Goal: Task Accomplishment & Management: Use online tool/utility

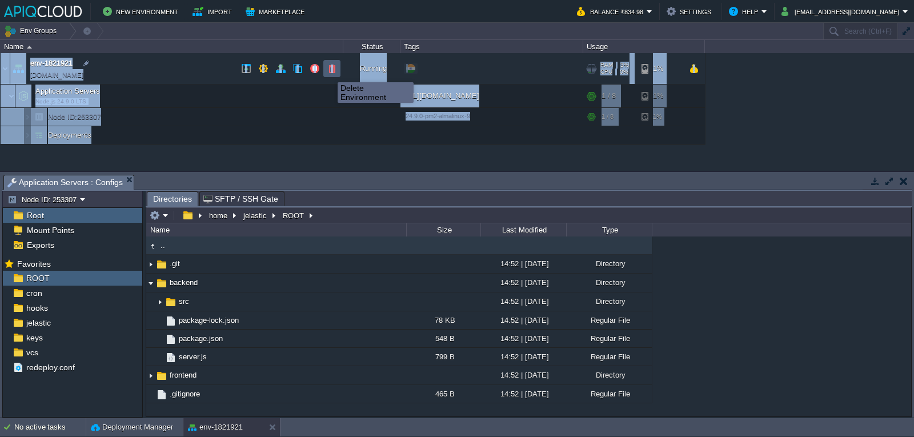
click at [329, 72] on button "button" at bounding box center [332, 68] width 10 height 10
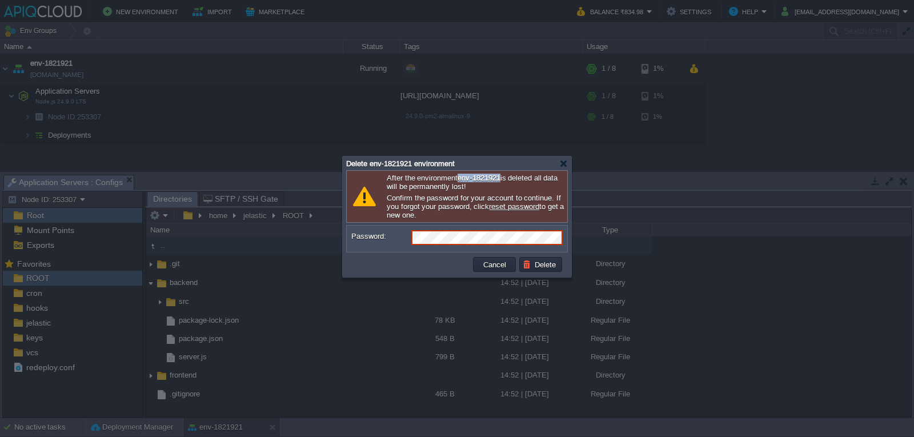
drag, startPoint x: 510, startPoint y: 180, endPoint x: 461, endPoint y: 182, distance: 48.6
click at [461, 182] on b "env-1821921" at bounding box center [478, 178] width 42 height 9
copy b "env-1821921"
click at [385, 260] on td at bounding box center [410, 264] width 122 height 18
click at [324, 241] on body "New Environment Import Marketplace Bonus ₹0.00 Upgrade Account Balance ₹834.98 …" at bounding box center [457, 218] width 914 height 437
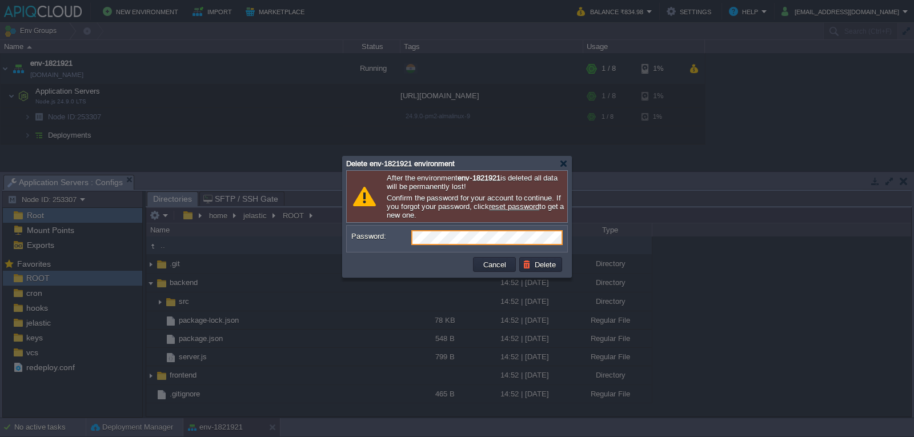
drag, startPoint x: 344, startPoint y: 266, endPoint x: 383, endPoint y: 263, distance: 39.5
click at [344, 266] on div "Cancel Delete" at bounding box center [457, 264] width 228 height 25
click at [528, 267] on button "Delete" at bounding box center [541, 264] width 37 height 10
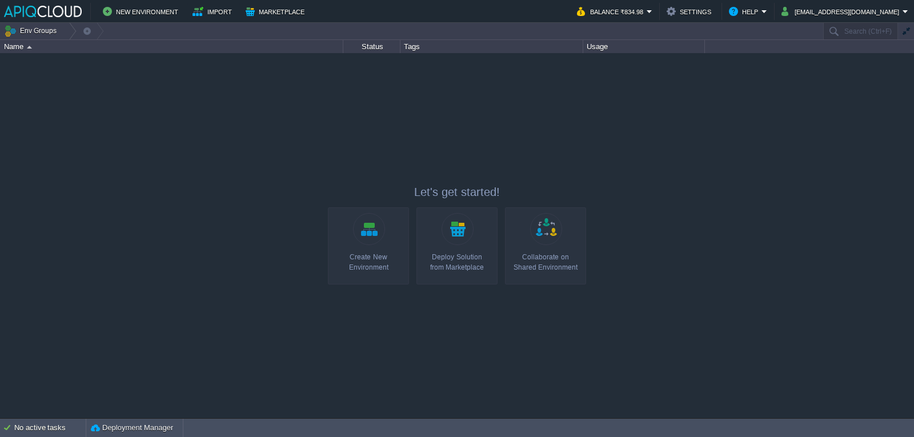
click at [387, 243] on link "Create New Environment" at bounding box center [368, 245] width 81 height 77
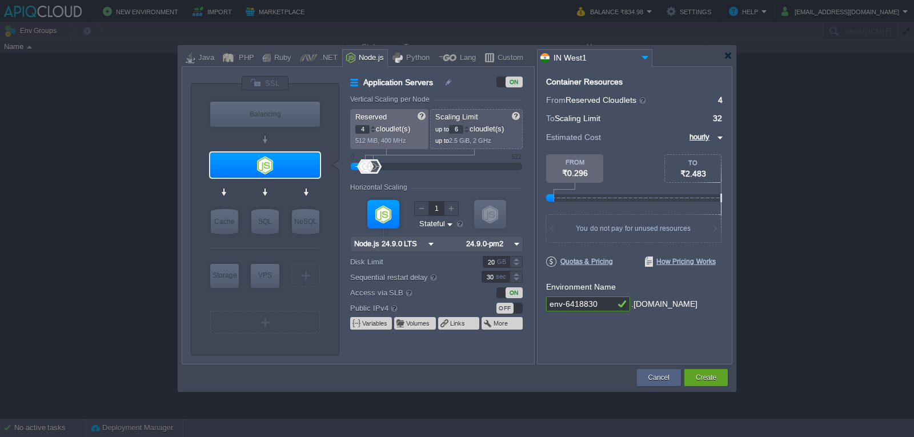
type input "4"
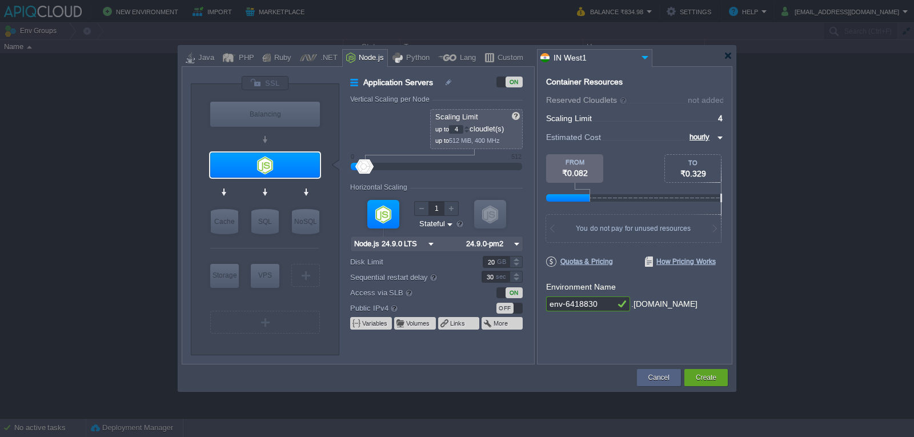
type input "5"
type input "6"
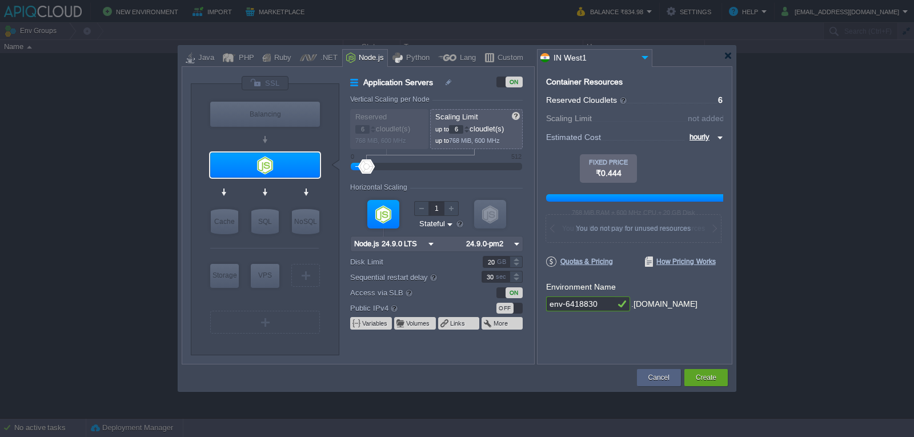
type input "7"
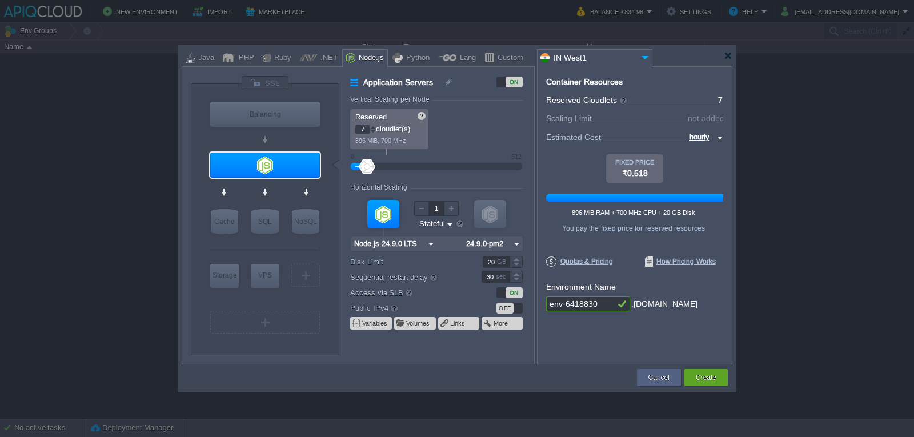
drag, startPoint x: 369, startPoint y: 164, endPoint x: 367, endPoint y: 173, distance: 9.4
click at [367, 173] on div at bounding box center [436, 166] width 146 height 13
click at [727, 55] on div at bounding box center [728, 55] width 9 height 9
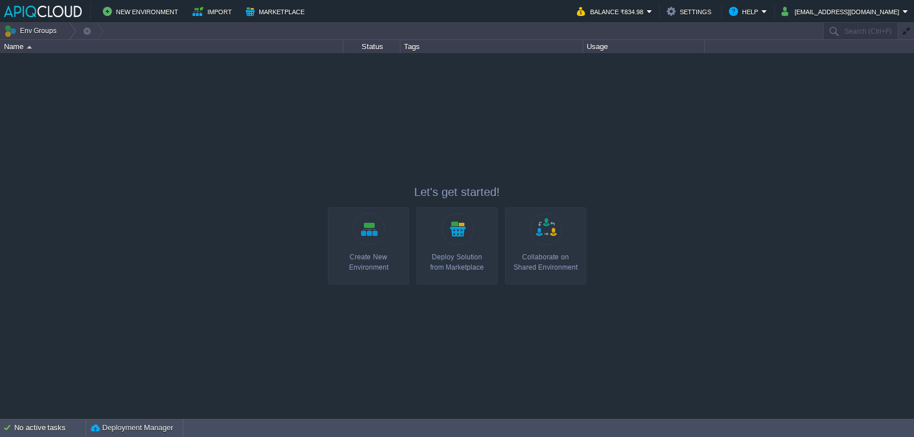
click at [363, 258] on div "Create New Environment" at bounding box center [368, 262] width 74 height 21
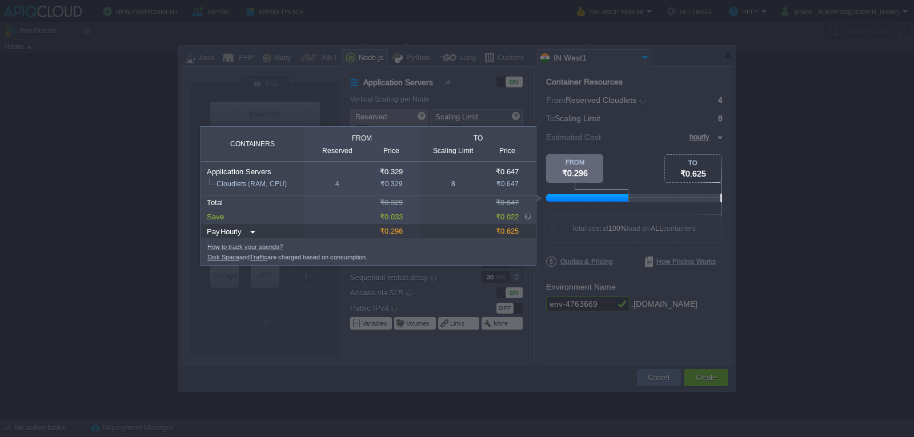
drag, startPoint x: 644, startPoint y: 199, endPoint x: 684, endPoint y: 197, distance: 40.0
click at [684, 197] on div at bounding box center [723, 197] width 354 height 7
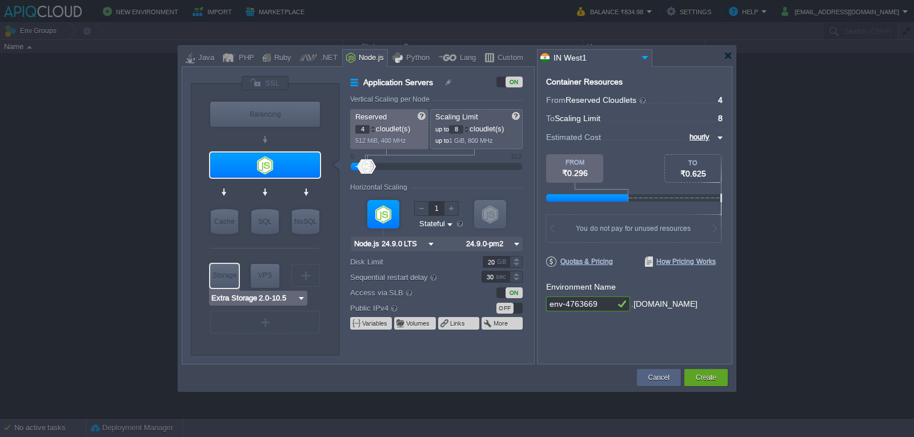
type input "AlmaLinux 9.6"
click at [421, 362] on form "Vertical Scaling per Node Reserved 4 cloudlet(s) 512 MiB, 400 MHz Scaling Limit…" at bounding box center [441, 229] width 183 height 268
click at [388, 243] on input "Node.js 24.9.0 LTS" at bounding box center [388, 243] width 74 height 15
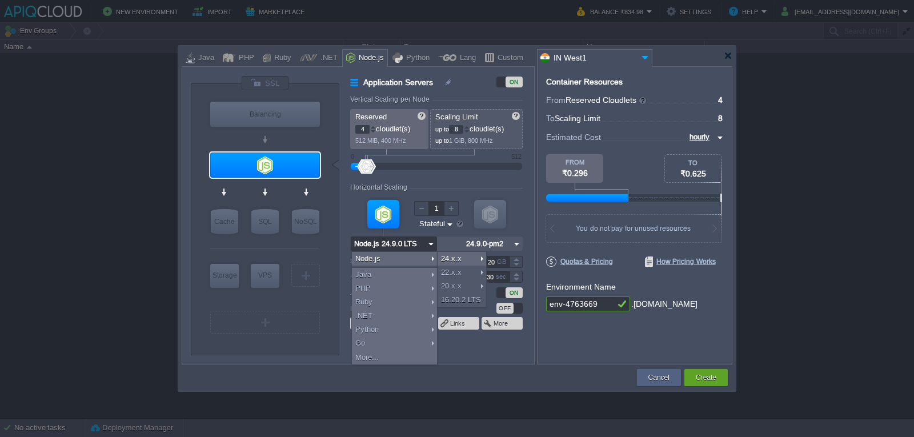
click at [388, 243] on input "Node.js 24.9.0 LTS" at bounding box center [388, 243] width 74 height 15
click at [353, 201] on div "VM VM" at bounding box center [436, 223] width 172 height 61
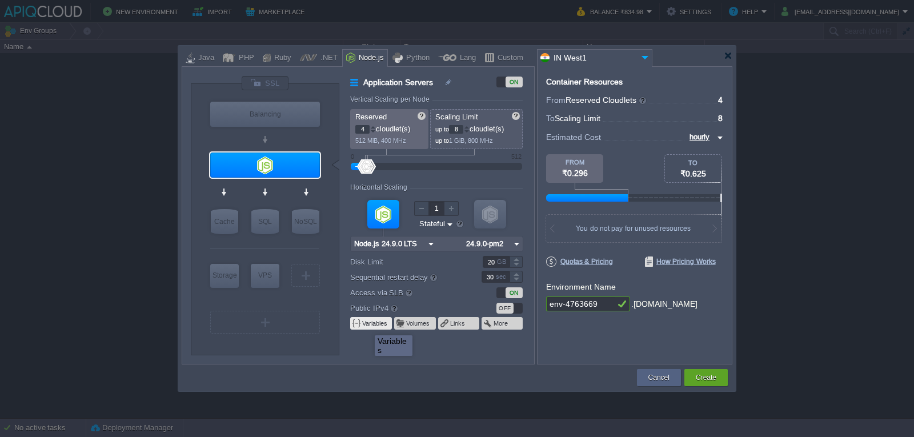
click at [388, 327] on button "Variables" at bounding box center [375, 323] width 26 height 9
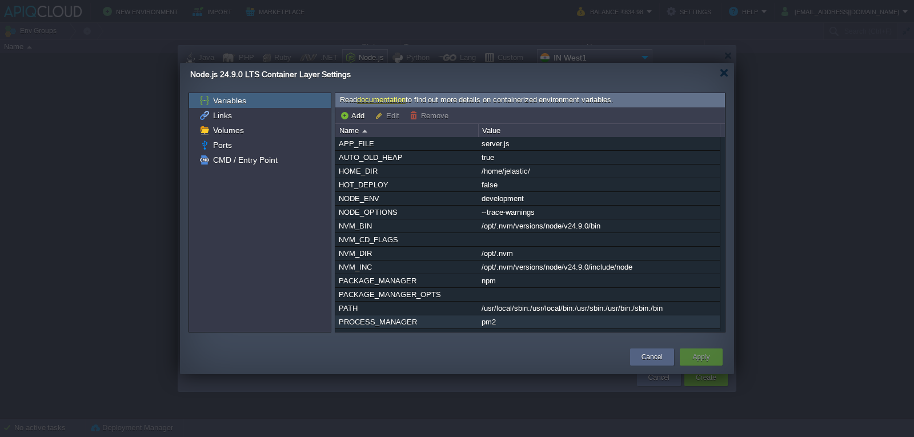
scroll to position [177, 0]
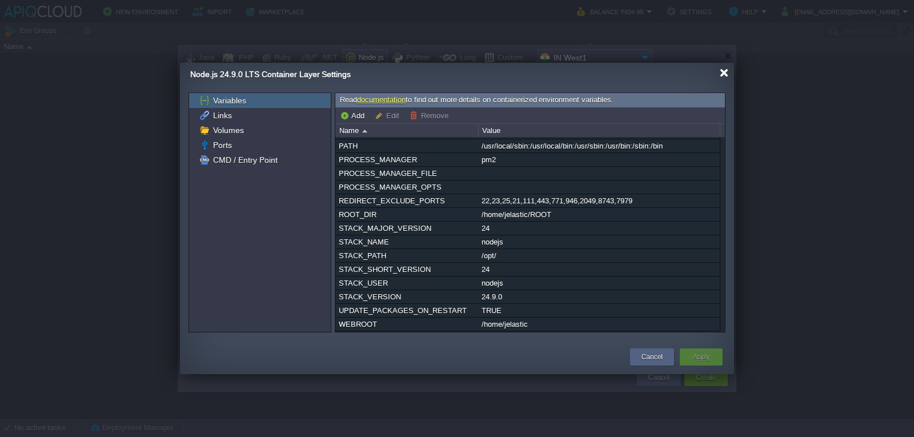
click at [722, 75] on div at bounding box center [724, 73] width 9 height 9
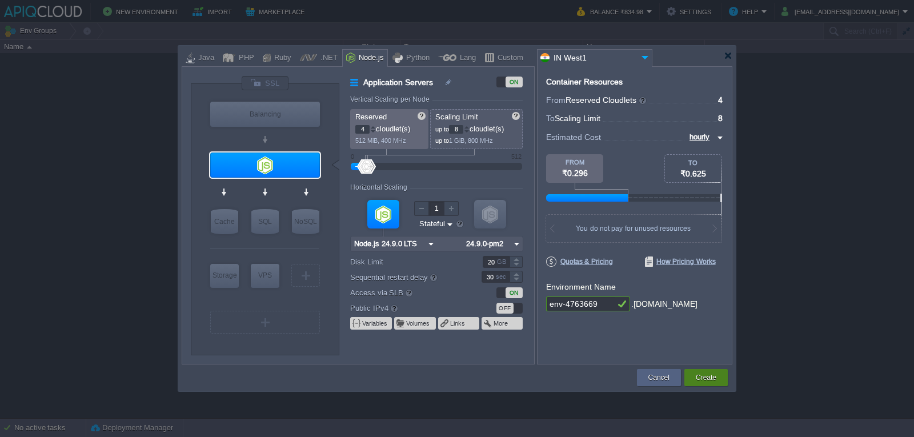
click at [705, 376] on button "Create" at bounding box center [706, 377] width 21 height 11
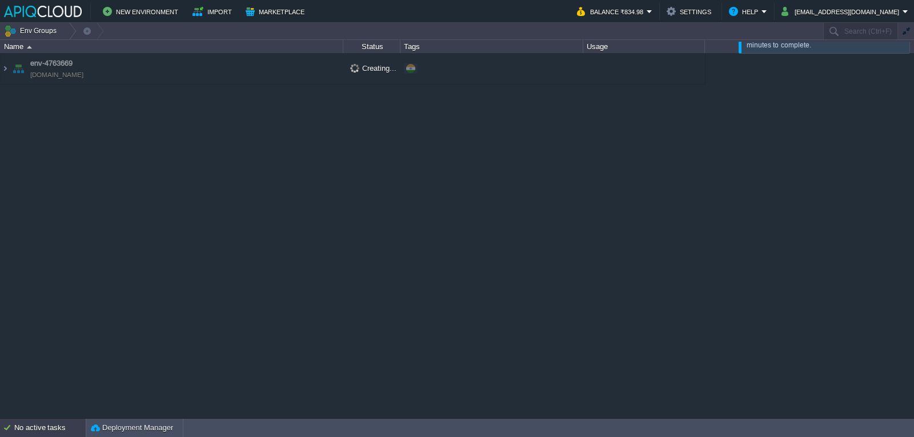
click at [34, 421] on div "No active tasks" at bounding box center [49, 428] width 71 height 18
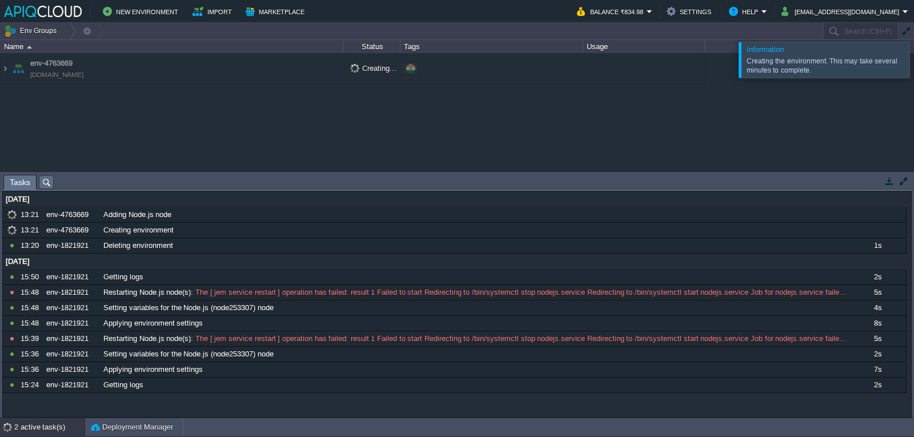
click at [555, 101] on div "env-4763669 [DOMAIN_NAME] Creating... + Add to Env Group 253307" at bounding box center [457, 112] width 914 height 118
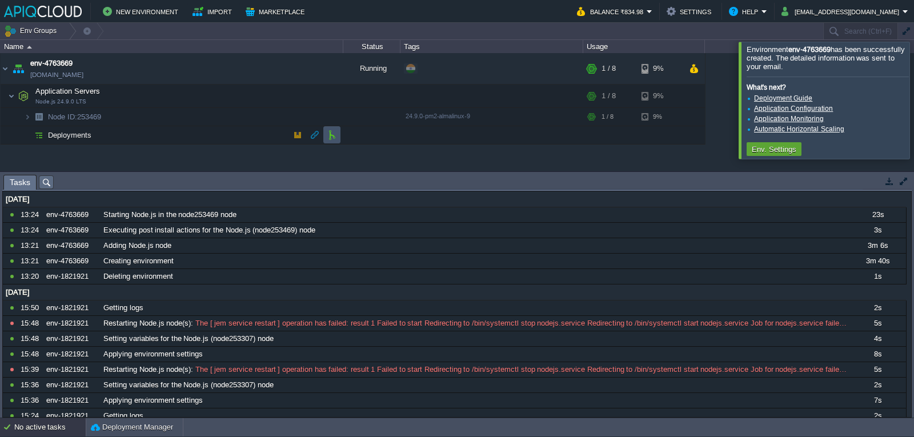
click at [328, 138] on button "button" at bounding box center [332, 135] width 10 height 10
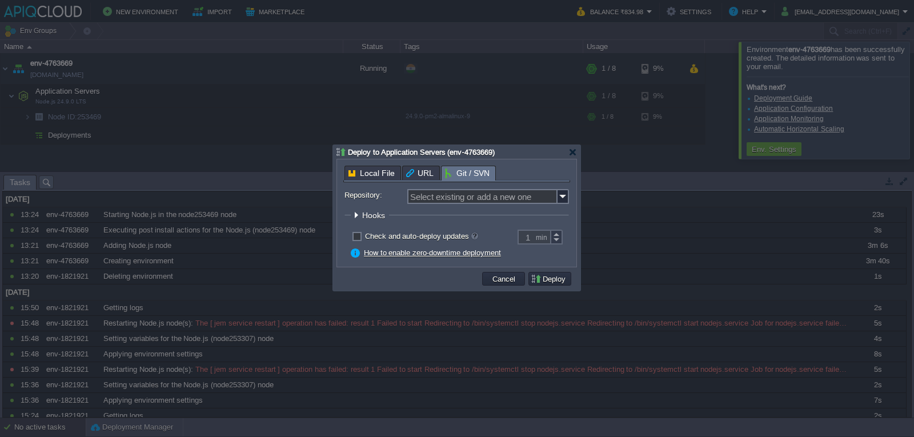
click at [457, 188] on div "Repository: Select existing or add a new one Branch: main Path: ROOT Build A Ma…" at bounding box center [456, 221] width 227 height 78
click at [458, 198] on input "Repository:" at bounding box center [482, 196] width 150 height 15
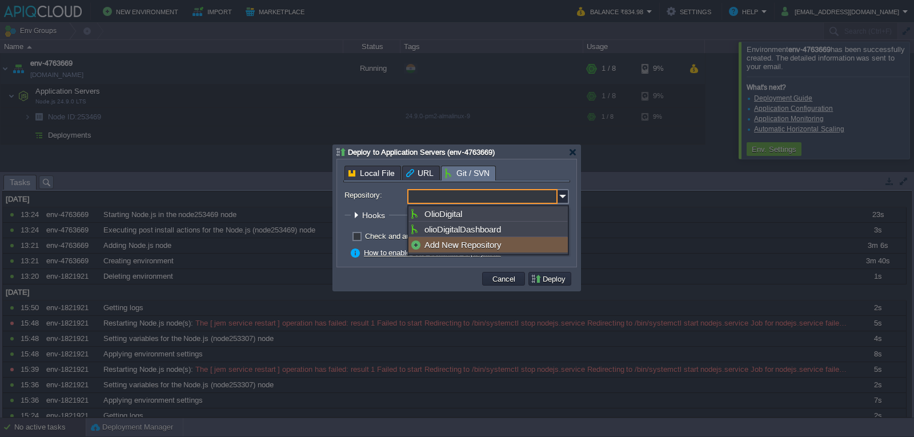
click at [454, 244] on div "Add New Repository" at bounding box center [487, 244] width 159 height 15
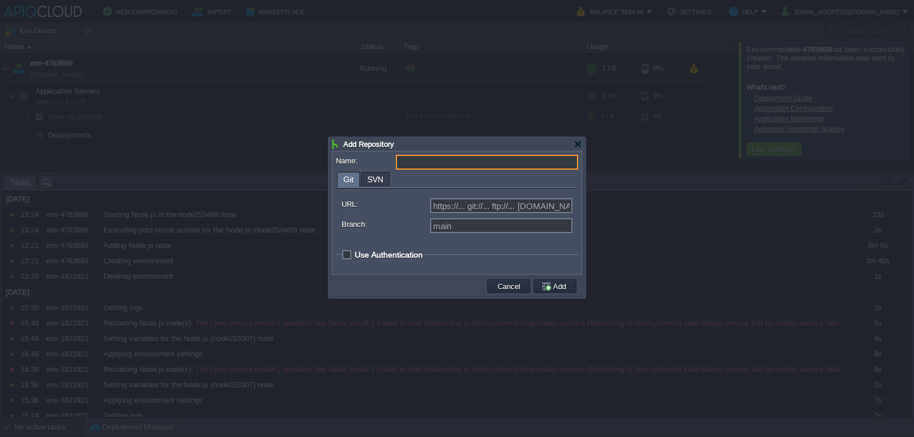
type input "Select existing or add a new one"
click at [423, 162] on input "Name:" at bounding box center [487, 162] width 182 height 15
type input "backend"
click at [387, 213] on div "https://... git://... ftp://... [DOMAIN_NAME]:repo..." at bounding box center [457, 207] width 231 height 18
click at [468, 208] on input "URL:" at bounding box center [501, 205] width 142 height 15
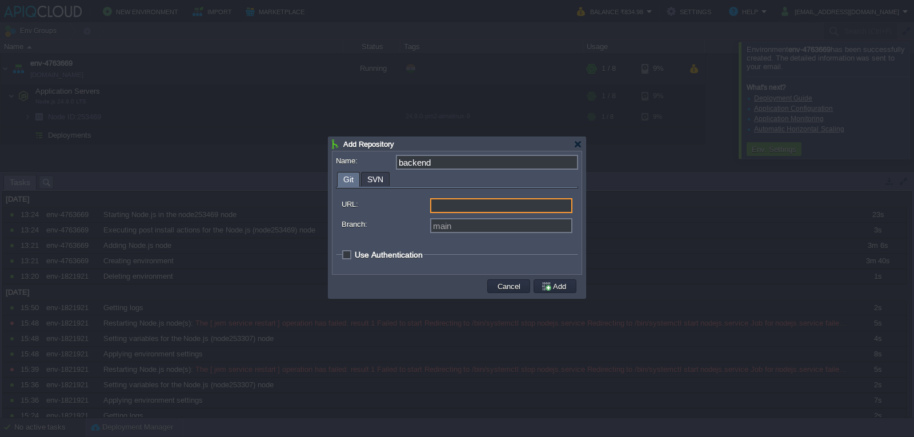
paste input "[URL][DOMAIN_NAME]"
type input "[URL][DOMAIN_NAME]"
click at [459, 228] on input "Branch:" at bounding box center [501, 225] width 142 height 15
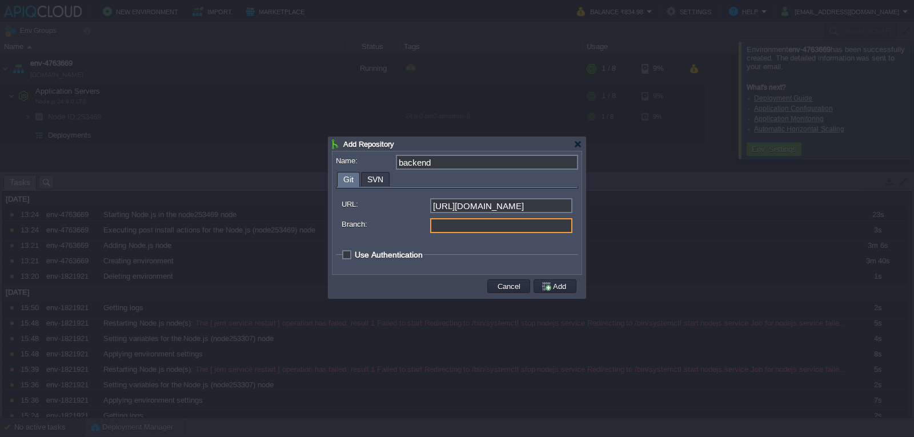
paste input "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"
type input "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"
type input "main"
click at [355, 254] on span "Use Authentication" at bounding box center [389, 254] width 68 height 9
checkbox input "true"
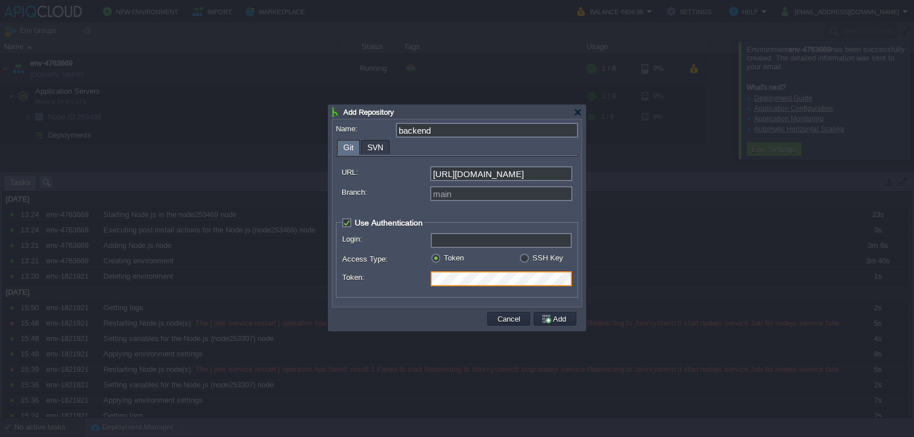
click at [355, 279] on div "Token:" at bounding box center [457, 280] width 230 height 18
click at [484, 247] on input "Login:" at bounding box center [501, 240] width 141 height 15
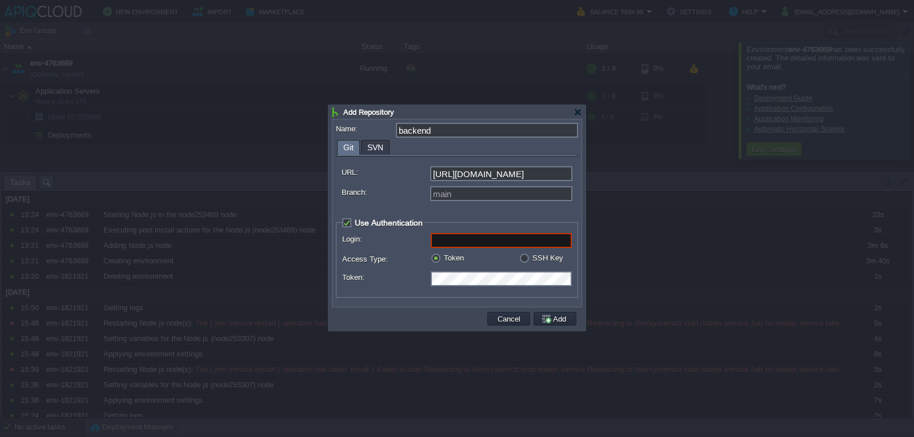
paste input "[EMAIL_ADDRESS][DOMAIN_NAME]"
type input "[EMAIL_ADDRESS][DOMAIN_NAME]"
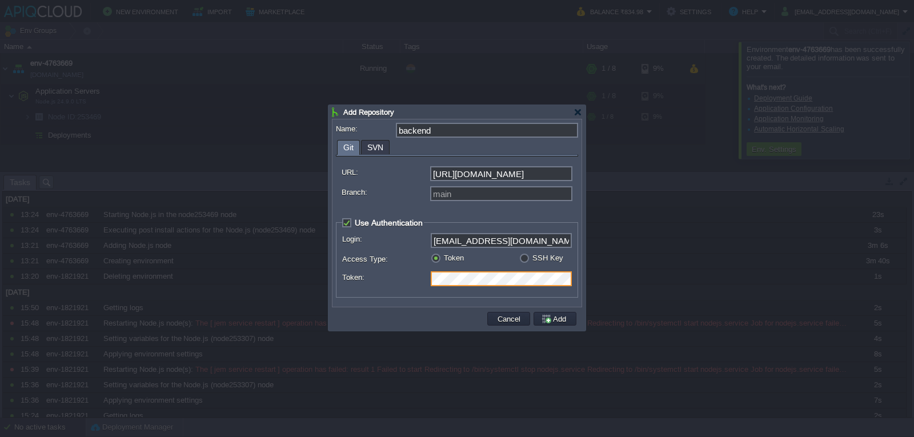
click at [317, 276] on body "New Environment Import Marketplace Bonus ₹0.00 Upgrade Account Balance ₹834.98 …" at bounding box center [457, 218] width 914 height 437
click at [371, 295] on fieldset "Use Authentication Login: [EMAIL_ADDRESS][DOMAIN_NAME] Access Type: Token SSH K…" at bounding box center [457, 258] width 242 height 80
click at [563, 321] on button "Add" at bounding box center [555, 319] width 29 height 10
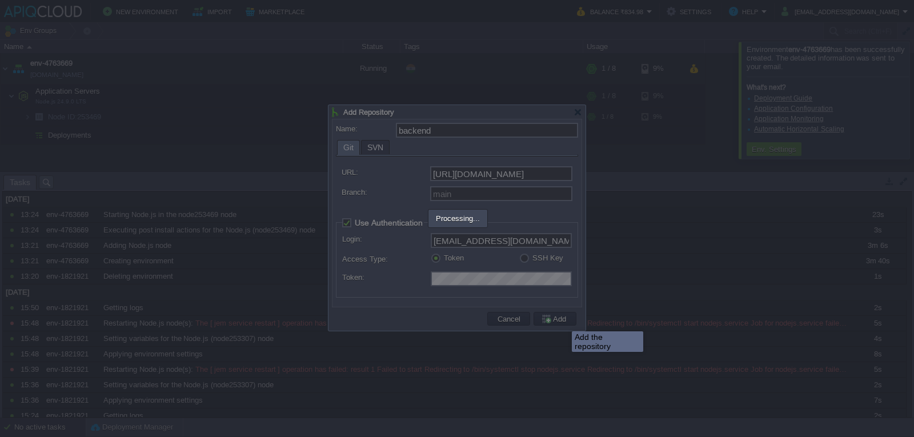
type input "backend"
type input "main"
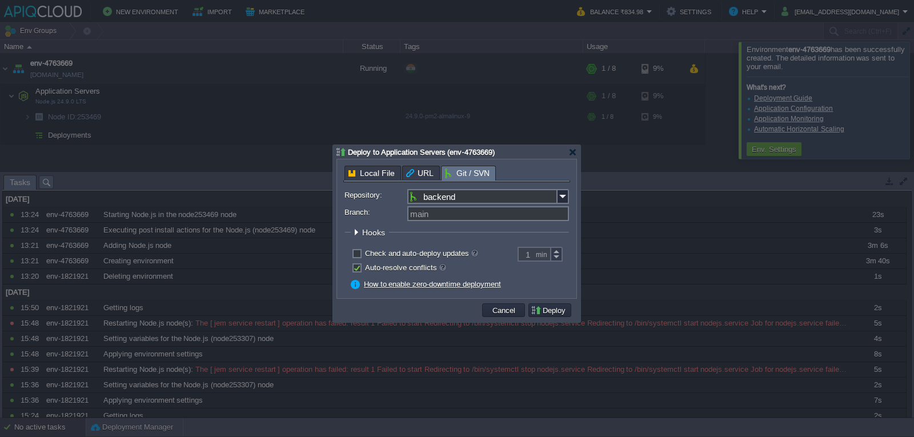
click at [365, 254] on label "Check and auto-deploy updates" at bounding box center [421, 253] width 113 height 9
click at [356, 254] on input "checkbox" at bounding box center [355, 254] width 7 height 7
checkbox input "true"
click at [556, 254] on div at bounding box center [556, 250] width 11 height 7
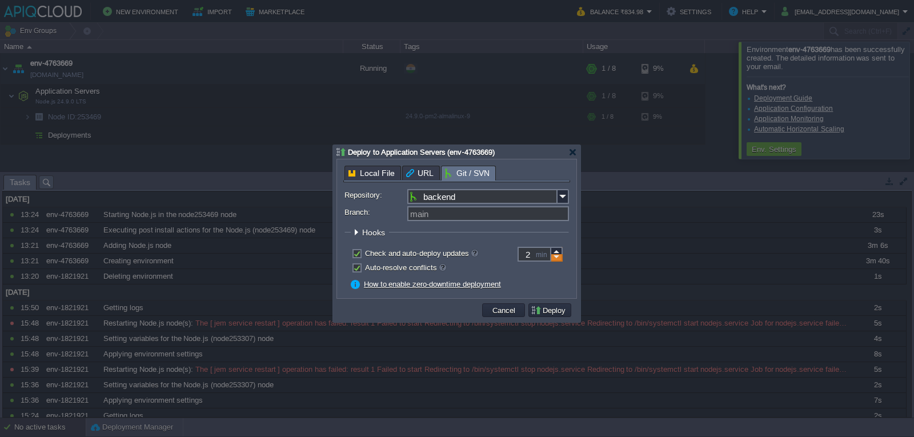
click at [555, 260] on div at bounding box center [556, 257] width 11 height 7
type input "1"
click at [555, 260] on div at bounding box center [556, 257] width 11 height 7
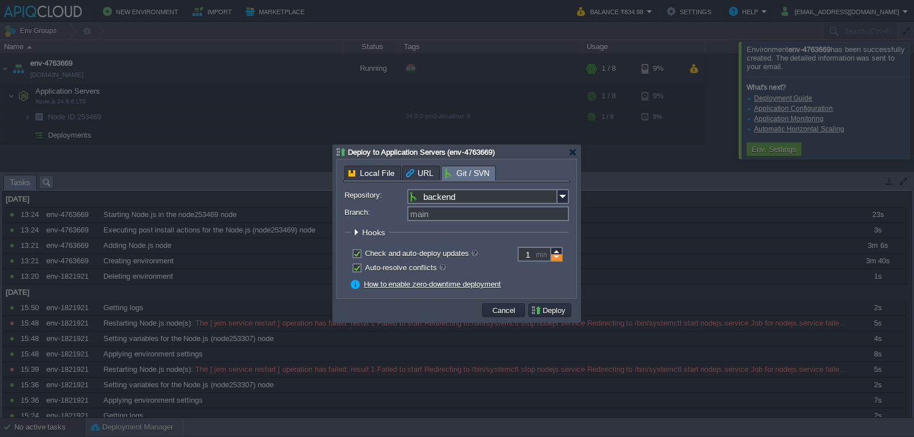
click at [555, 260] on div at bounding box center [556, 257] width 11 height 7
click at [541, 282] on div "How to enable zero-downtime deployment" at bounding box center [460, 284] width 218 height 10
click at [545, 314] on button "Deploy" at bounding box center [550, 310] width 38 height 10
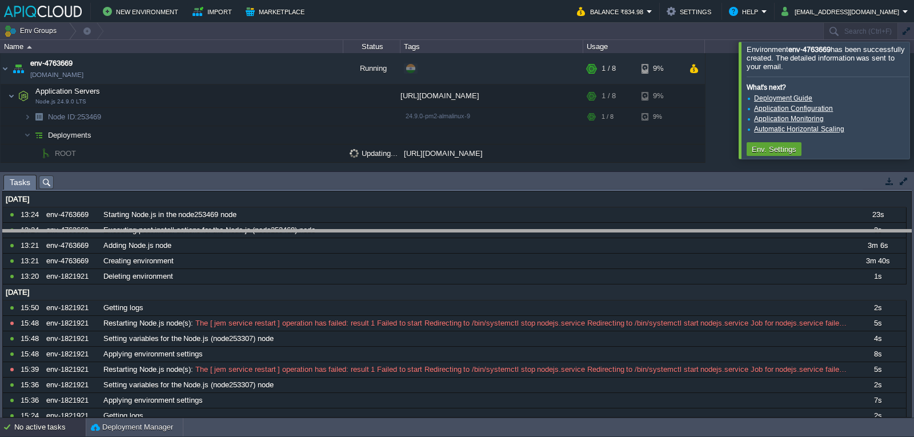
drag, startPoint x: 532, startPoint y: 177, endPoint x: 536, endPoint y: 236, distance: 59.0
click at [536, 236] on body "New Environment Import Marketplace Bonus ₹0.00 Upgrade Account Balance ₹834.98 …" at bounding box center [457, 218] width 914 height 437
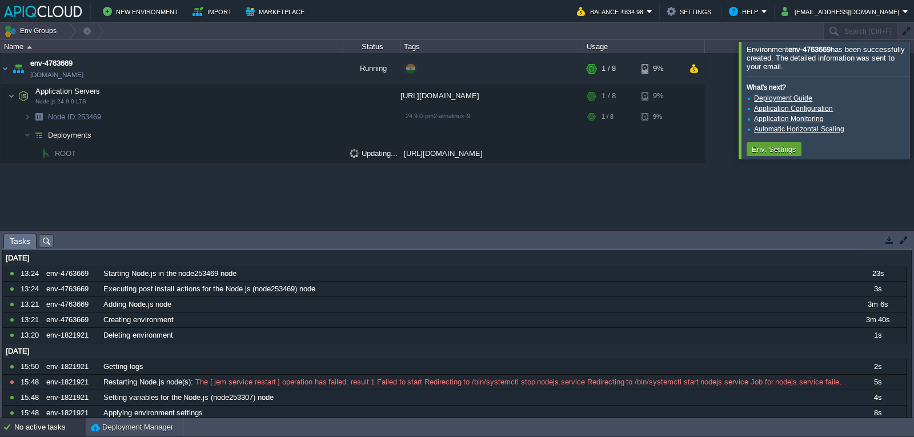
click at [41, 431] on div "No active tasks" at bounding box center [49, 427] width 71 height 18
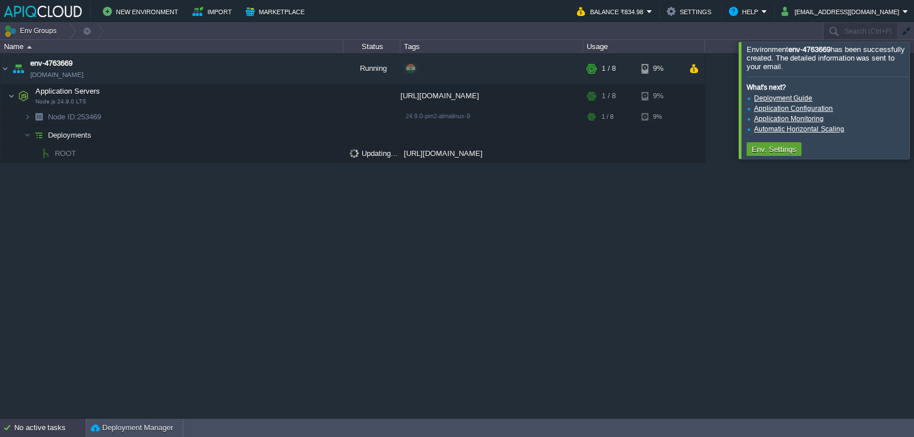
click at [41, 431] on div "No active tasks" at bounding box center [49, 428] width 71 height 18
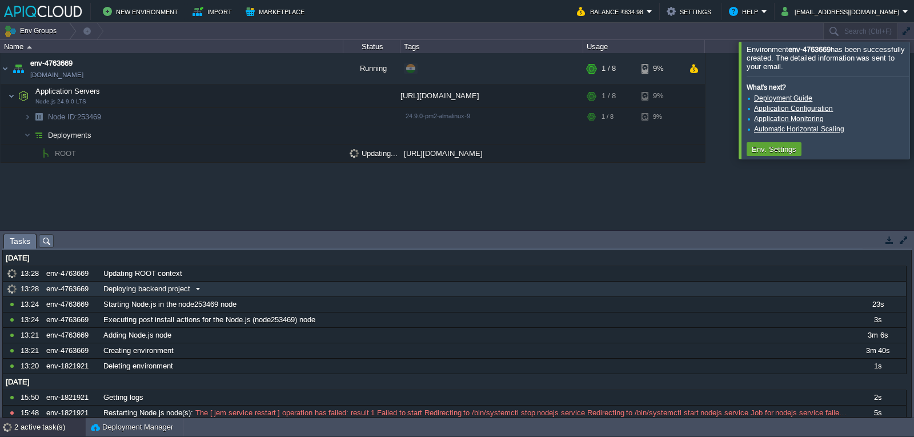
click at [211, 287] on div "Deploying backend project" at bounding box center [475, 289] width 748 height 15
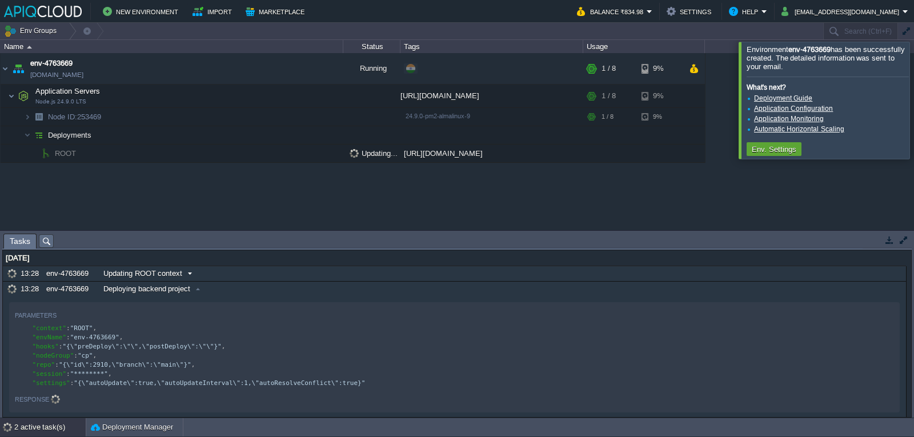
click at [225, 271] on div "Updating ROOT context" at bounding box center [475, 273] width 748 height 15
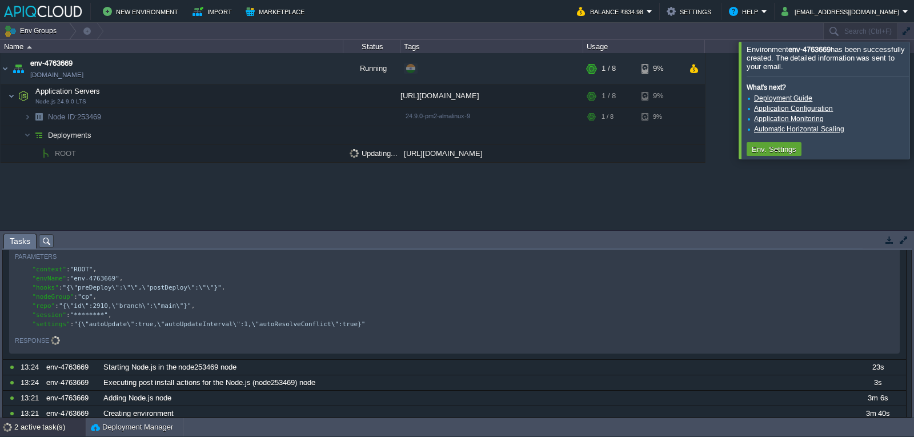
scroll to position [228, 0]
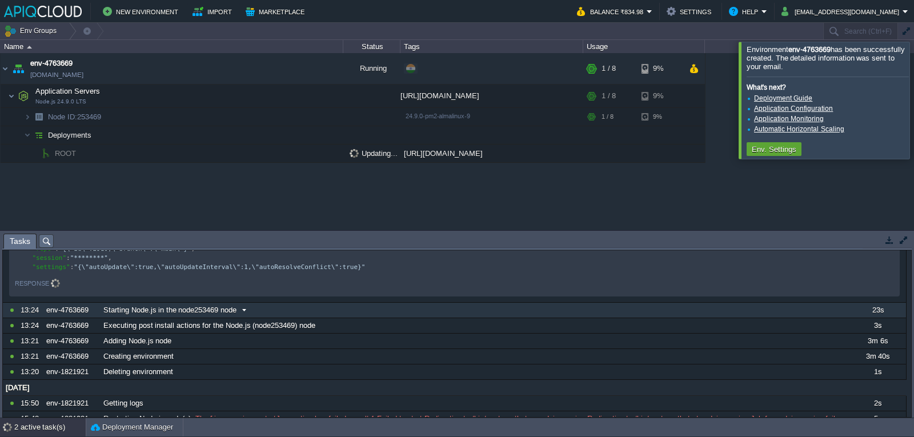
click at [162, 315] on span "Starting Node.js in the node253469 node" at bounding box center [169, 310] width 133 height 10
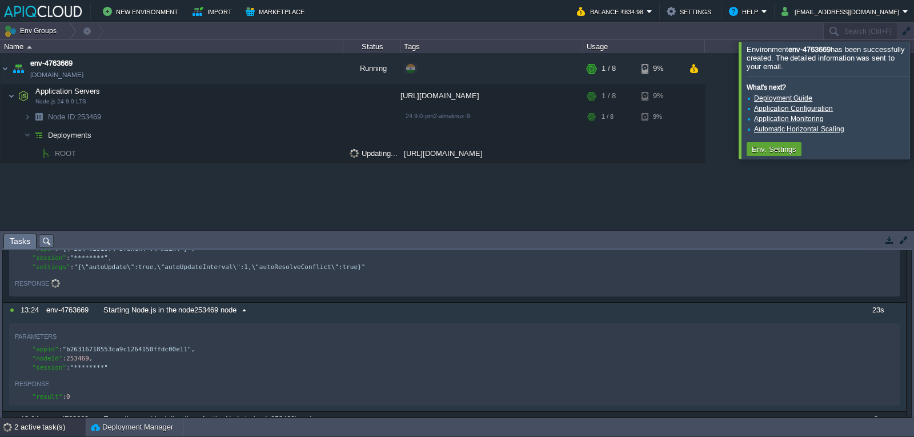
scroll to position [343, 0]
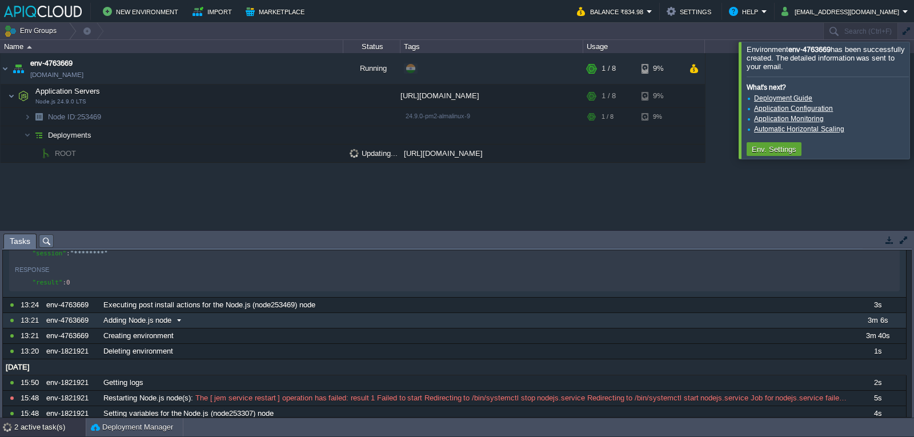
click at [138, 326] on span "Adding Node.js node" at bounding box center [137, 320] width 68 height 10
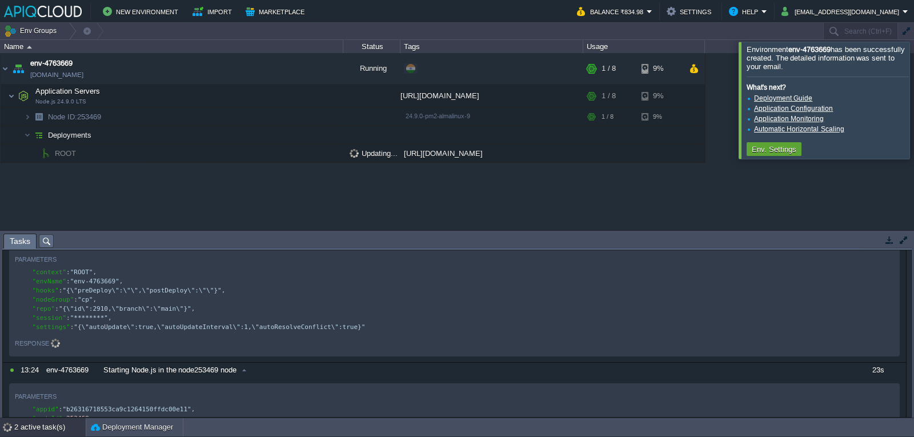
scroll to position [0, 0]
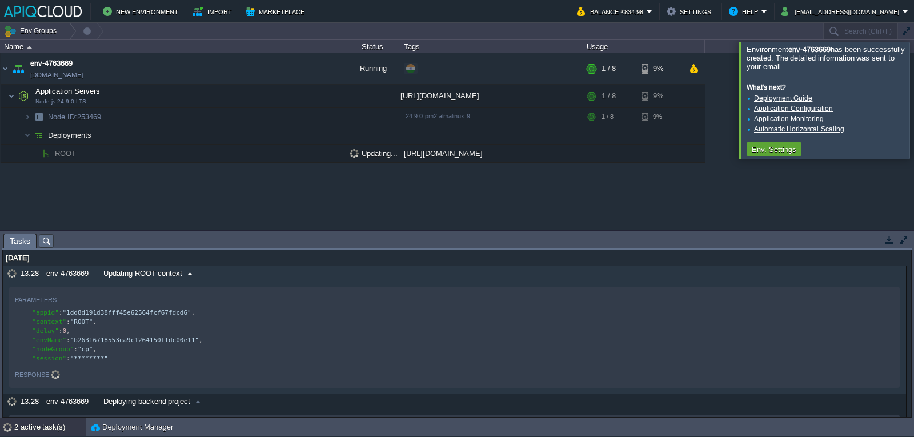
click at [141, 270] on span "Updating ROOT context" at bounding box center [142, 273] width 79 height 10
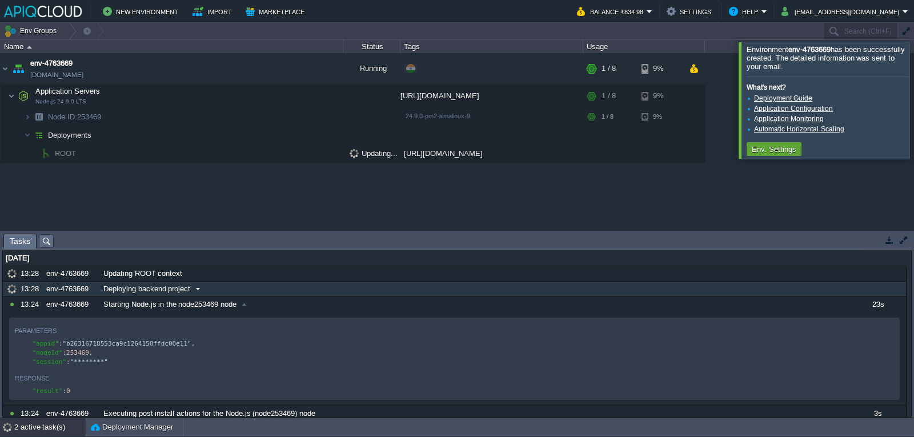
click at [144, 294] on span "Deploying backend project" at bounding box center [146, 289] width 87 height 10
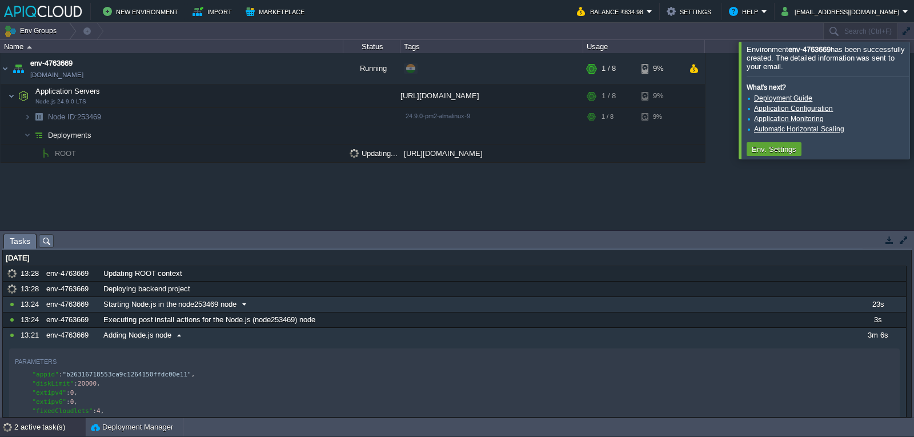
click at [144, 306] on span "Starting Node.js in the node253469 node" at bounding box center [169, 304] width 133 height 10
click at [143, 338] on span "Adding Node.js node" at bounding box center [137, 335] width 68 height 10
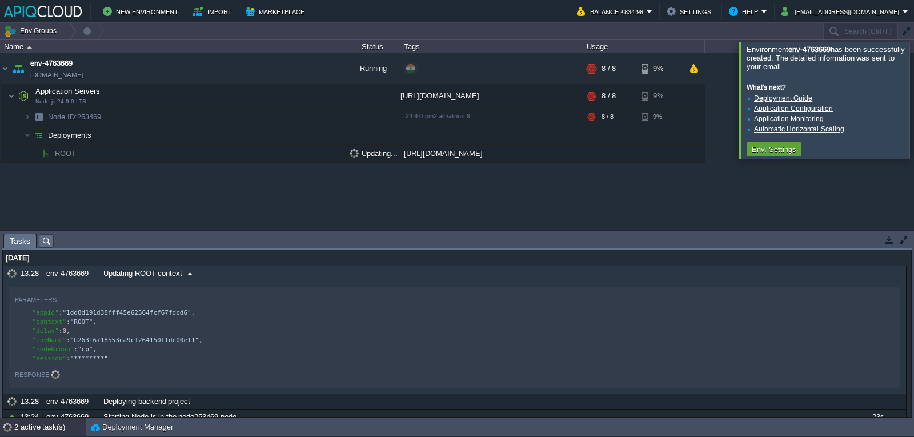
click at [155, 272] on span "Updating ROOT context" at bounding box center [142, 273] width 79 height 10
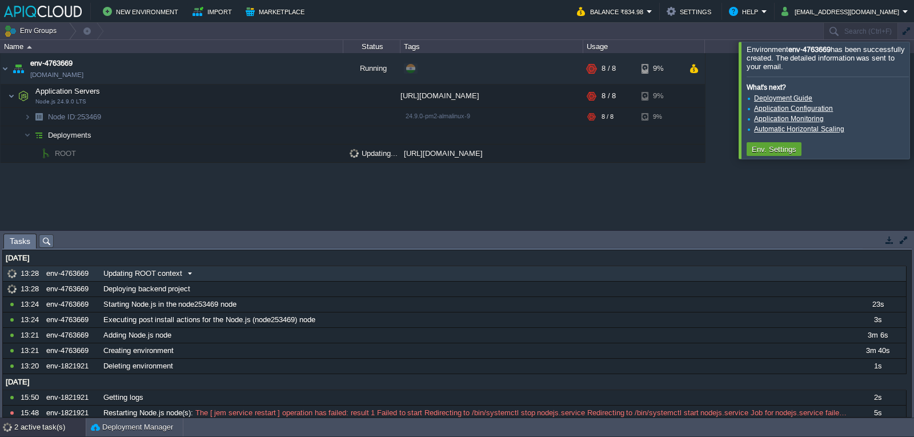
click at [155, 272] on span "Updating ROOT context" at bounding box center [142, 273] width 79 height 10
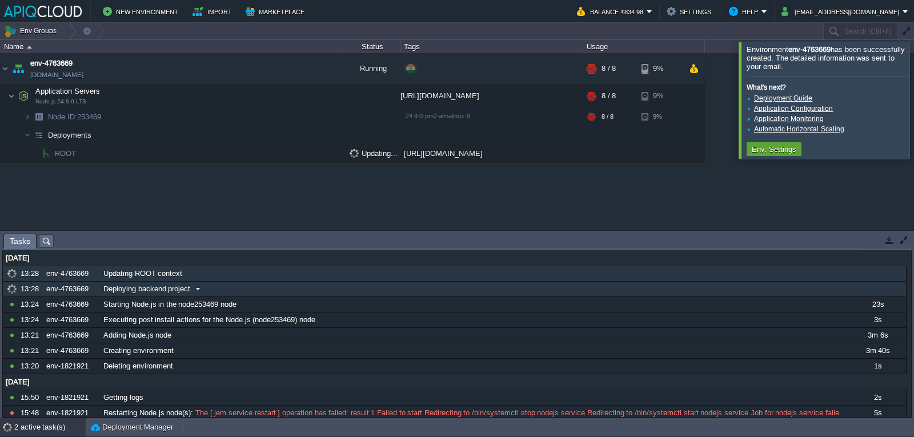
click at [138, 289] on span "Deploying backend project" at bounding box center [146, 289] width 87 height 10
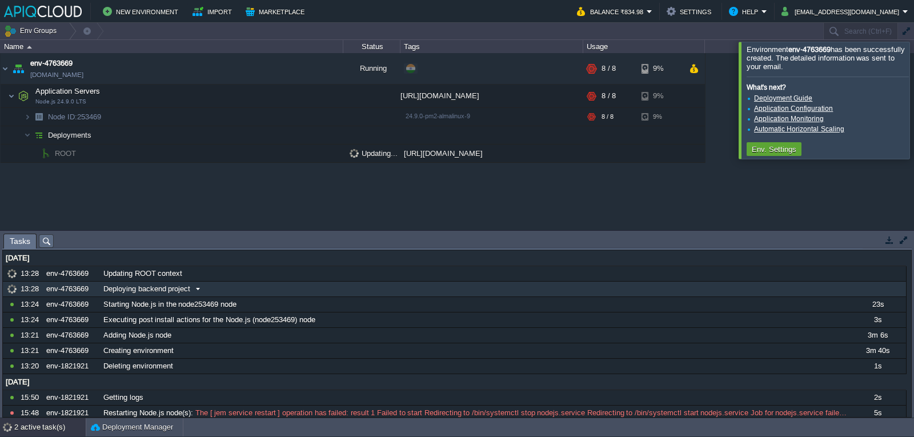
click at [138, 289] on span "Deploying backend project" at bounding box center [146, 289] width 87 height 10
click at [913, 100] on div at bounding box center [927, 100] width 0 height 117
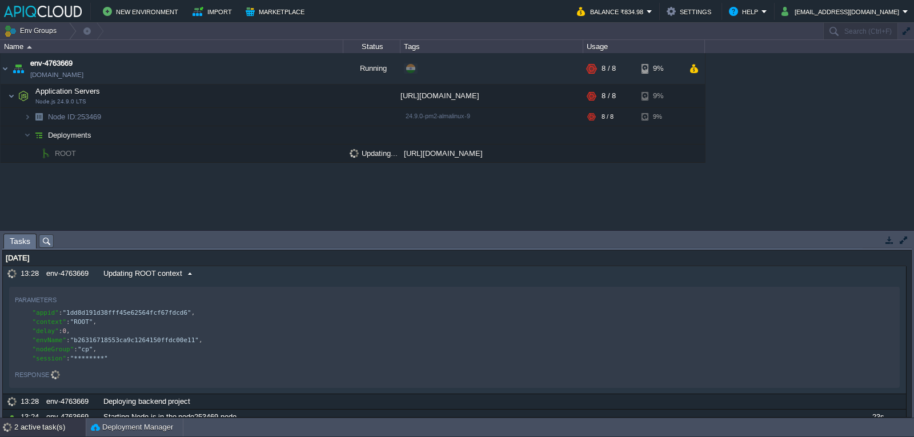
click at [109, 273] on span "Updating ROOT context" at bounding box center [142, 273] width 79 height 10
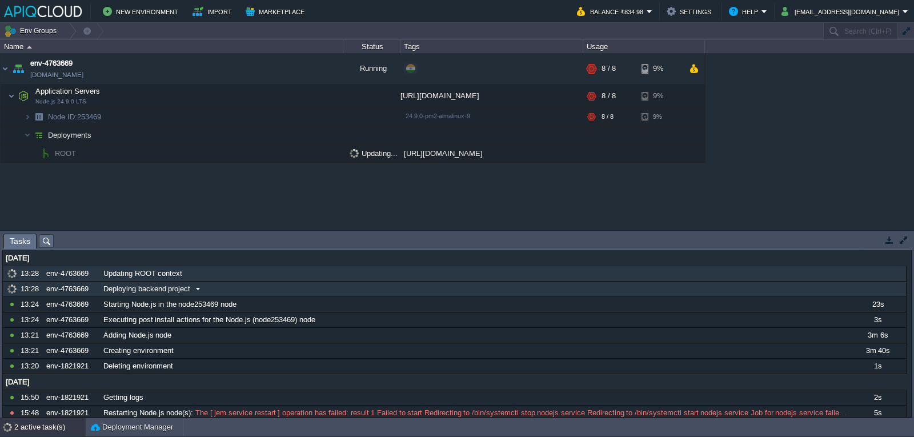
click at [112, 286] on span "Deploying backend project" at bounding box center [146, 289] width 87 height 10
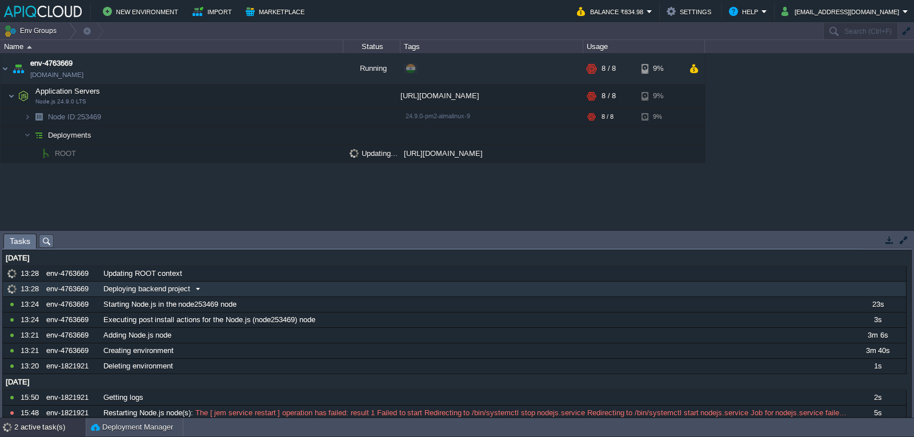
click at [111, 286] on span "Deploying backend project" at bounding box center [146, 289] width 87 height 10
click at [257, 98] on button "button" at bounding box center [257, 96] width 10 height 10
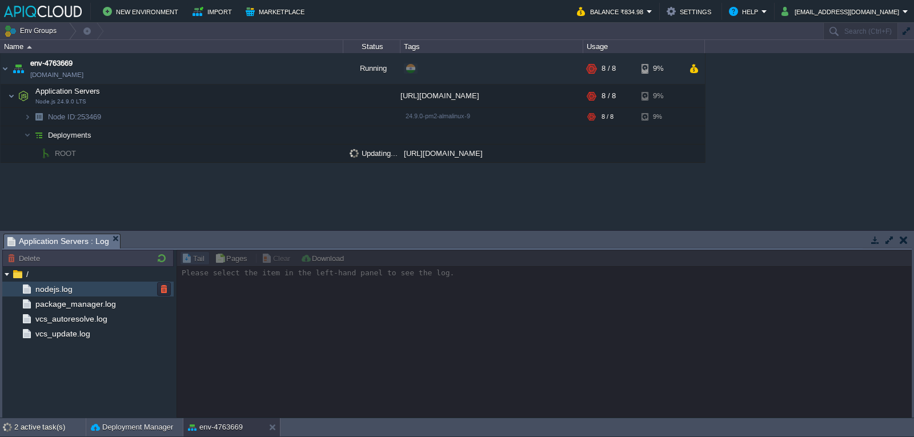
click at [71, 289] on span "nodejs.log" at bounding box center [53, 289] width 41 height 10
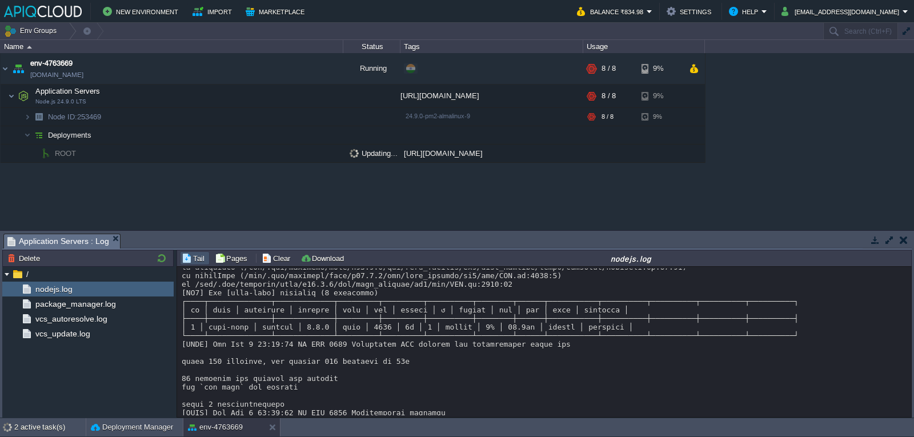
scroll to position [769, 0]
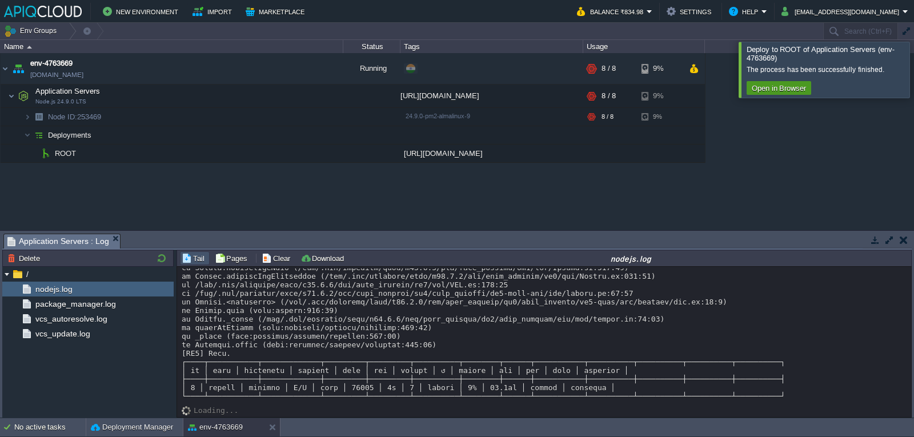
click at [786, 93] on button "Open in Browser" at bounding box center [778, 88] width 61 height 10
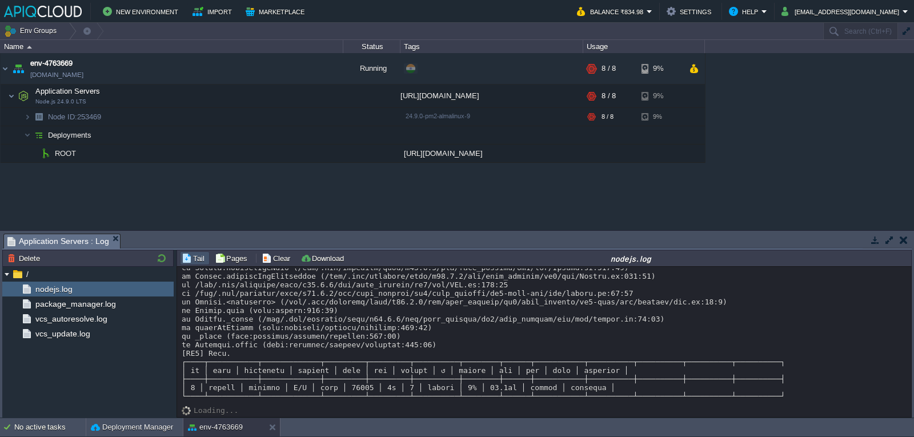
scroll to position [786, 0]
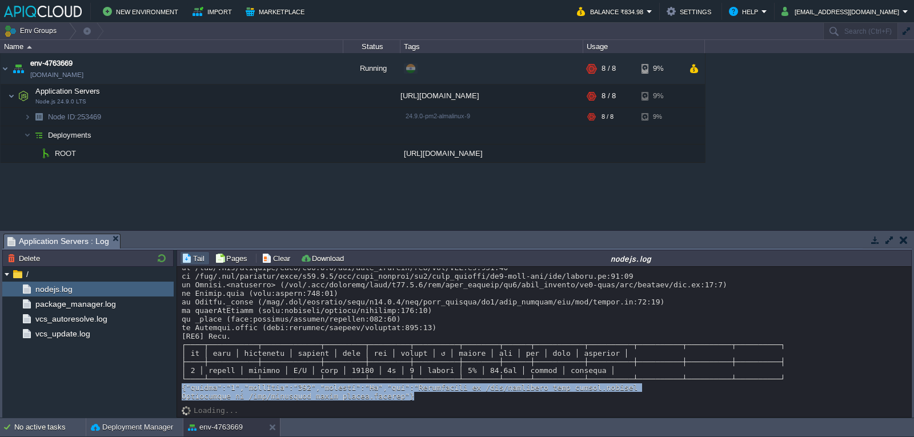
drag, startPoint x: 393, startPoint y: 398, endPoint x: 179, endPoint y: 389, distance: 213.8
click at [179, 389] on div "Loading..." at bounding box center [544, 342] width 734 height 150
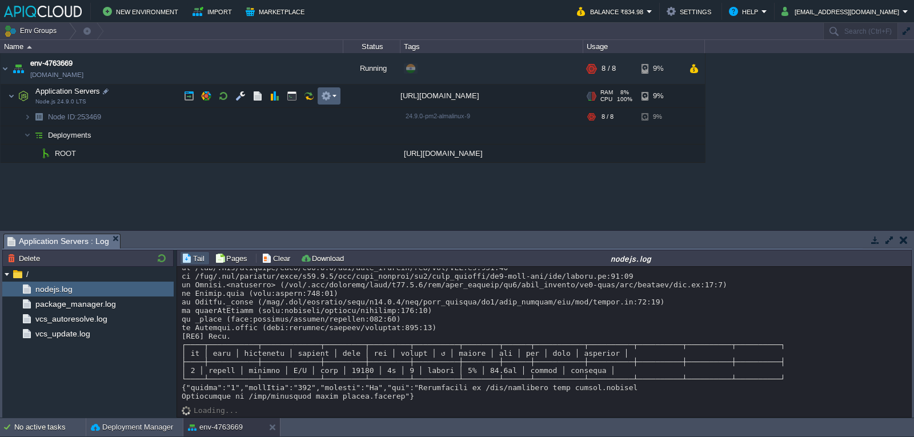
click at [335, 97] on em at bounding box center [328, 96] width 15 height 10
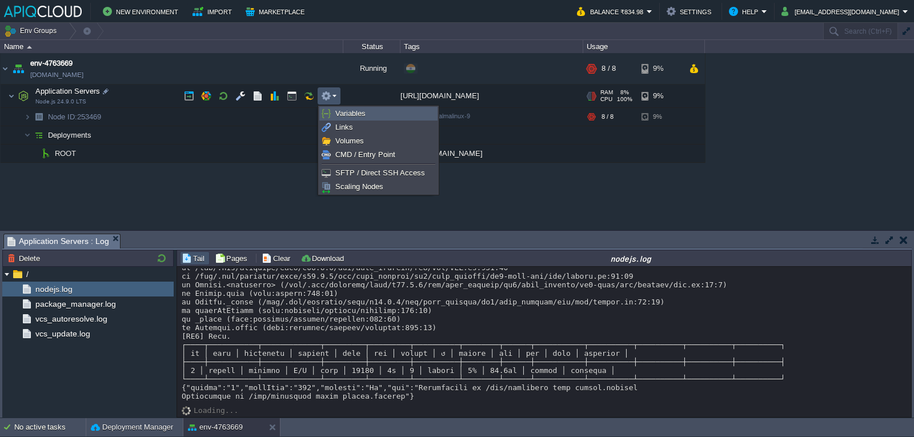
click at [343, 115] on span "Variables" at bounding box center [350, 113] width 30 height 9
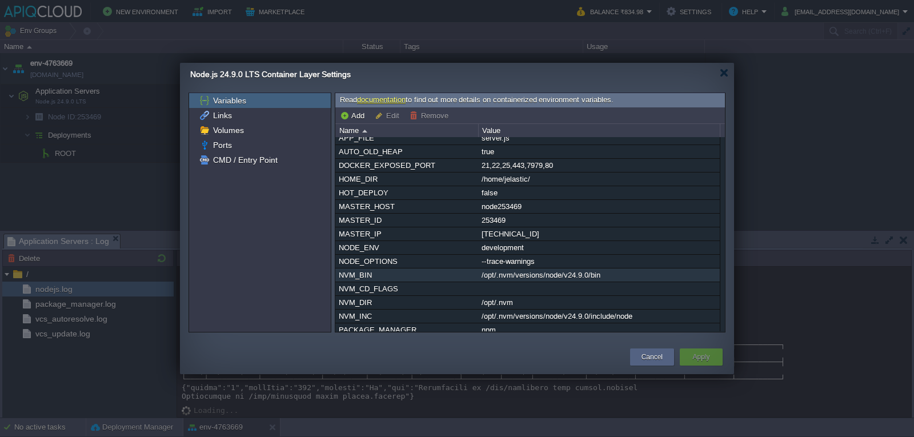
scroll to position [0, 0]
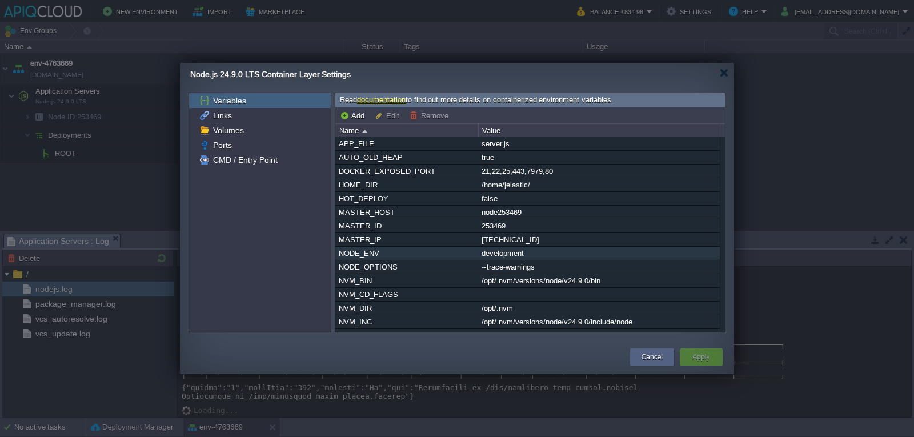
click at [509, 258] on div "development" at bounding box center [599, 253] width 240 height 13
click at [509, 258] on div "APP_FILE server.js AUTO_OLD_HEAP true DOCKER_EXPOSED_PORT 21,22,25,443,7979,80 …" at bounding box center [529, 234] width 389 height 194
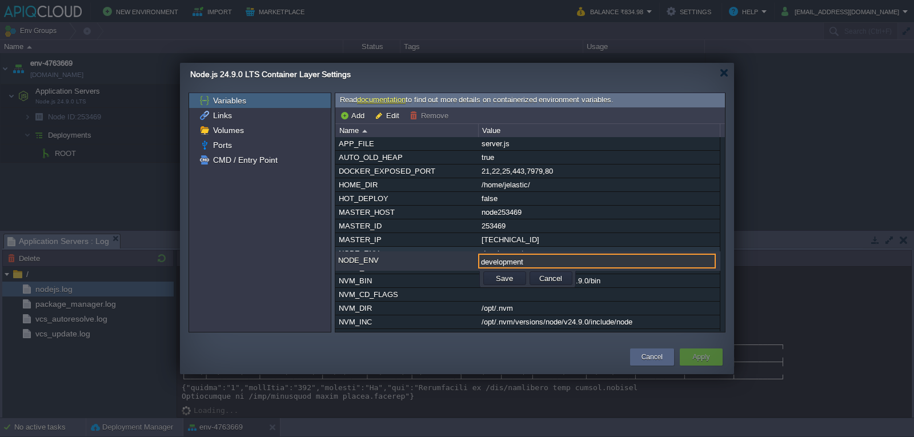
click at [509, 258] on input "development" at bounding box center [597, 261] width 238 height 15
drag, startPoint x: 459, startPoint y: 254, endPoint x: 358, endPoint y: 254, distance: 101.1
click at [358, 254] on div "NODE_ENV production" at bounding box center [527, 260] width 385 height 17
click at [508, 275] on button "Save" at bounding box center [504, 278] width 24 height 10
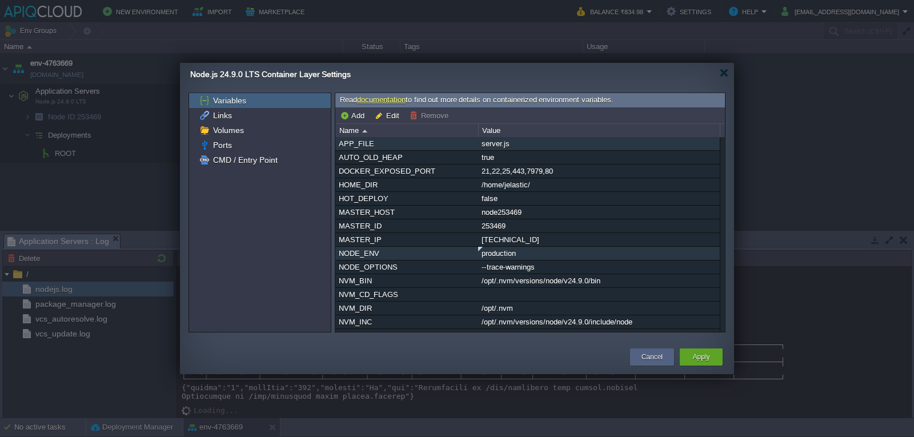
click at [495, 146] on div "server.js" at bounding box center [599, 143] width 240 height 13
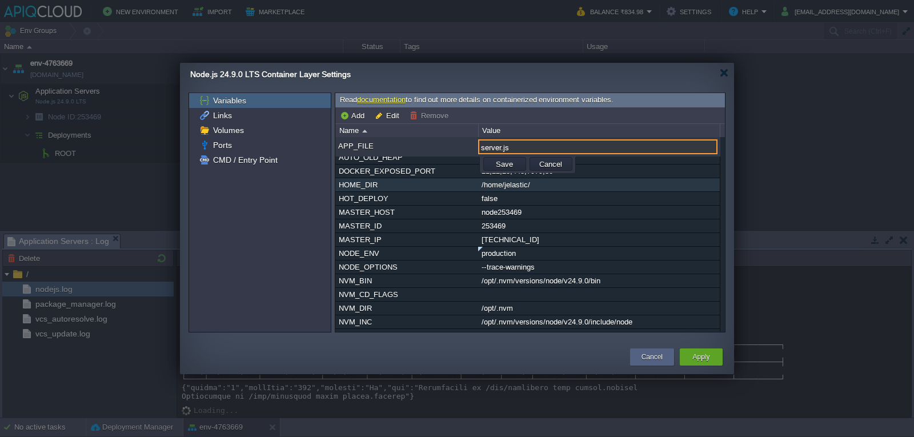
click at [412, 188] on div "HOME_DIR" at bounding box center [407, 184] width 142 height 13
click at [567, 163] on td "Cancel" at bounding box center [550, 164] width 43 height 14
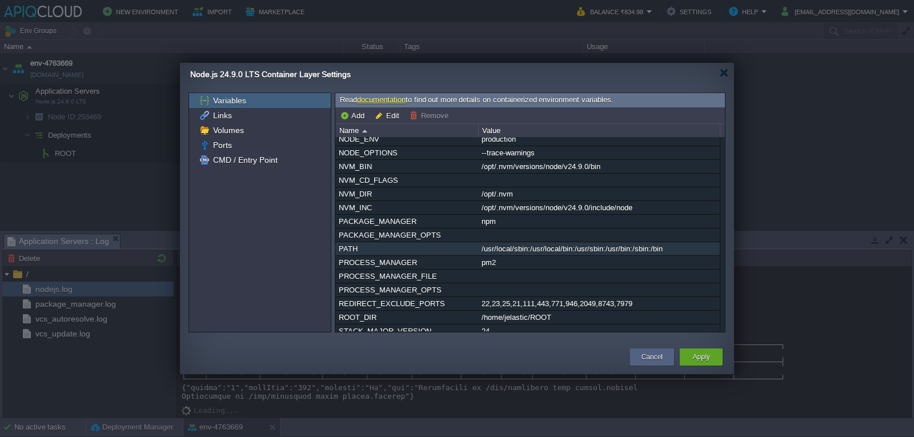
scroll to position [171, 0]
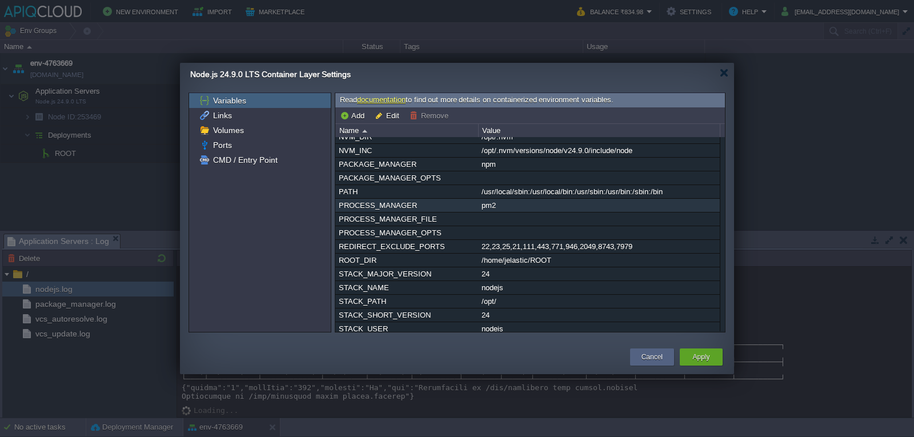
click at [501, 212] on div "pm2" at bounding box center [599, 205] width 240 height 13
type input "pm2"
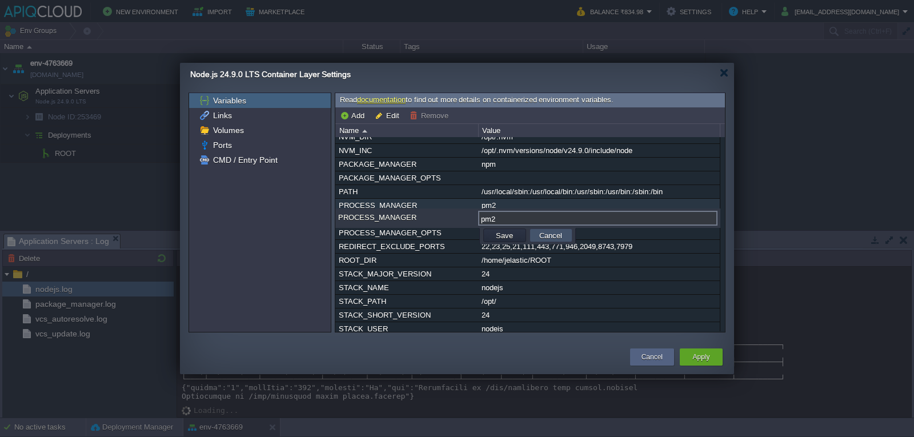
click at [553, 236] on button "Cancel" at bounding box center [551, 235] width 30 height 10
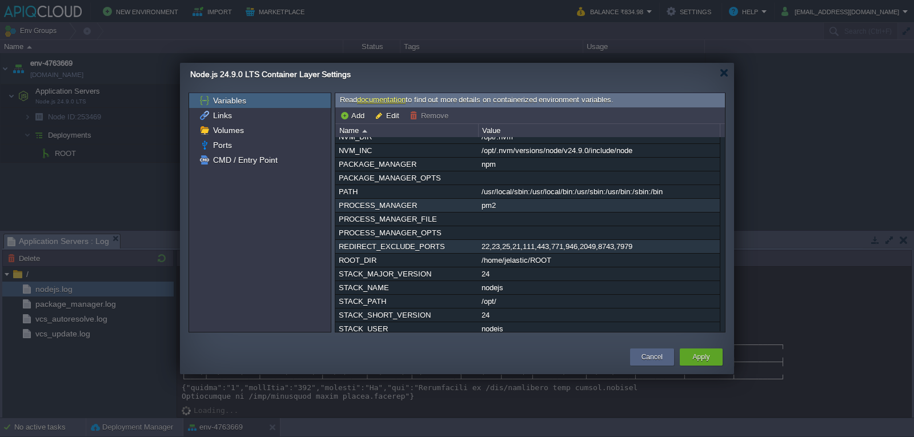
scroll to position [234, 0]
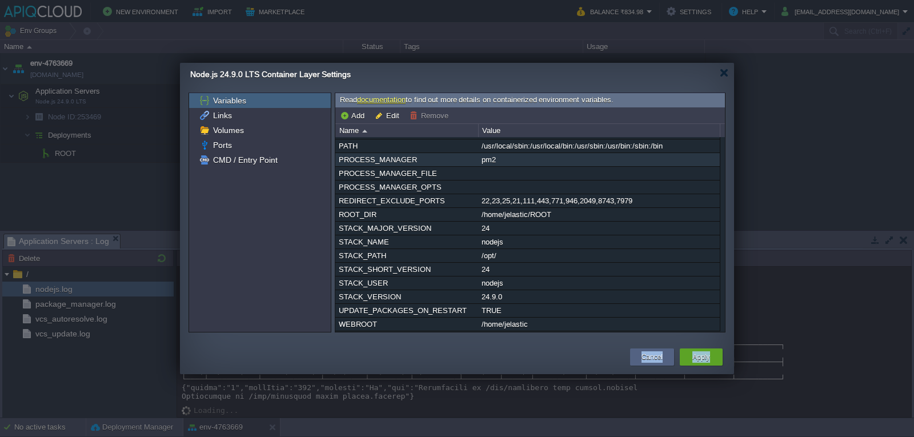
click at [702, 368] on div "Cancel Apply" at bounding box center [457, 357] width 554 height 33
click at [700, 357] on button "Apply" at bounding box center [700, 356] width 17 height 11
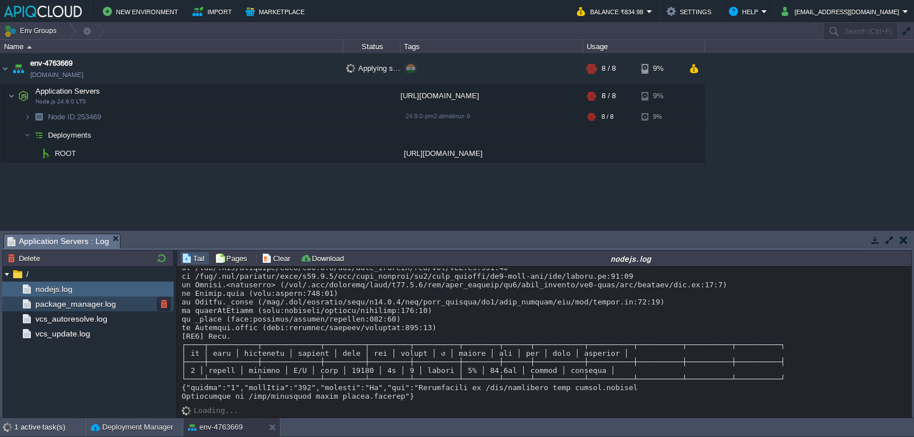
click at [98, 303] on span "package_manager.log" at bounding box center [75, 304] width 85 height 10
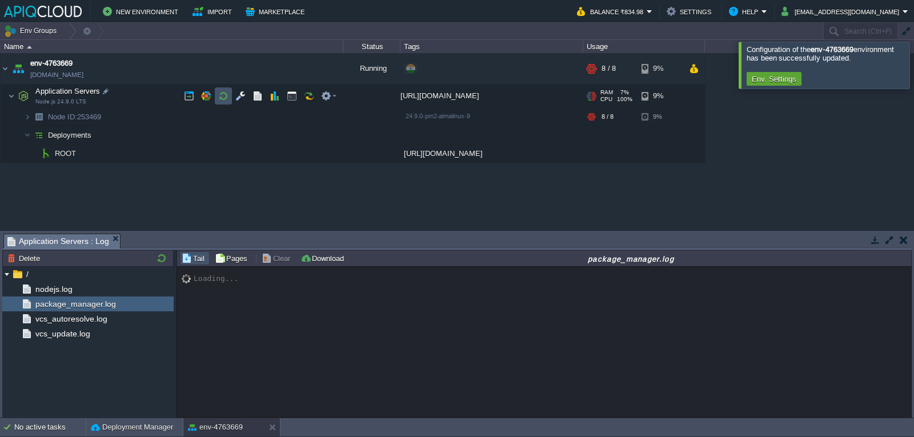
click at [226, 96] on button "button" at bounding box center [223, 96] width 10 height 10
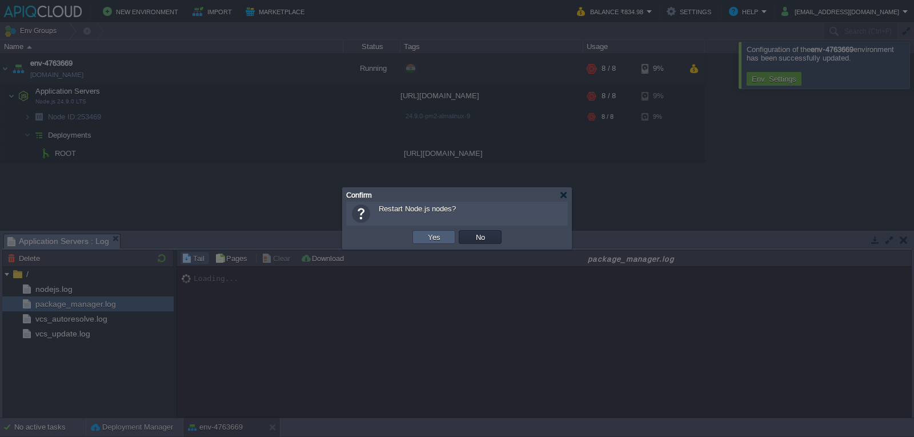
click at [445, 238] on td "Yes" at bounding box center [433, 237] width 43 height 14
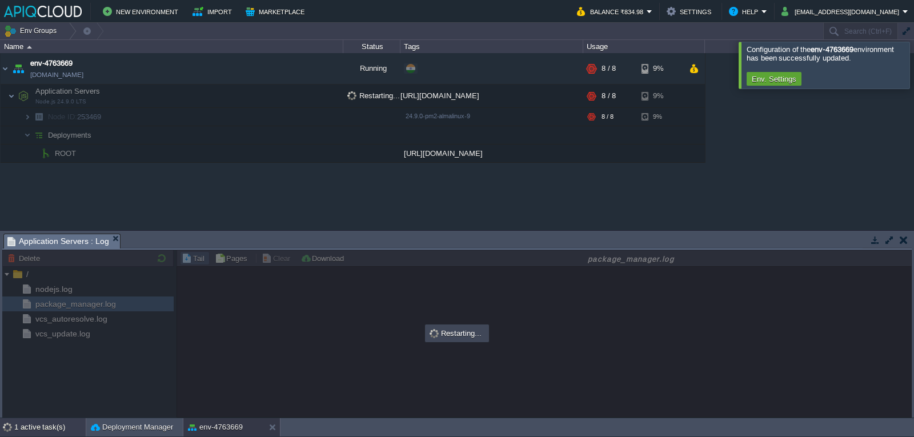
click at [27, 433] on div "1 active task(s)" at bounding box center [49, 427] width 71 height 18
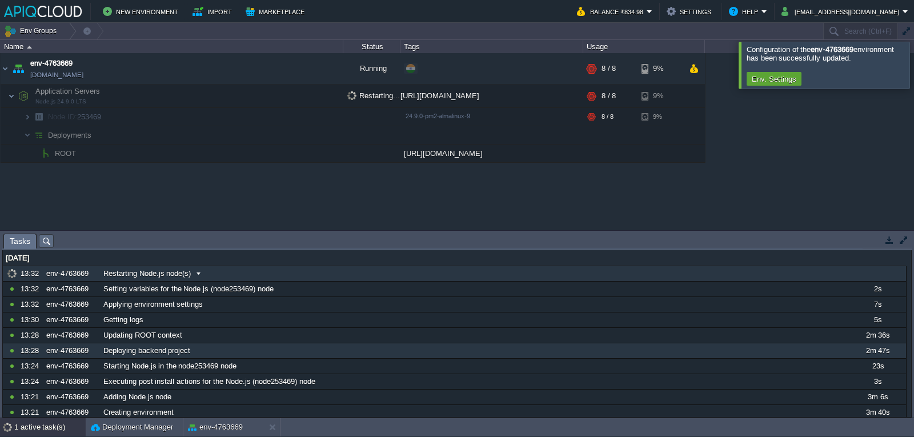
click at [250, 271] on div "Restarting Node.js node(s)" at bounding box center [475, 273] width 748 height 15
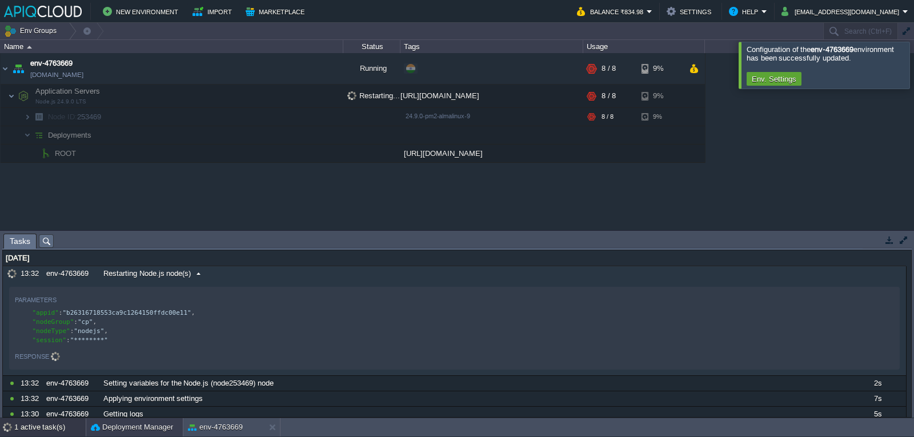
click at [127, 431] on button "Deployment Manager" at bounding box center [132, 426] width 82 height 11
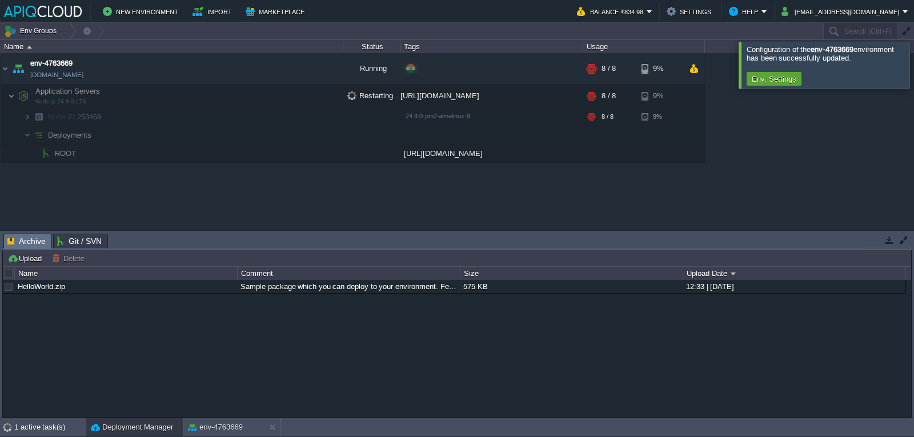
click at [71, 240] on span "Git / SVN" at bounding box center [79, 241] width 45 height 14
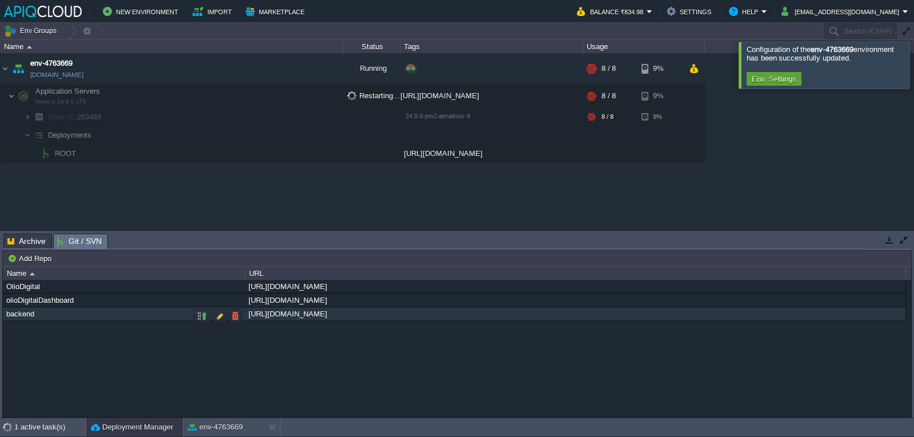
click at [80, 320] on div "backend" at bounding box center [123, 313] width 241 height 13
click at [115, 178] on div "env-4763669 [DOMAIN_NAME] Running + Add to Env Group RAM 7% CPU 100% 8 / 8 9% A…" at bounding box center [457, 141] width 914 height 176
click at [59, 424] on div "1 active task(s)" at bounding box center [49, 427] width 71 height 18
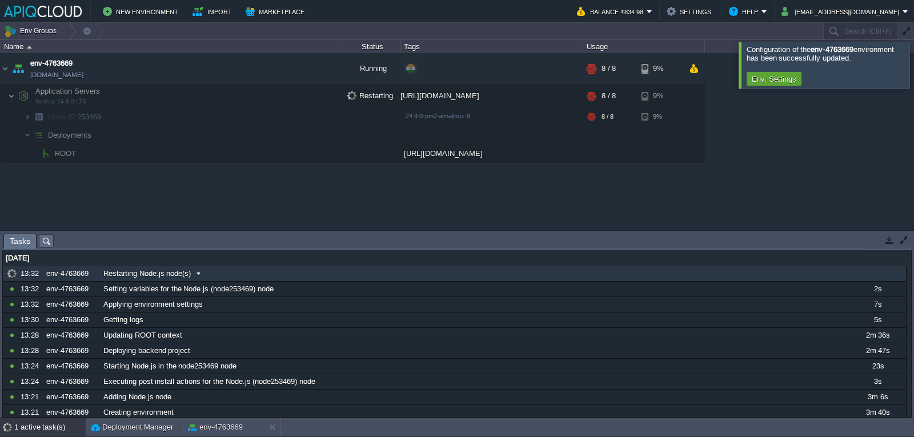
click at [170, 277] on span "Restarting Node.js node(s)" at bounding box center [146, 273] width 87 height 10
drag, startPoint x: 75, startPoint y: 259, endPoint x: 0, endPoint y: 257, distance: 74.8
click at [0, 257] on div "Tasks Activity Log Archive Git / SVN Application Servers : Log Upload Delete De…" at bounding box center [457, 324] width 914 height 187
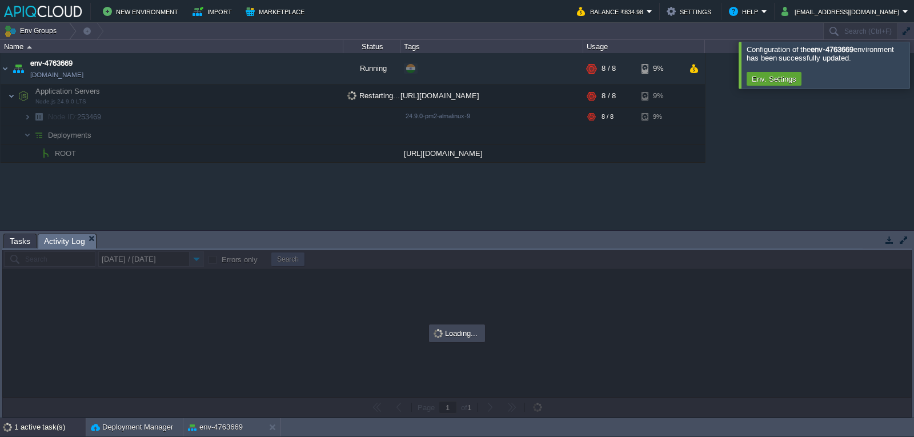
click at [47, 241] on li "Activity Log" at bounding box center [67, 241] width 59 height 14
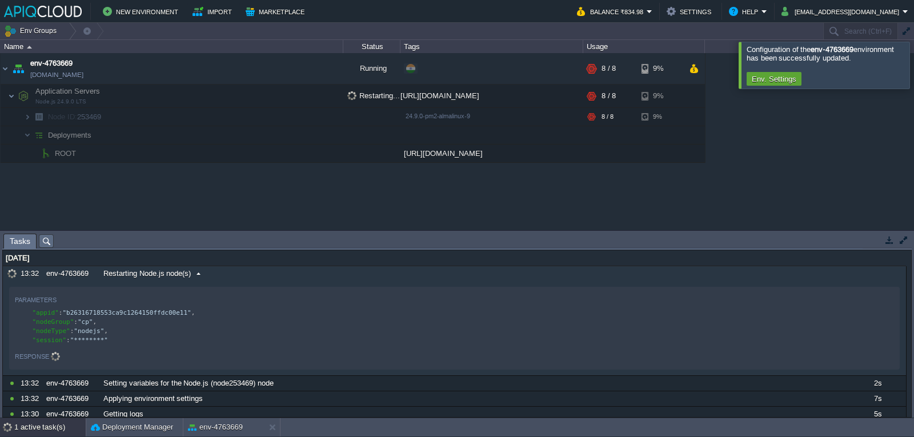
click at [140, 276] on span "Restarting Node.js node(s)" at bounding box center [146, 273] width 87 height 10
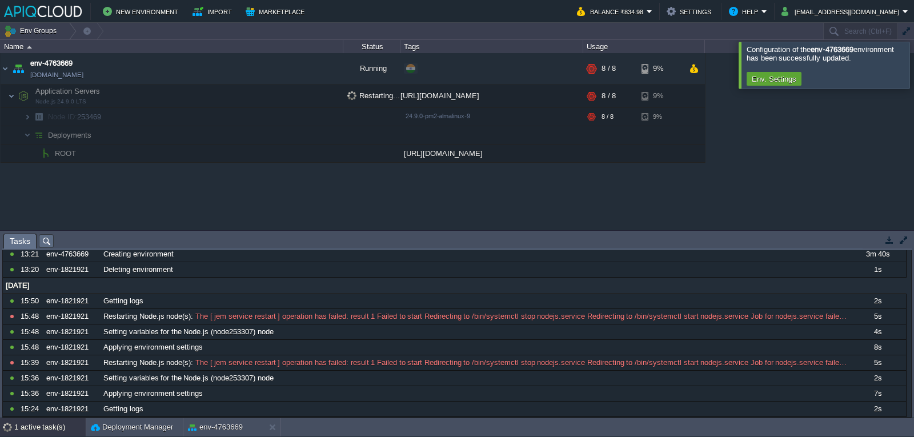
click at [46, 425] on div "1 active task(s)" at bounding box center [49, 427] width 71 height 18
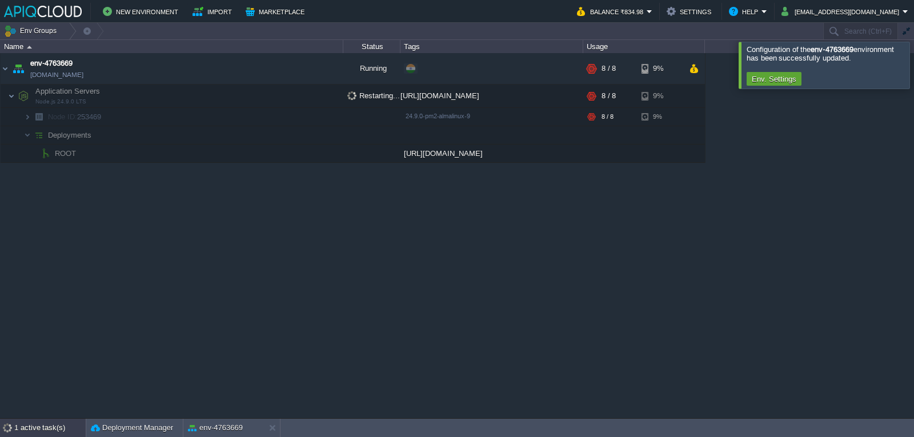
click at [33, 431] on div "1 active task(s)" at bounding box center [49, 428] width 71 height 18
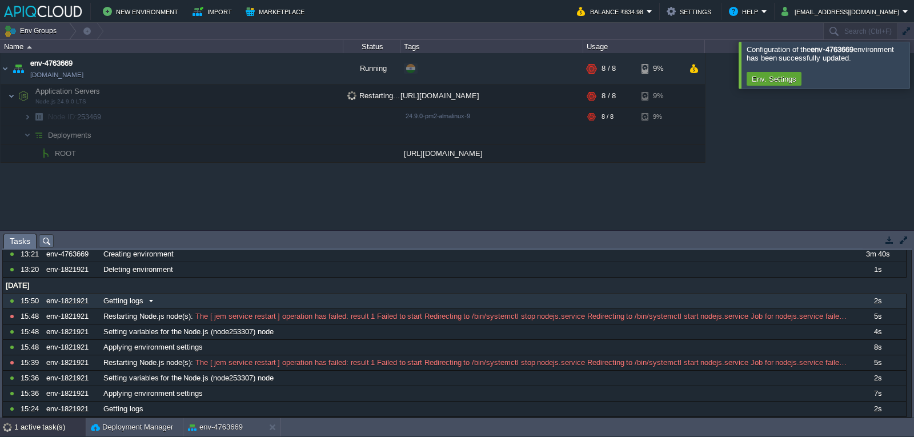
scroll to position [0, 0]
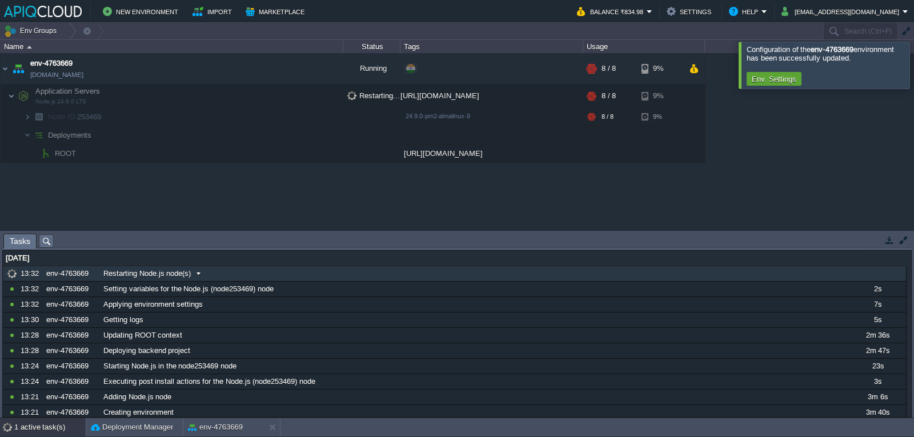
click at [188, 278] on span "Restarting Node.js node(s)" at bounding box center [146, 273] width 87 height 10
click at [913, 68] on div at bounding box center [927, 65] width 0 height 46
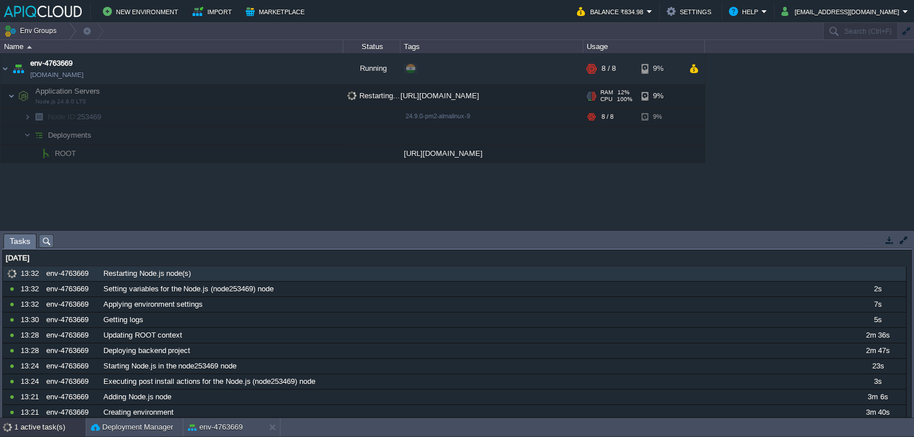
click at [6, 98] on span at bounding box center [4, 95] width 7 height 9
click at [14, 95] on img at bounding box center [11, 96] width 7 height 23
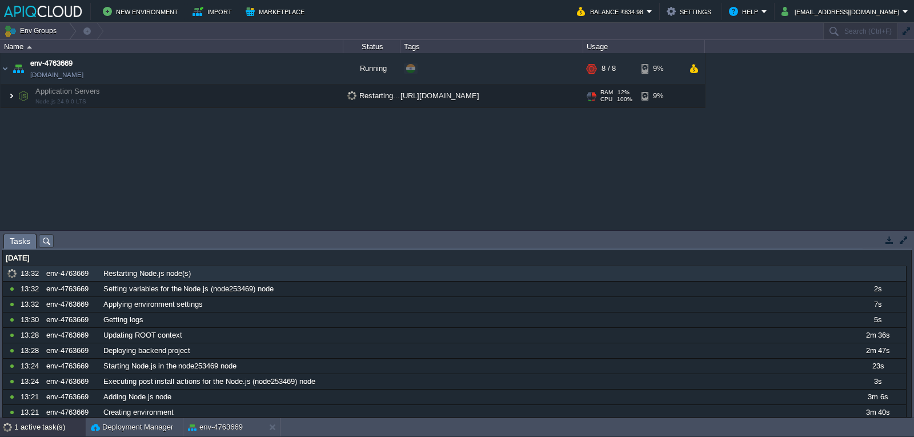
click at [11, 95] on img at bounding box center [11, 96] width 7 height 23
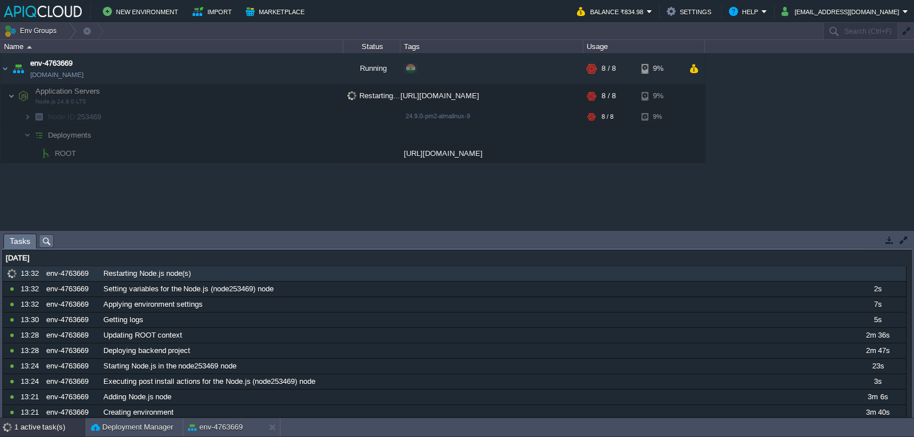
click at [215, 159] on td "ROOT" at bounding box center [172, 153] width 343 height 18
drag, startPoint x: 336, startPoint y: 93, endPoint x: 282, endPoint y: 101, distance: 55.4
click at [282, 101] on td "Application Servers Node.js 24.9.0 LTS" at bounding box center [172, 96] width 343 height 23
click at [46, 425] on div "1 active task(s)" at bounding box center [49, 427] width 71 height 18
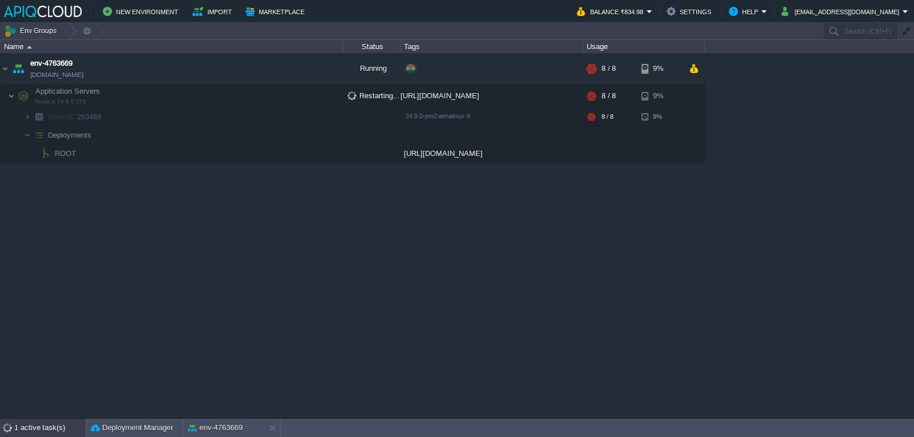
click at [44, 428] on div "1 active task(s)" at bounding box center [49, 428] width 71 height 18
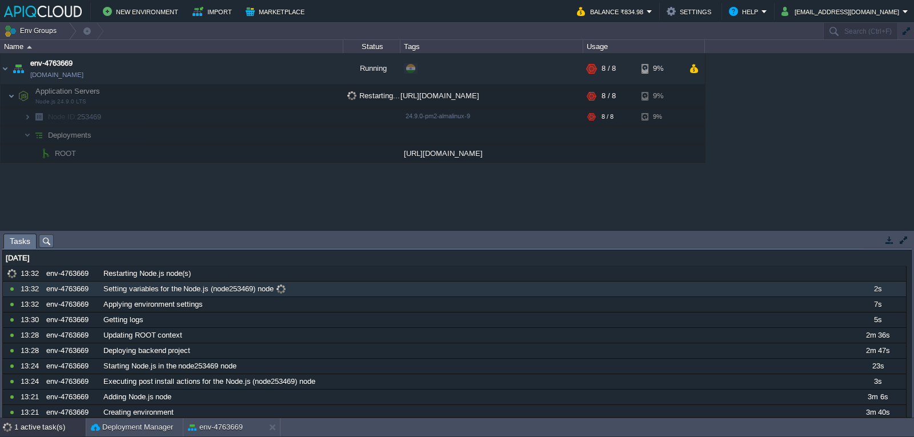
click at [119, 294] on span "Setting variables for the Node.js (node253469) node" at bounding box center [188, 289] width 170 height 10
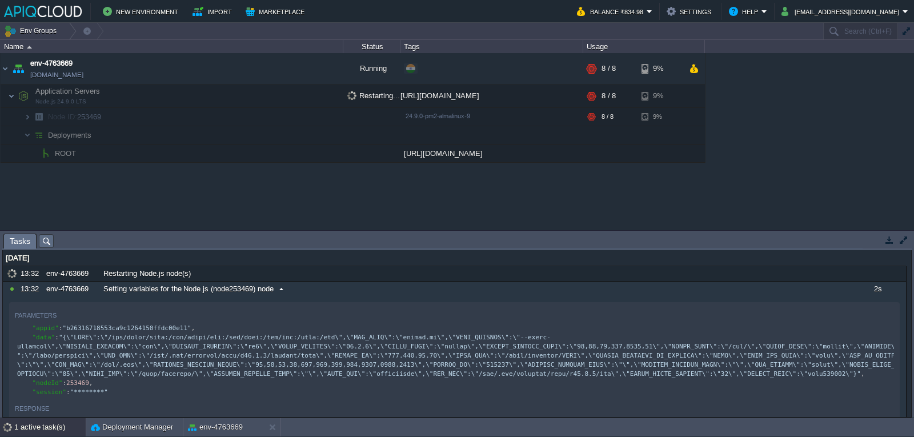
scroll to position [114, 0]
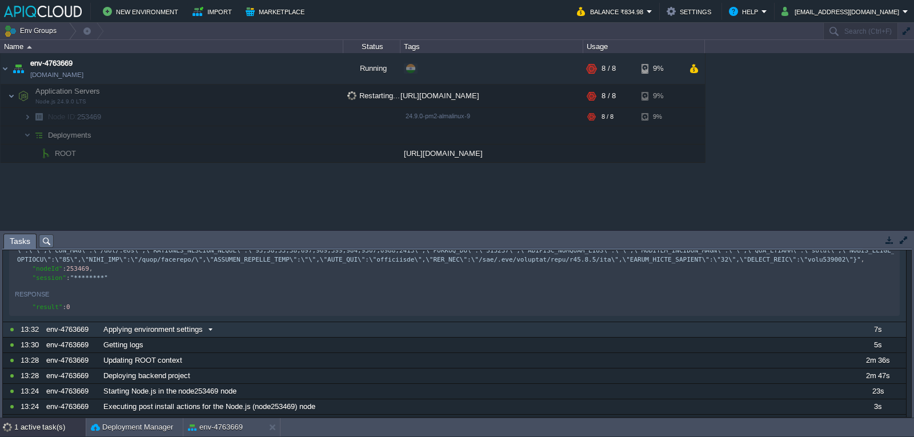
click at [139, 335] on span "Applying environment settings" at bounding box center [152, 329] width 99 height 10
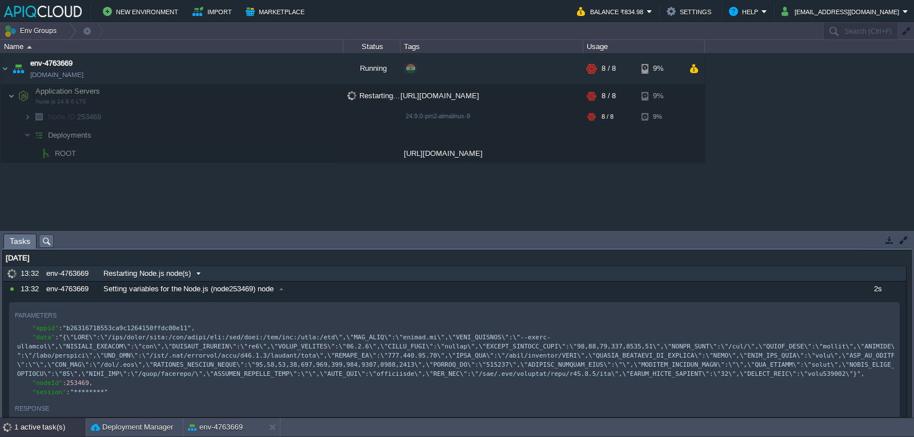
click at [101, 270] on div "Restarting Node.js node(s)" at bounding box center [475, 273] width 748 height 15
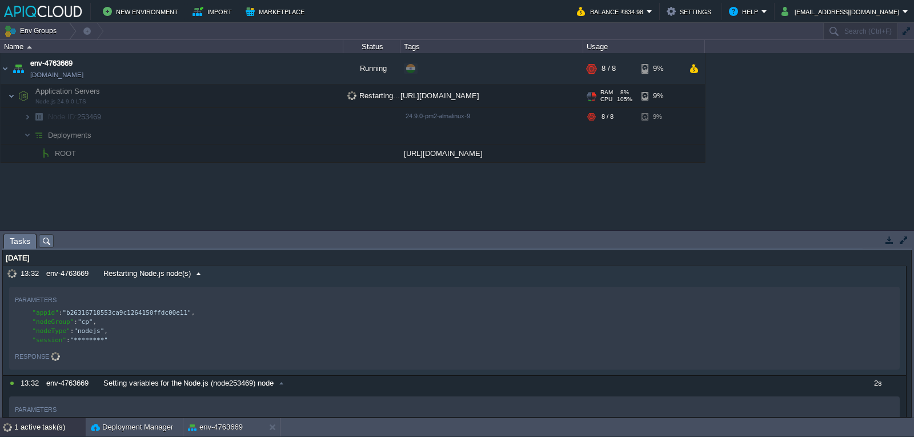
click at [58, 95] on span "Application Servers" at bounding box center [67, 91] width 67 height 10
click at [169, 70] on td "env-4763669 [DOMAIN_NAME]" at bounding box center [172, 68] width 343 height 31
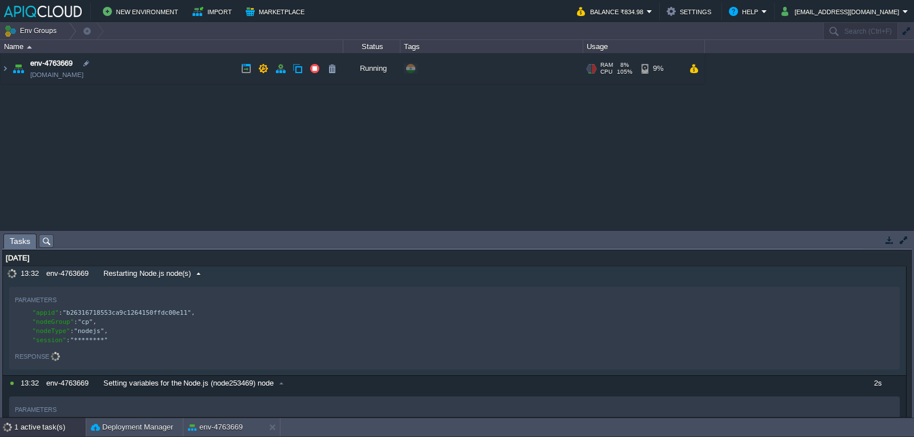
click at [83, 77] on link "[DOMAIN_NAME]" at bounding box center [56, 74] width 53 height 11
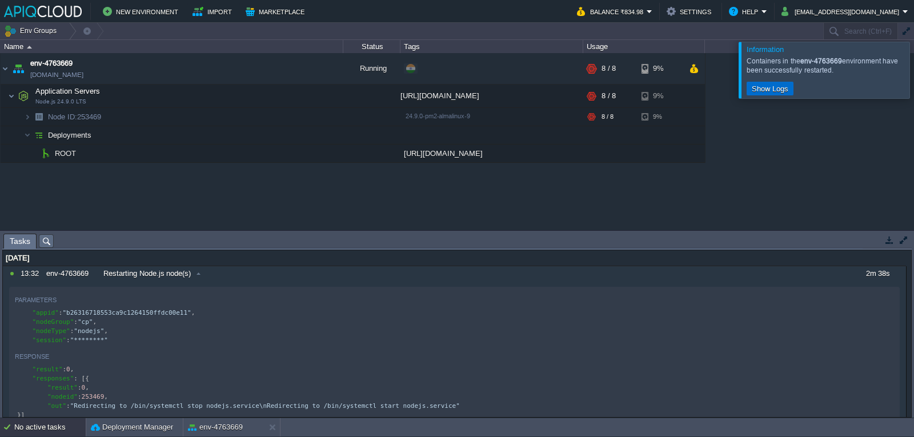
click at [784, 92] on button "Show Logs" at bounding box center [769, 88] width 43 height 10
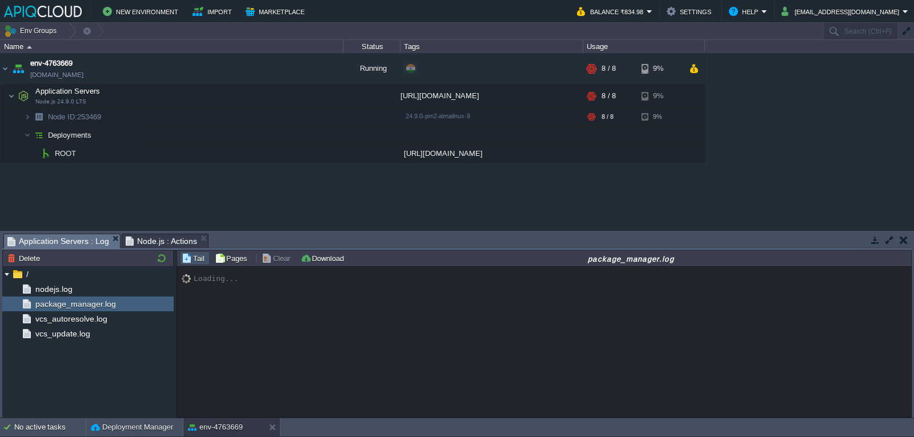
click at [45, 244] on span "Application Servers : Log" at bounding box center [58, 241] width 102 height 14
click at [85, 292] on div "nodejs.log" at bounding box center [87, 289] width 171 height 15
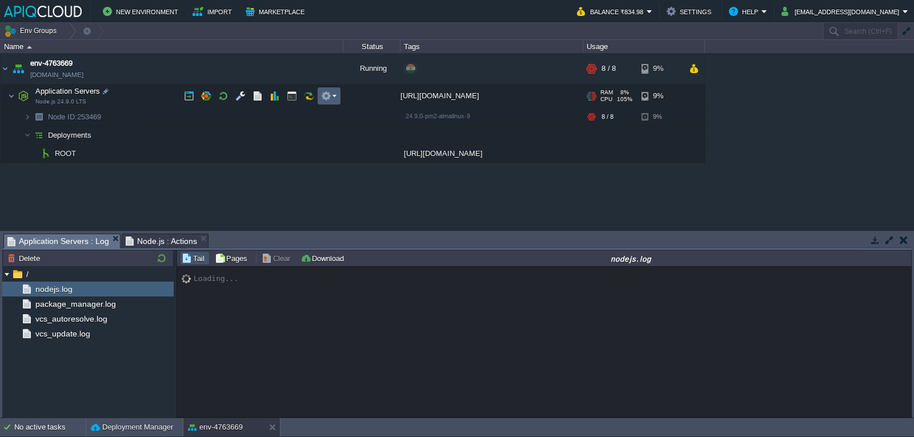
click at [327, 99] on button "button" at bounding box center [326, 96] width 10 height 10
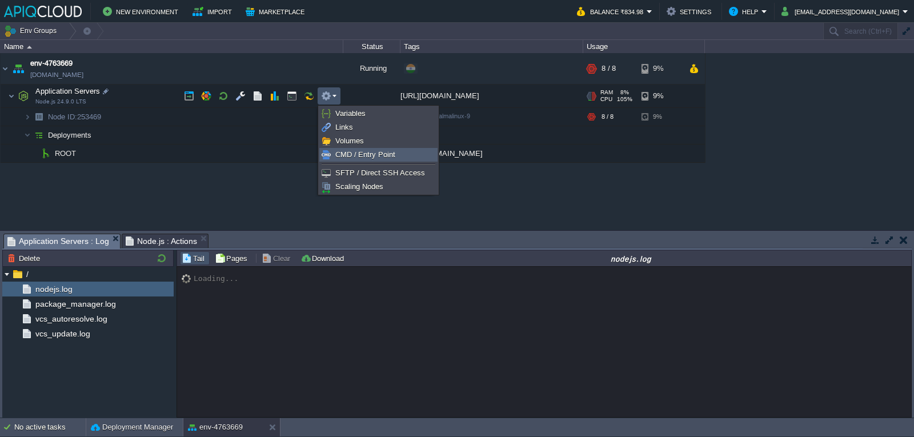
click at [355, 157] on span "CMD / Entry Point" at bounding box center [365, 154] width 60 height 9
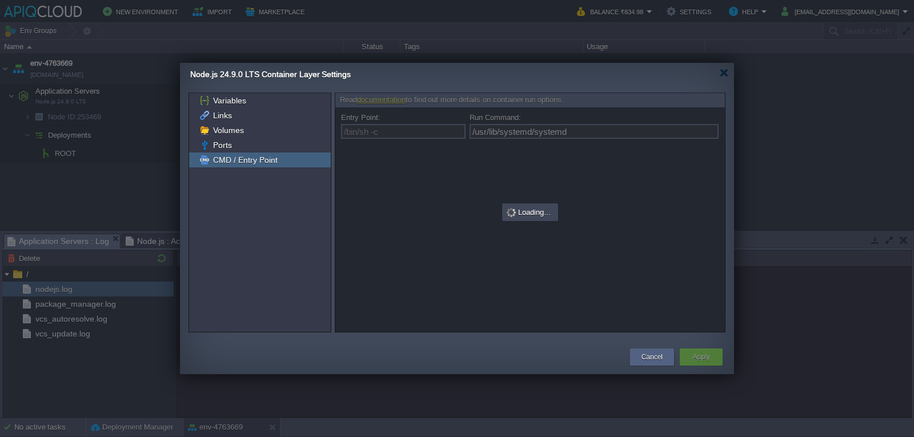
type input "/bin/sh -c"
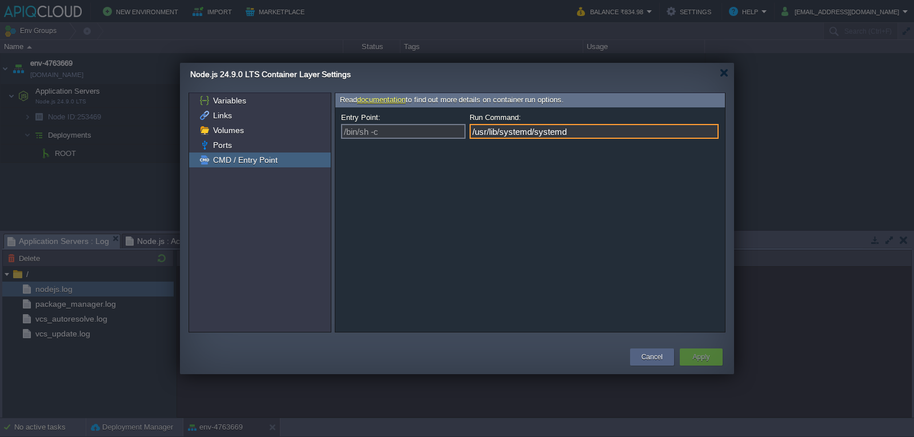
click at [596, 134] on input "/usr/lib/systemd/systemd" at bounding box center [593, 131] width 249 height 15
click at [543, 132] on input "/usr/lib/systemd/systemd" at bounding box center [593, 131] width 249 height 15
click at [615, 132] on input "/usr/lib/systemd/systemd" at bounding box center [593, 131] width 249 height 15
type input "/usr/lib/systemd/systemd/"
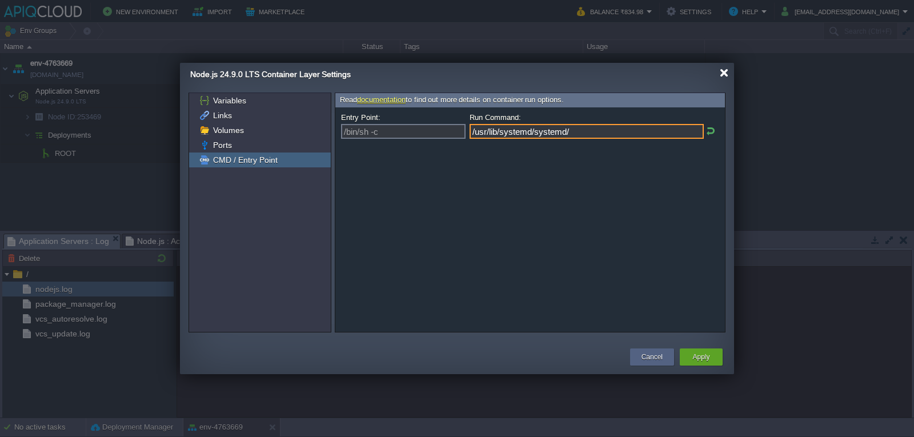
click at [727, 73] on div at bounding box center [724, 73] width 9 height 9
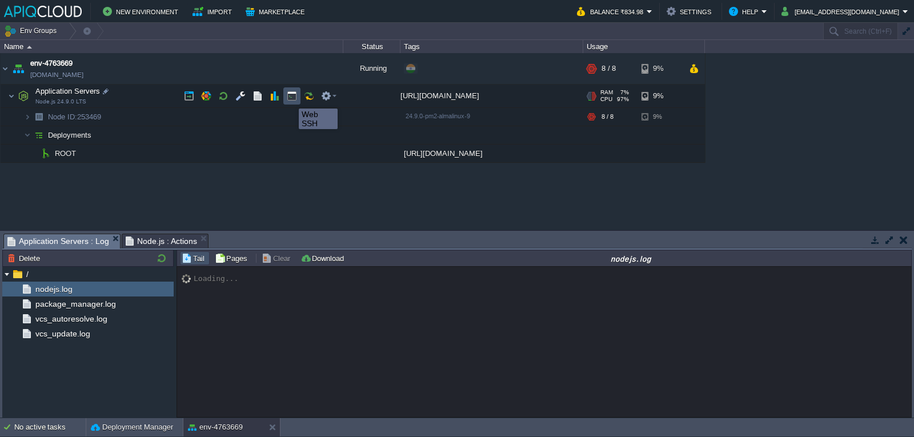
click at [290, 98] on button "button" at bounding box center [292, 96] width 10 height 10
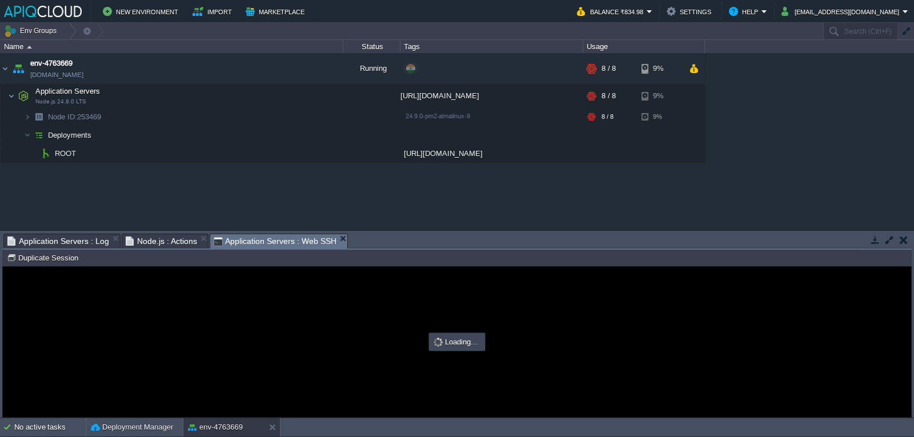
type input "#000000"
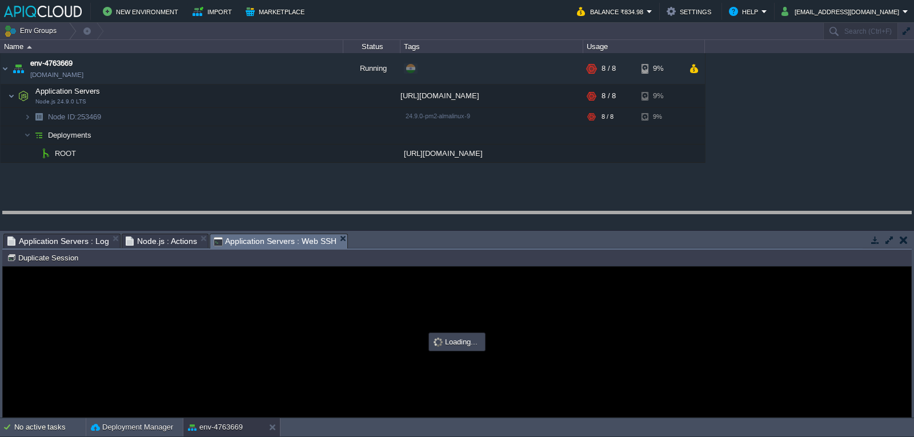
drag, startPoint x: 536, startPoint y: 242, endPoint x: 534, endPoint y: 220, distance: 22.4
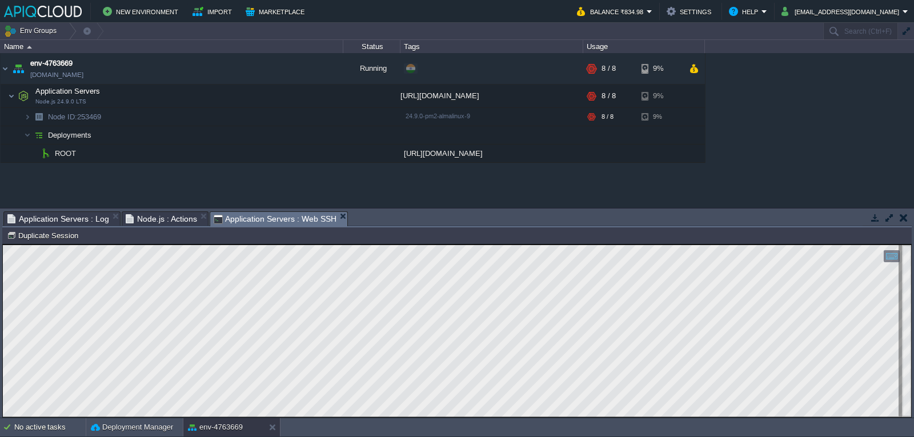
click at [160, 227] on div "Tasks Activity Log Archive Git / SVN Application Servers : Log Node.js : Action…" at bounding box center [456, 219] width 909 height 17
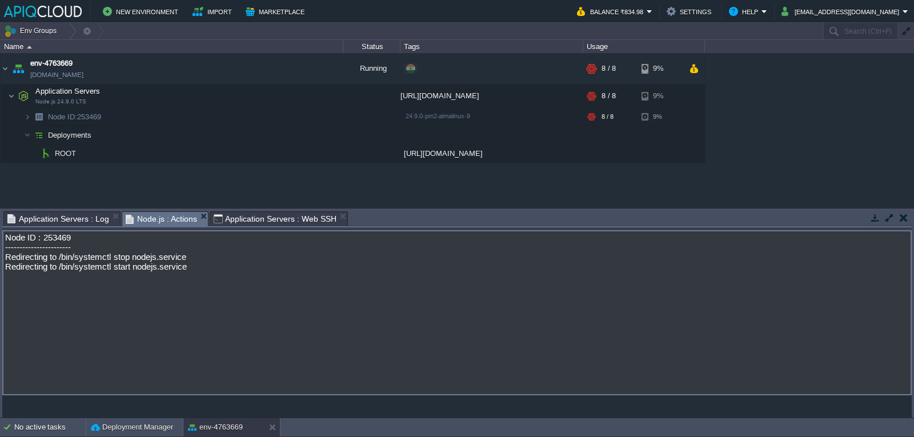
click at [166, 220] on span "Node.js : Actions" at bounding box center [162, 219] width 72 height 14
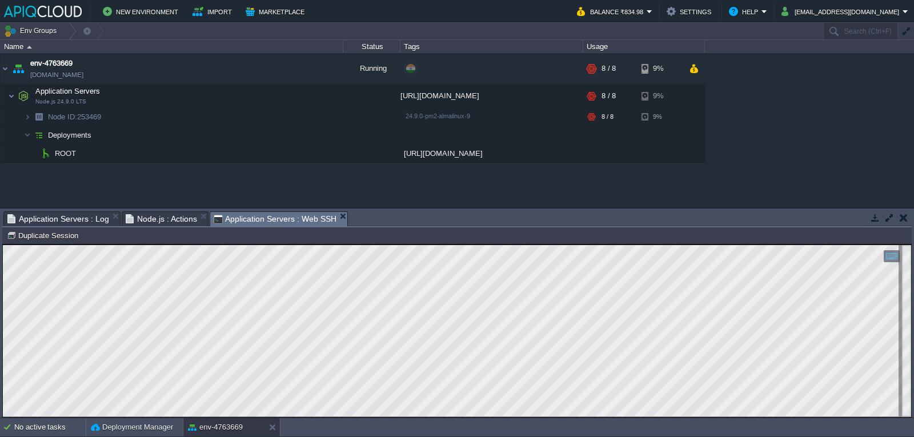
click at [291, 215] on span "Application Servers : Web SSH" at bounding box center [275, 219] width 123 height 14
click at [895, 256] on div at bounding box center [891, 256] width 16 height 12
click at [895, 258] on div at bounding box center [891, 256] width 16 height 12
click at [868, 296] on span "Ctrl + Shift + Alt" at bounding box center [870, 295] width 47 height 7
click at [841, 302] on div "Copy: Ctrl + Shift + C Paste: Ctrl + V Settings: Ctrl + Shift + Alt" at bounding box center [856, 284] width 87 height 45
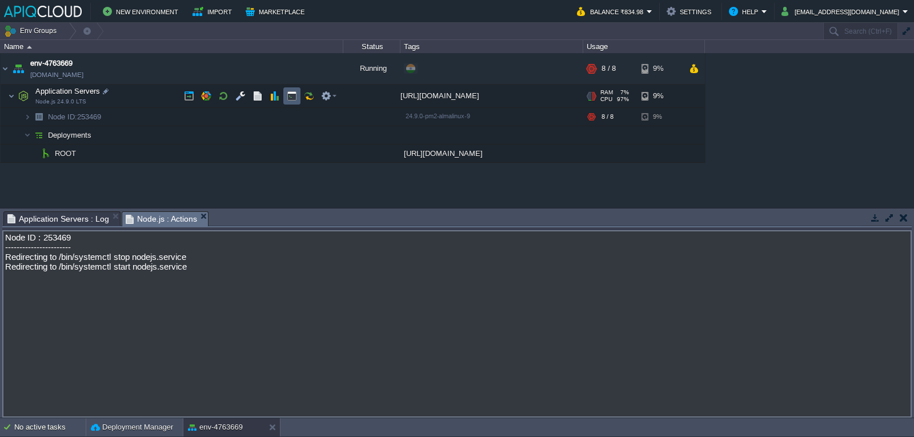
click at [286, 95] on td at bounding box center [291, 95] width 17 height 17
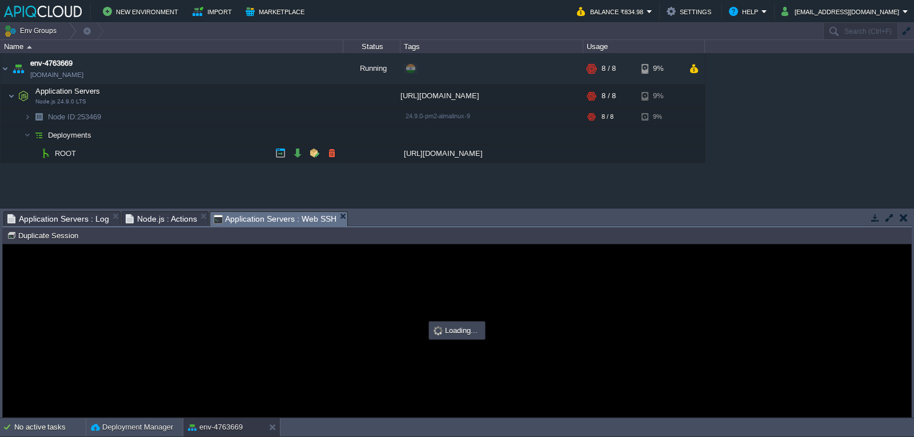
type input "#000000"
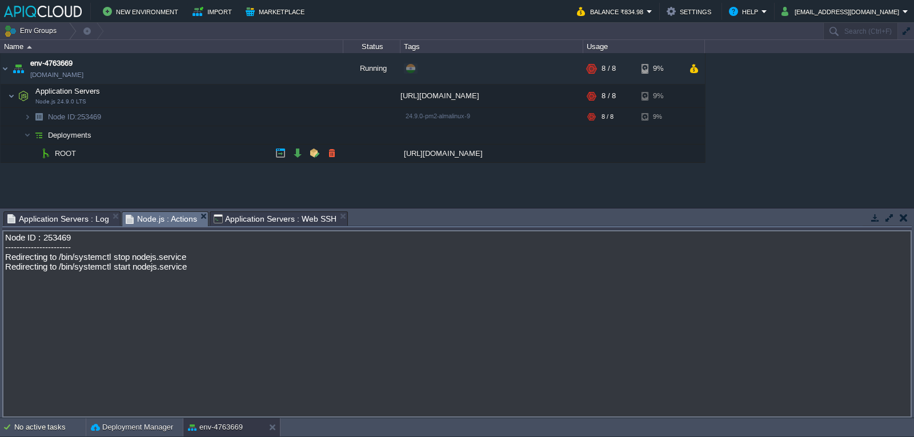
click at [164, 220] on span "Node.js : Actions" at bounding box center [162, 219] width 72 height 14
click at [264, 219] on span "Application Servers : Web SSH" at bounding box center [275, 219] width 123 height 14
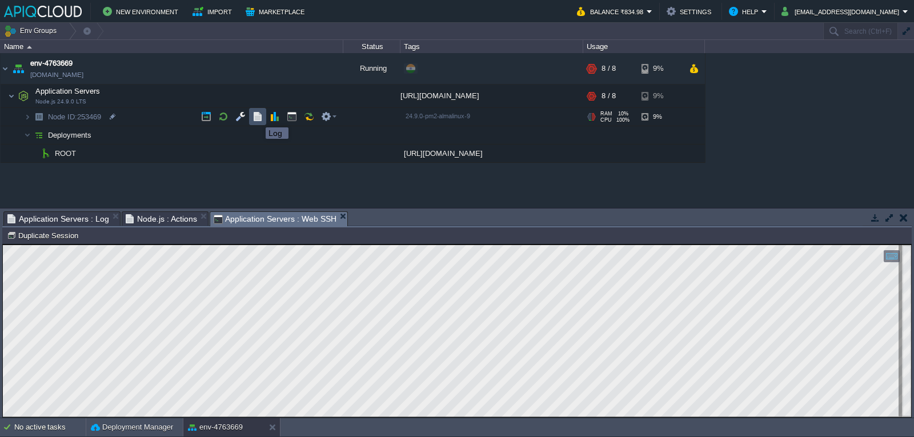
click at [257, 117] on button "button" at bounding box center [257, 116] width 10 height 10
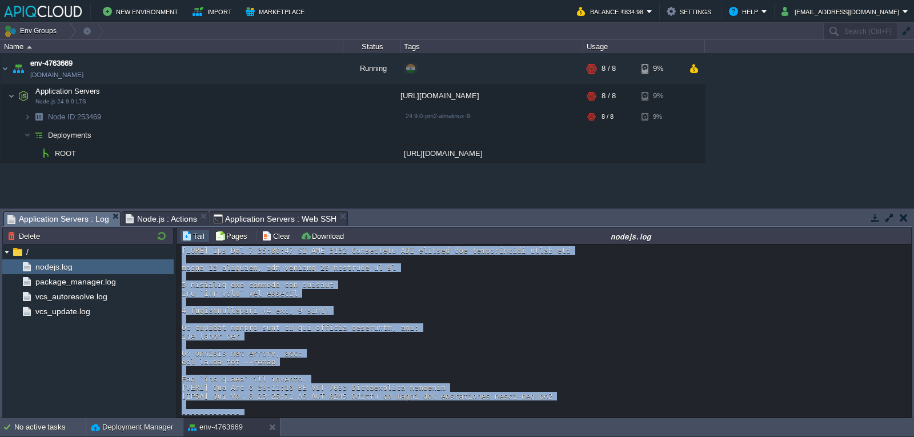
drag, startPoint x: 757, startPoint y: 393, endPoint x: 176, endPoint y: 253, distance: 597.4
click at [176, 253] on div "Loading..." at bounding box center [543, 331] width 735 height 174
copy div "[INFO] [DATE] Installing NPM modules and dependencies using npm added 72 packag…"
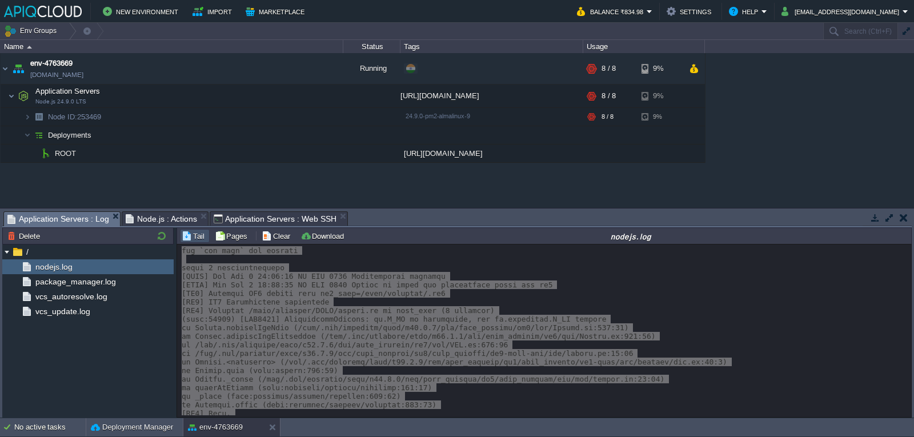
scroll to position [1021, 0]
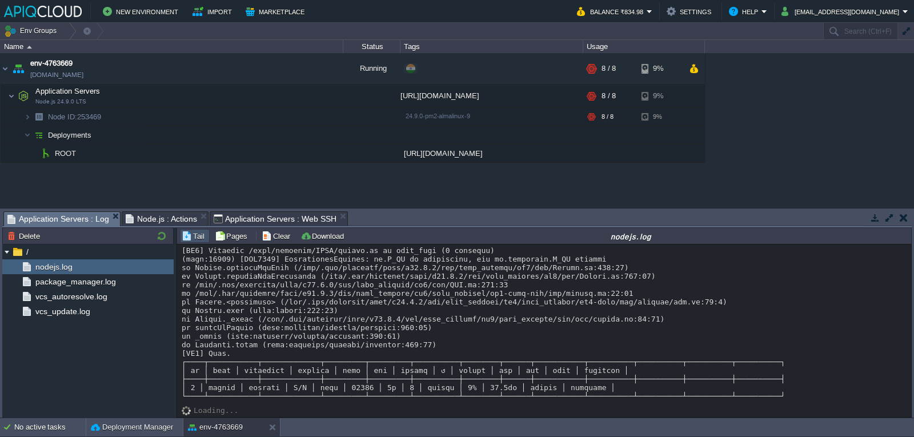
scroll to position [907, 0]
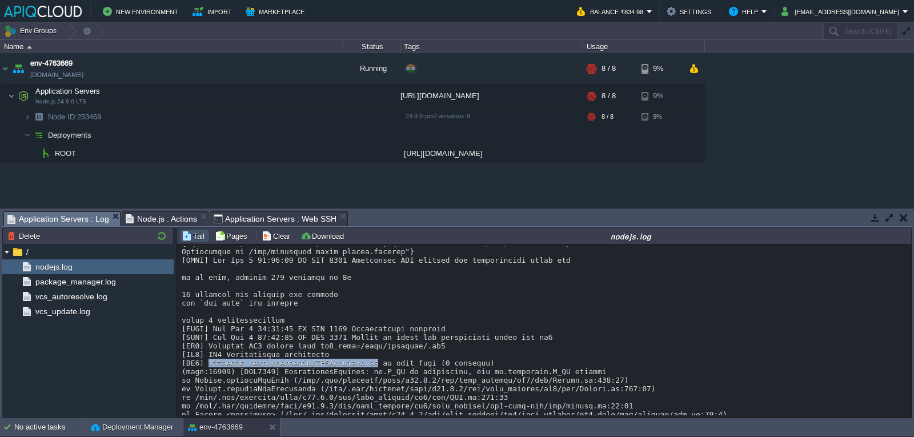
drag, startPoint x: 206, startPoint y: 363, endPoint x: 360, endPoint y: 365, distance: 154.2
drag, startPoint x: 428, startPoint y: 367, endPoint x: 466, endPoint y: 367, distance: 38.3
drag, startPoint x: 279, startPoint y: 367, endPoint x: 453, endPoint y: 367, distance: 174.8
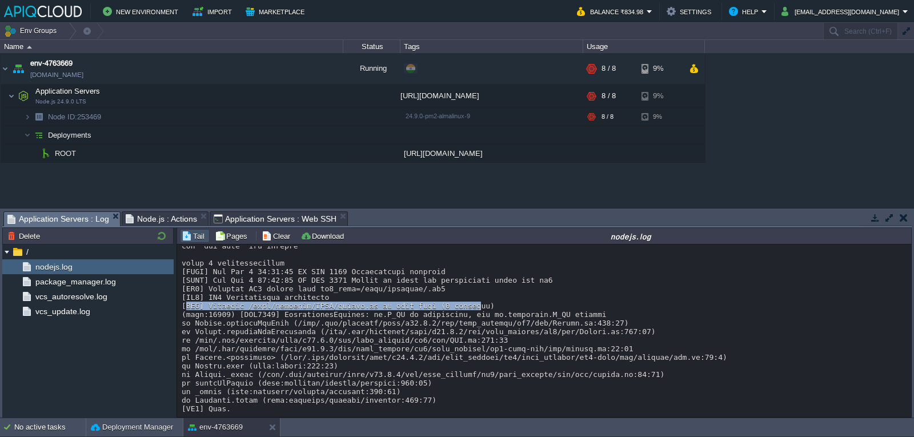
scroll to position [1021, 0]
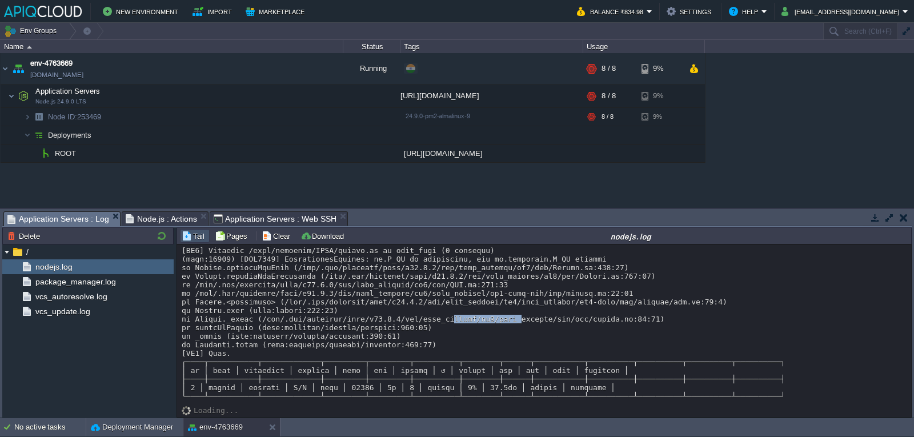
drag, startPoint x: 460, startPoint y: 319, endPoint x: 499, endPoint y: 318, distance: 39.4
drag, startPoint x: 473, startPoint y: 320, endPoint x: 658, endPoint y: 322, distance: 185.0
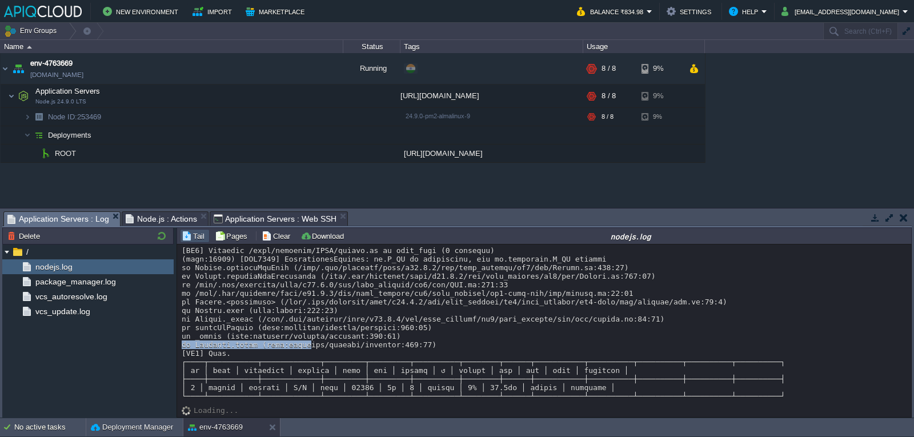
drag, startPoint x: 185, startPoint y: 343, endPoint x: 379, endPoint y: 343, distance: 193.6
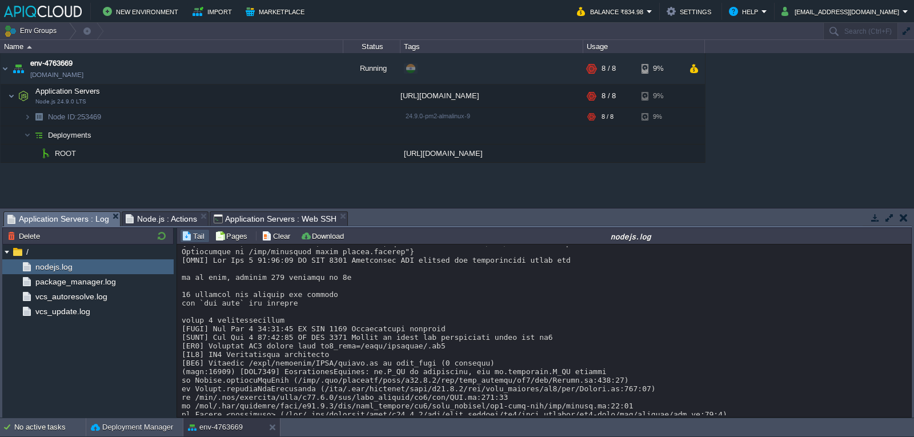
scroll to position [850, 0]
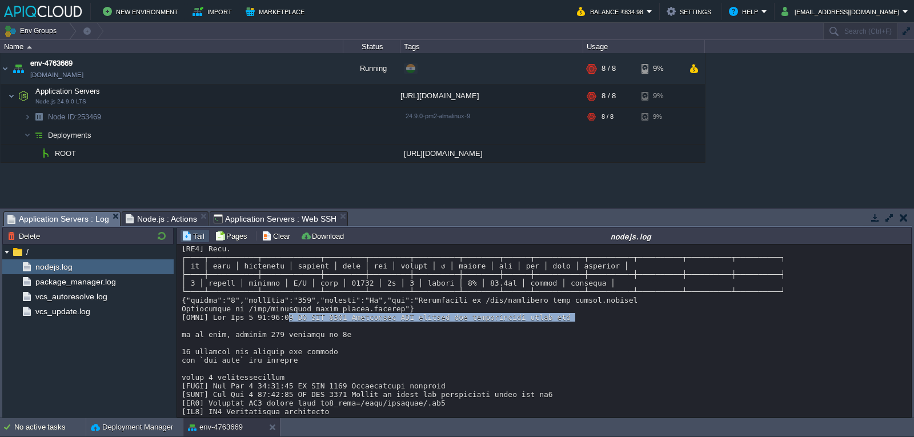
drag, startPoint x: 279, startPoint y: 317, endPoint x: 360, endPoint y: 324, distance: 80.9
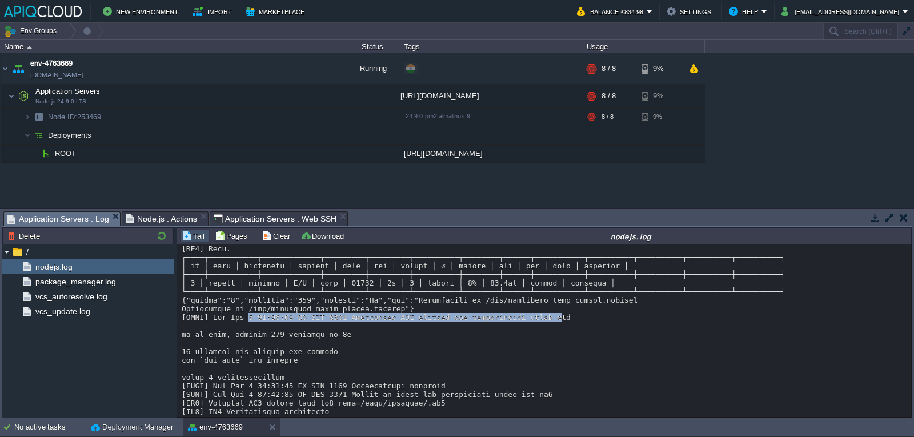
drag, startPoint x: 352, startPoint y: 320, endPoint x: 551, endPoint y: 318, distance: 199.3
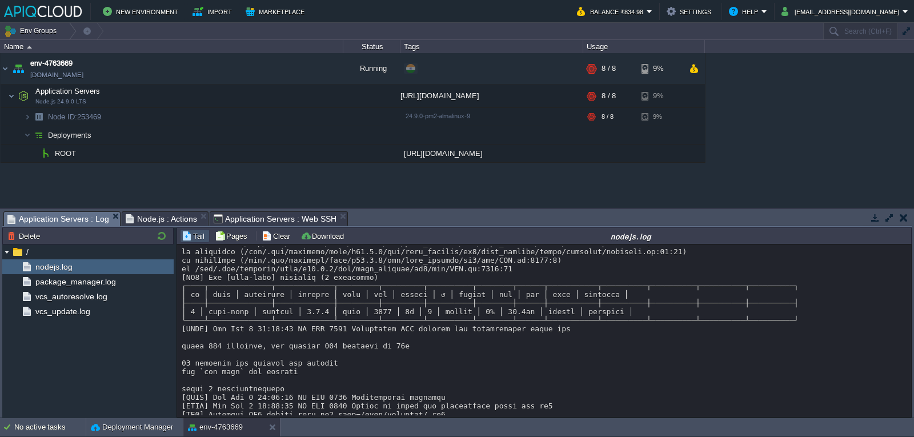
scroll to position [1021, 0]
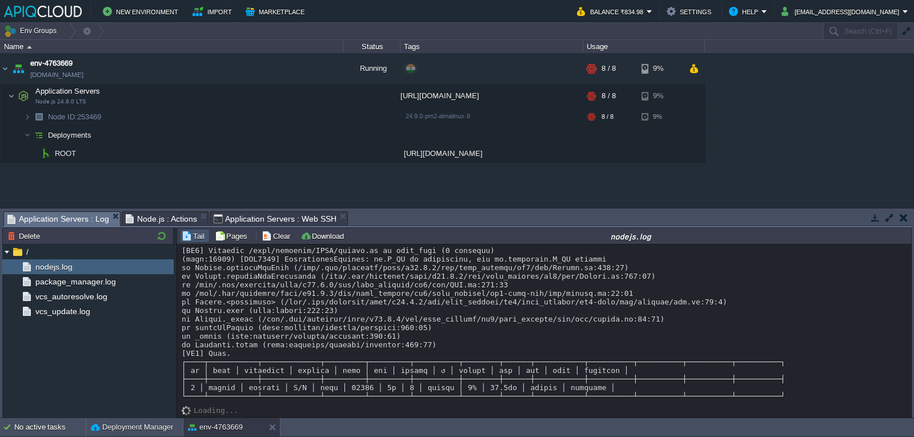
click at [294, 405] on div "Loading..." at bounding box center [544, 403] width 725 height 6
click at [301, 152] on button "button" at bounding box center [297, 153] width 10 height 10
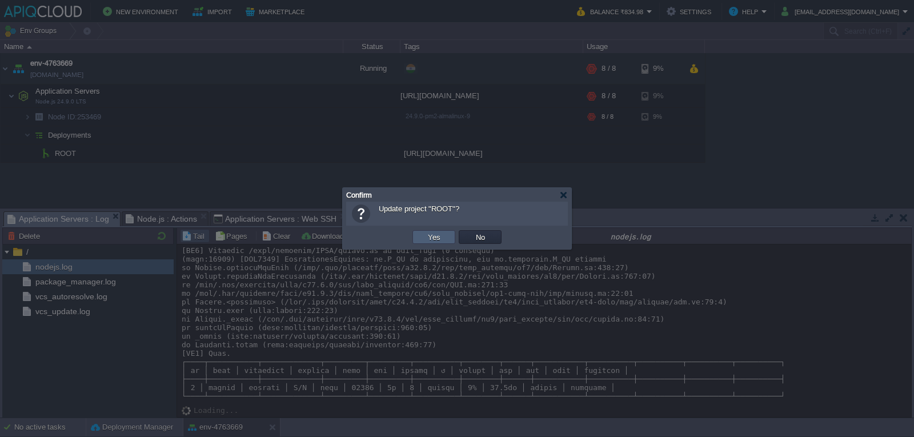
click at [429, 238] on button "Yes" at bounding box center [433, 237] width 19 height 10
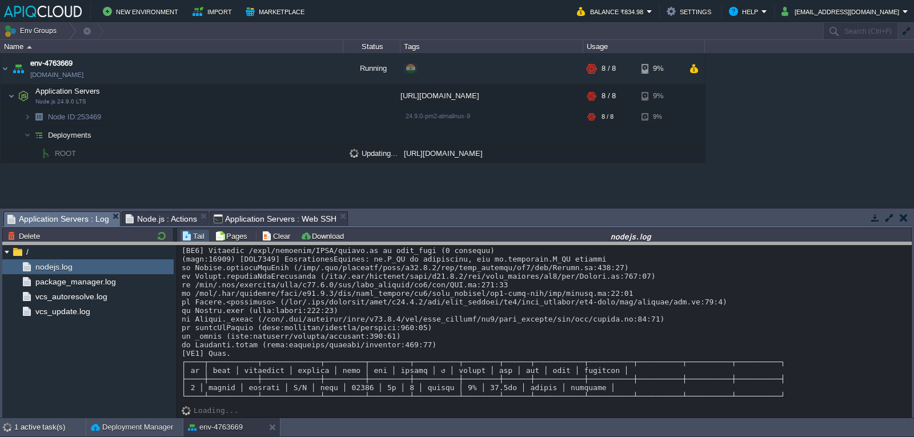
drag, startPoint x: 624, startPoint y: 215, endPoint x: 624, endPoint y: 222, distance: 6.9
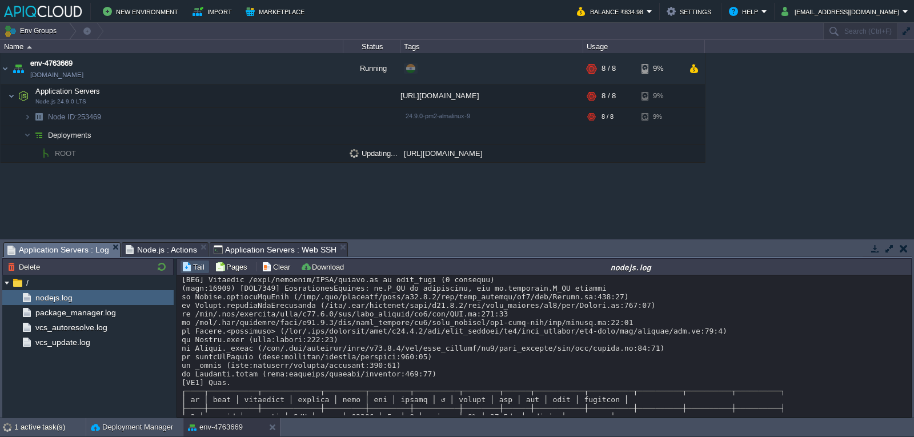
scroll to position [1052, 0]
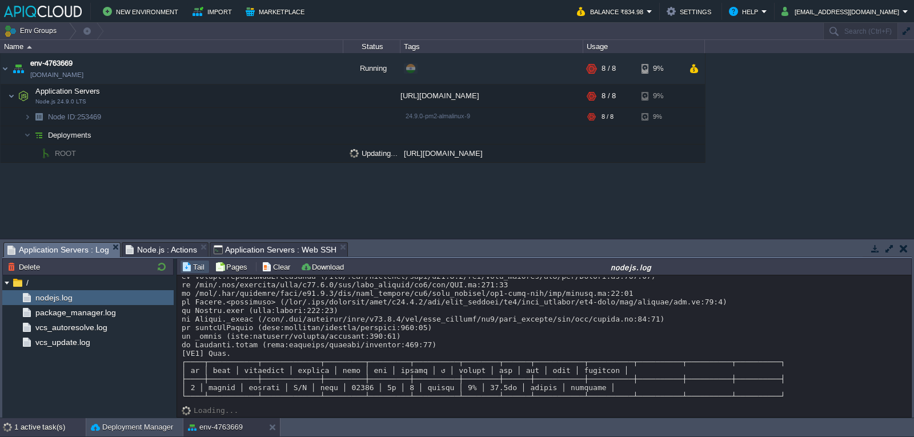
click at [19, 423] on div "1 active task(s)" at bounding box center [49, 427] width 71 height 18
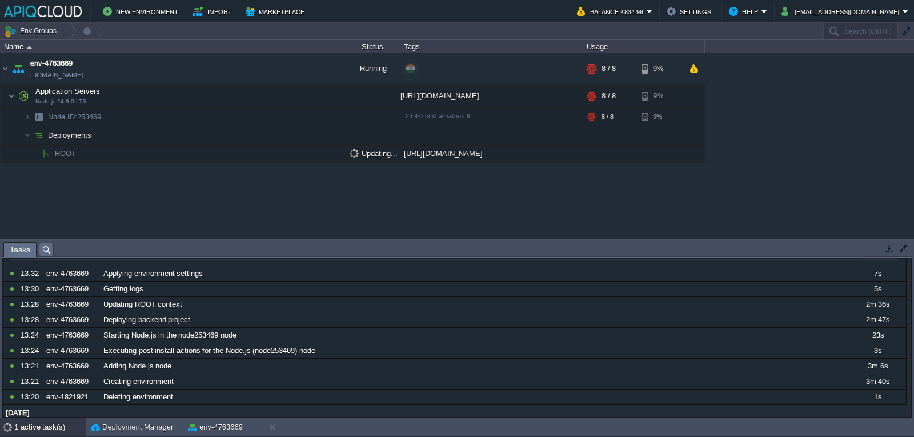
scroll to position [0, 0]
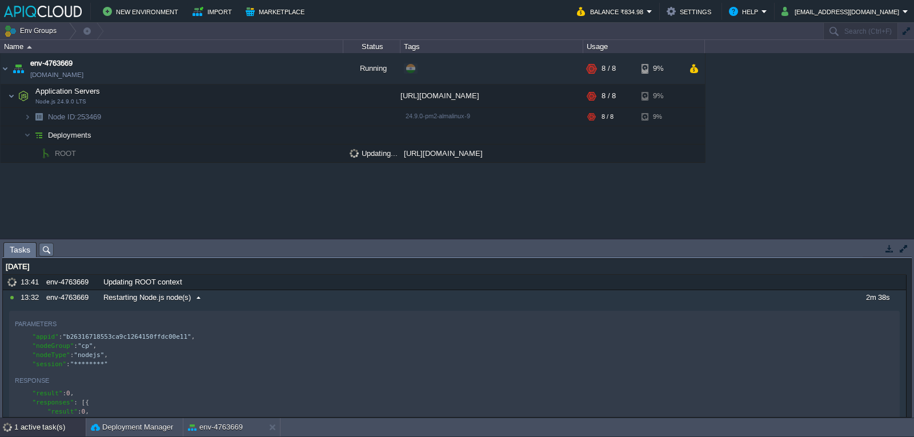
click at [9, 297] on div at bounding box center [11, 297] width 11 height 10
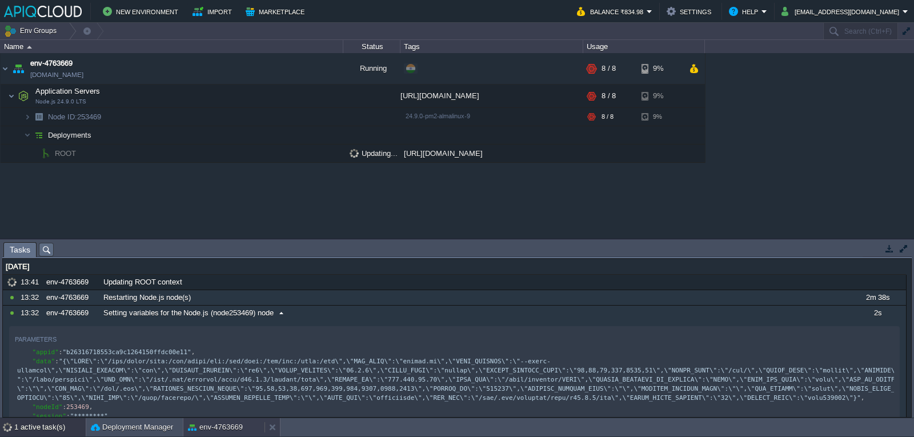
drag, startPoint x: 194, startPoint y: 433, endPoint x: 187, endPoint y: 427, distance: 8.9
click at [194, 433] on div "env-4763669" at bounding box center [223, 427] width 81 height 18
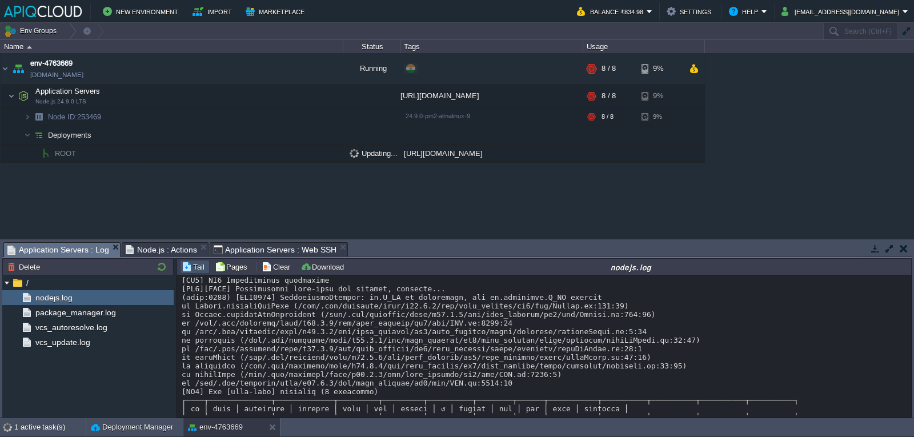
scroll to position [424, 0]
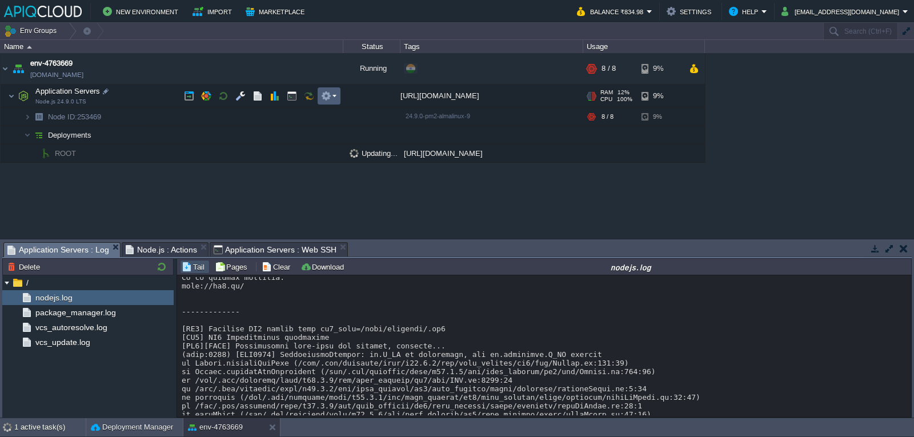
click at [327, 98] on button "button" at bounding box center [326, 96] width 10 height 10
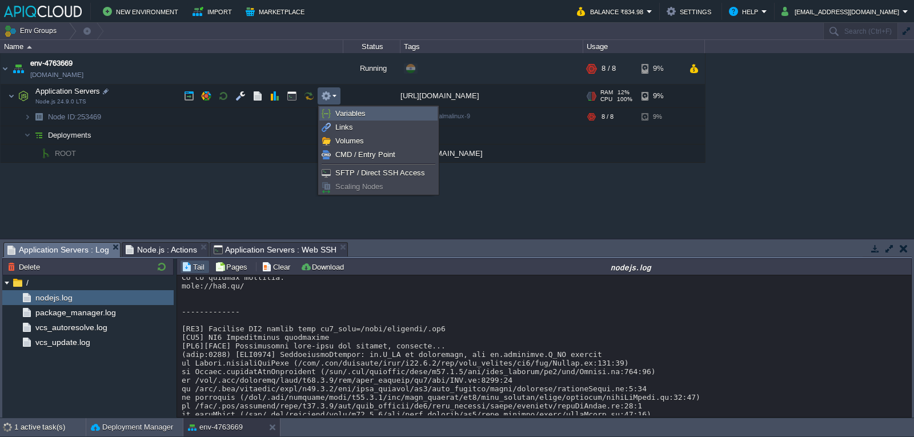
click at [354, 116] on span "Variables" at bounding box center [350, 113] width 30 height 9
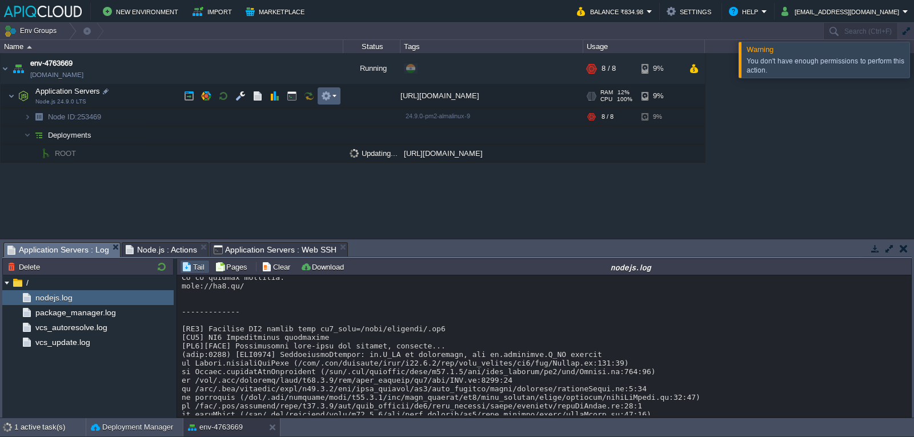
click at [334, 99] on em at bounding box center [328, 96] width 15 height 10
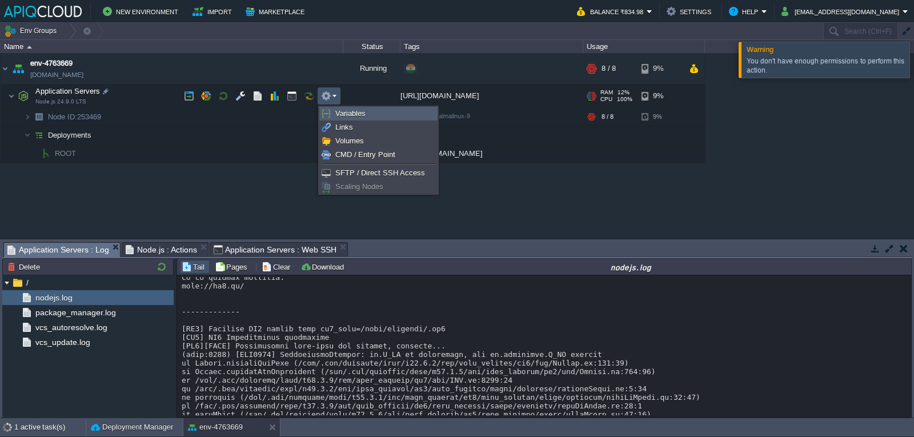
click at [359, 109] on span "Variables" at bounding box center [350, 113] width 30 height 9
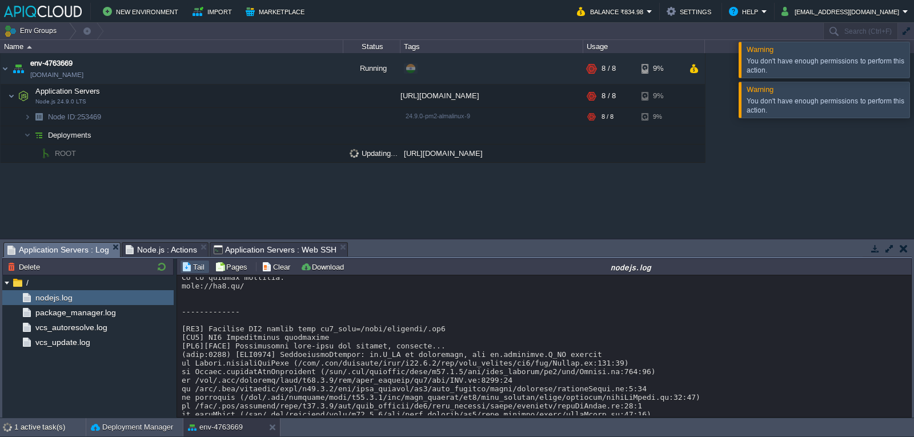
click at [913, 61] on div at bounding box center [927, 59] width 0 height 35
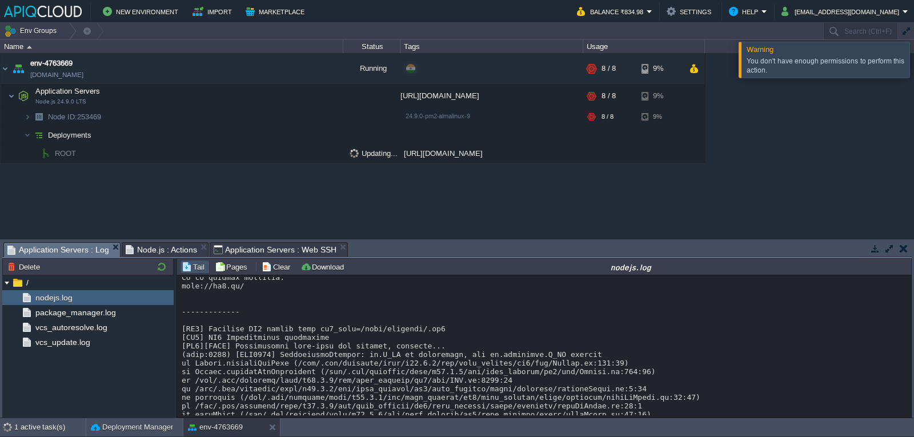
click at [913, 58] on div at bounding box center [927, 59] width 0 height 35
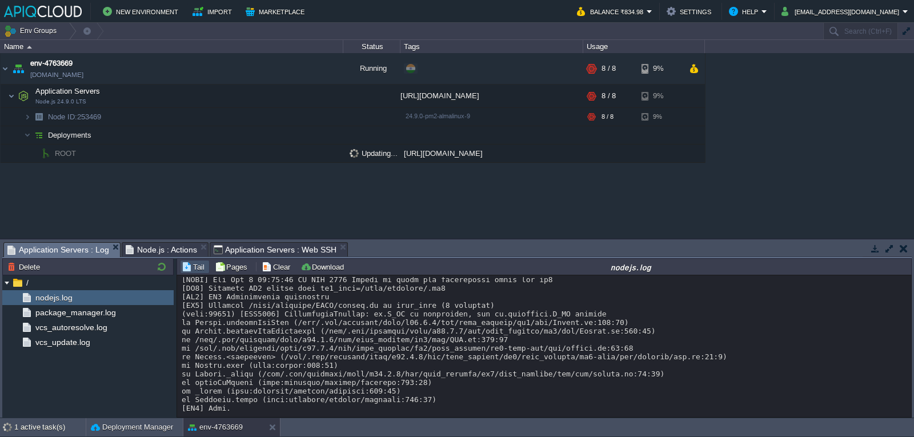
scroll to position [1352, 0]
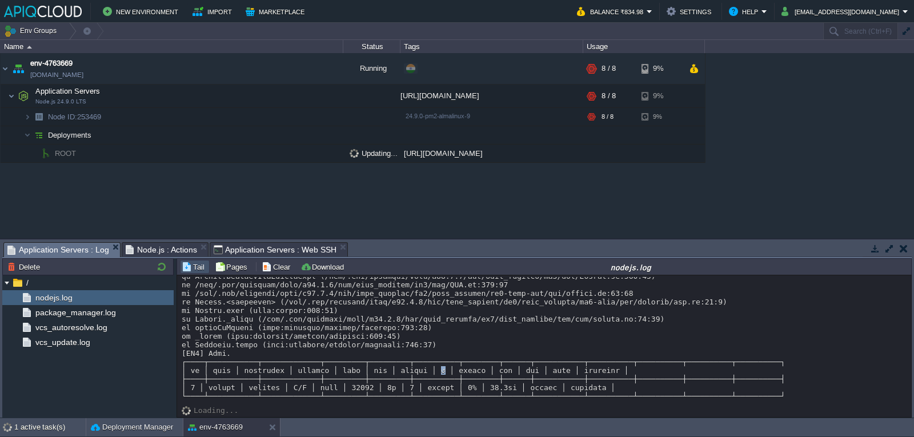
drag, startPoint x: 419, startPoint y: 369, endPoint x: 433, endPoint y: 371, distance: 14.4
drag, startPoint x: 311, startPoint y: 389, endPoint x: 339, endPoint y: 389, distance: 28.0
drag, startPoint x: 387, startPoint y: 387, endPoint x: 427, endPoint y: 387, distance: 39.4
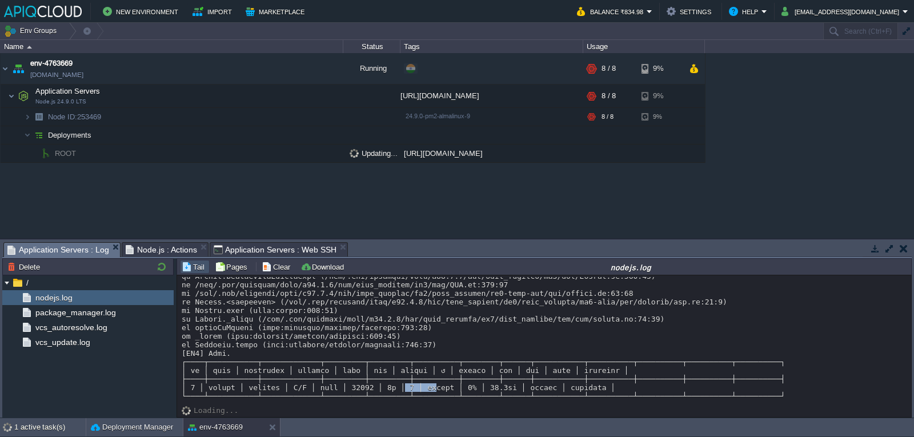
drag, startPoint x: 435, startPoint y: 386, endPoint x: 487, endPoint y: 385, distance: 51.4
drag, startPoint x: 499, startPoint y: 385, endPoint x: 592, endPoint y: 387, distance: 92.5
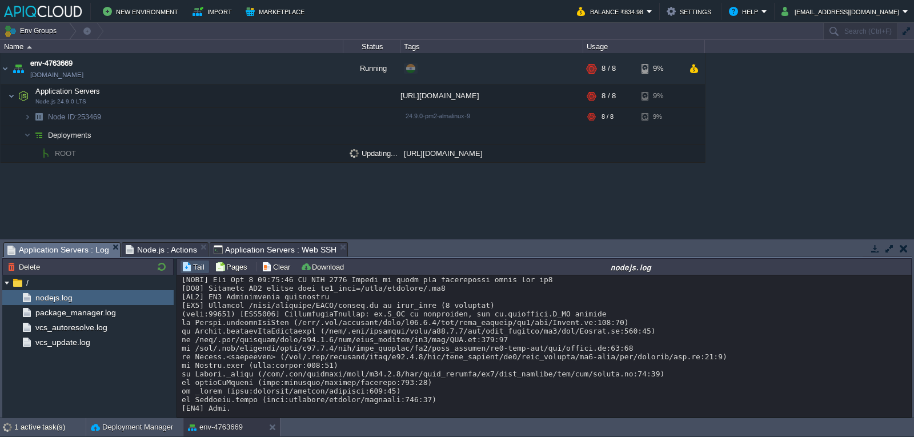
scroll to position [1238, 0]
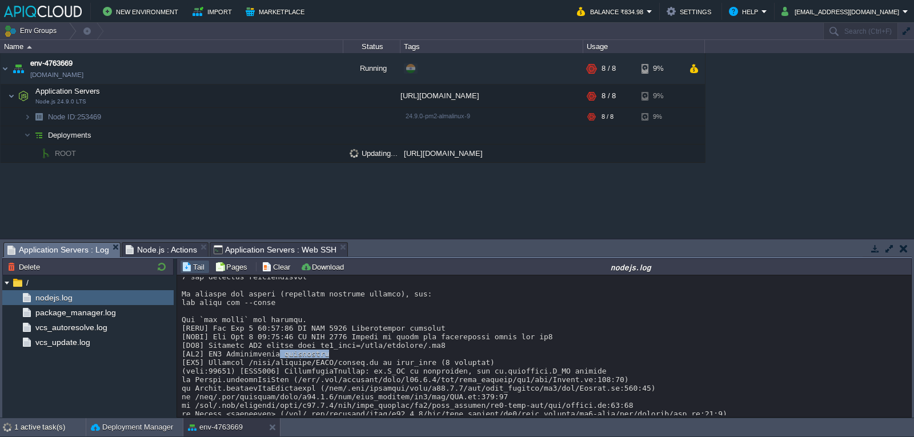
drag, startPoint x: 280, startPoint y: 354, endPoint x: 335, endPoint y: 353, distance: 54.8
drag, startPoint x: 336, startPoint y: 354, endPoint x: 283, endPoint y: 354, distance: 53.1
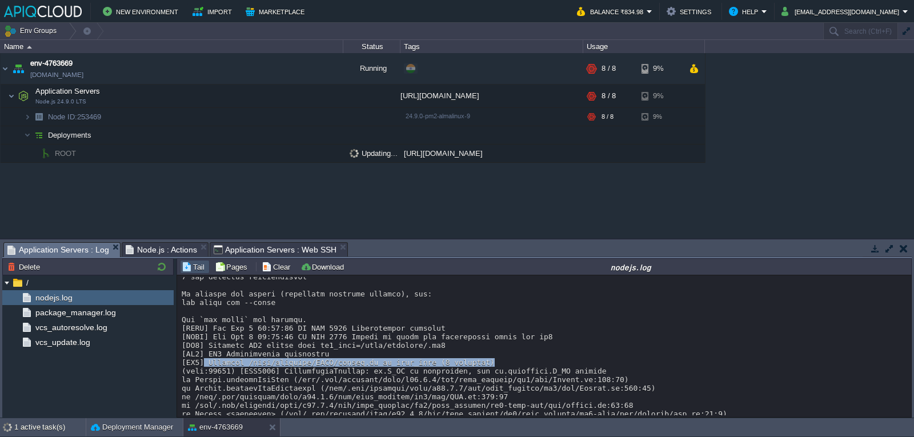
drag, startPoint x: 234, startPoint y: 367, endPoint x: 486, endPoint y: 366, distance: 251.9
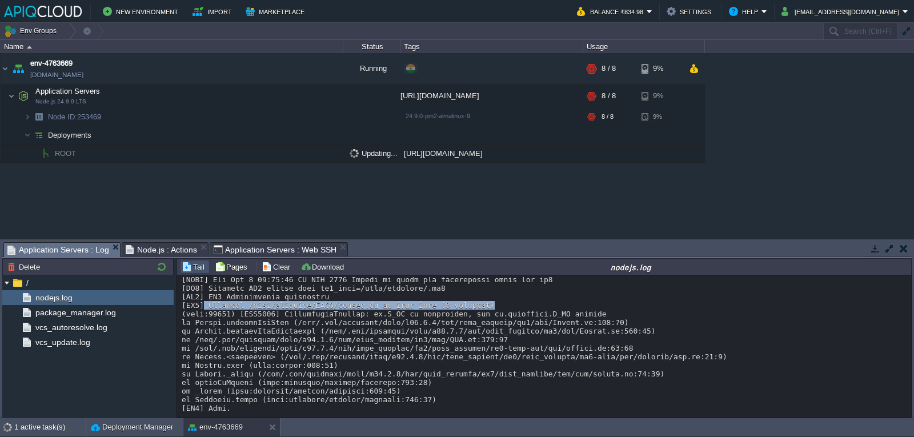
scroll to position [1352, 0]
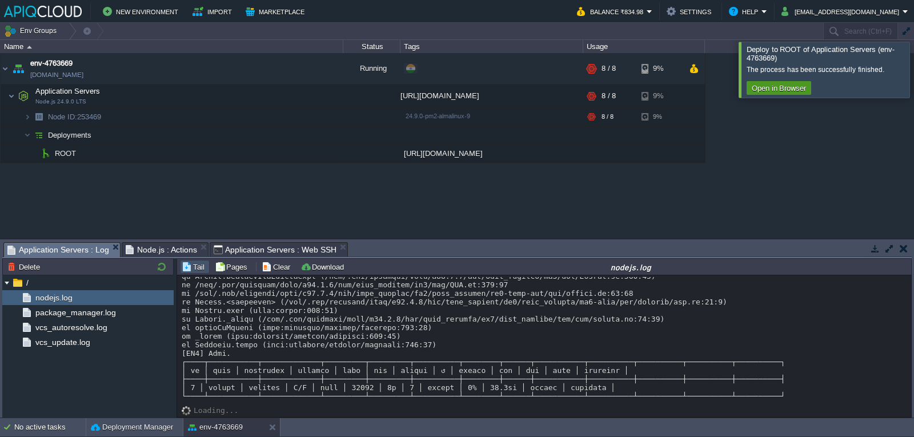
click at [780, 89] on button "Open in Browser" at bounding box center [778, 88] width 61 height 10
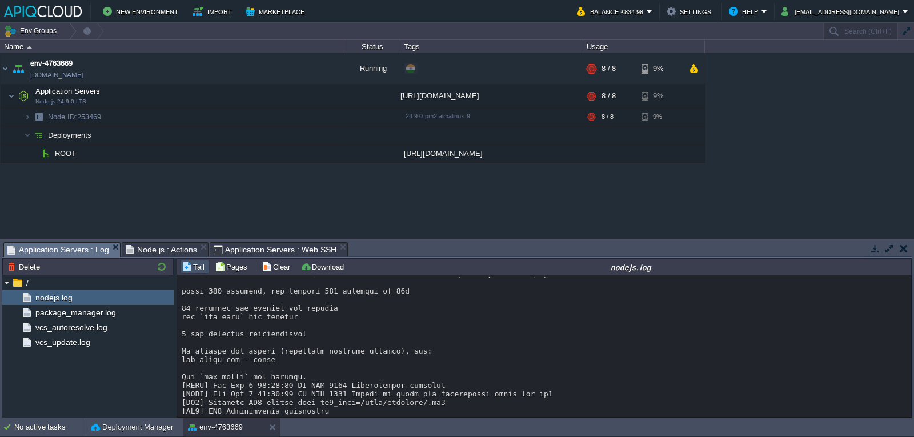
scroll to position [1369, 0]
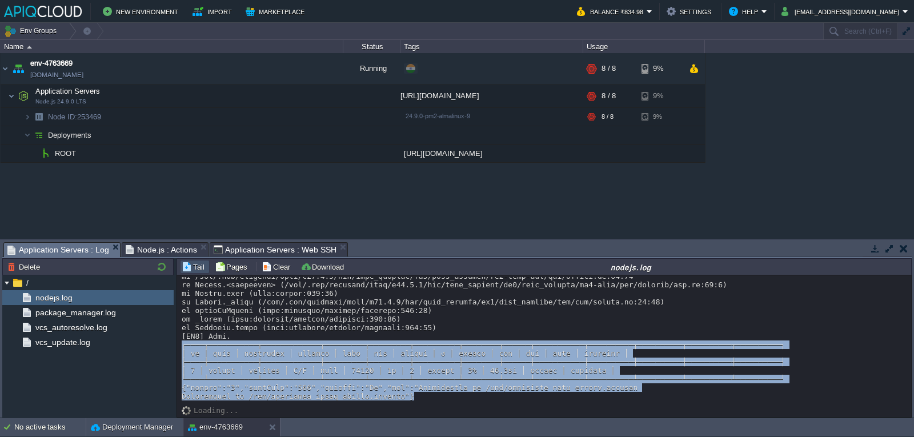
drag, startPoint x: 396, startPoint y: 400, endPoint x: 183, endPoint y: 345, distance: 220.5
drag, startPoint x: 653, startPoint y: 350, endPoint x: 644, endPoint y: 349, distance: 9.2
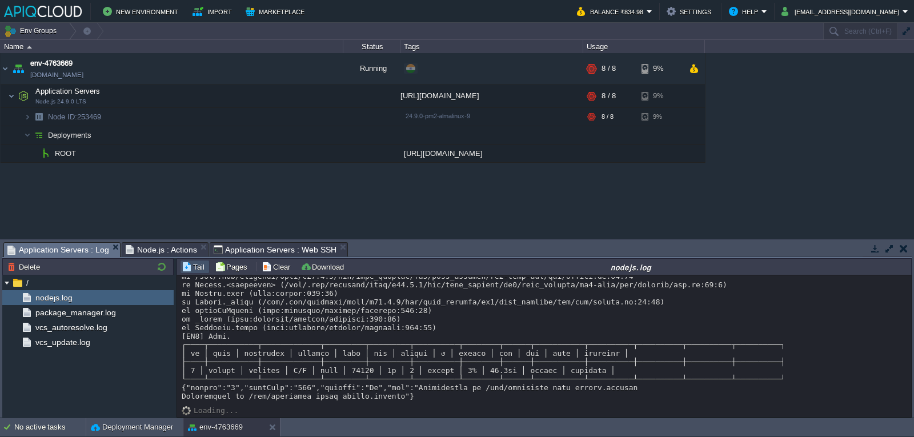
drag, startPoint x: 573, startPoint y: 370, endPoint x: 582, endPoint y: 372, distance: 9.3
drag, startPoint x: 556, startPoint y: 377, endPoint x: 573, endPoint y: 384, distance: 17.7
drag, startPoint x: 524, startPoint y: 385, endPoint x: 530, endPoint y: 385, distance: 5.7
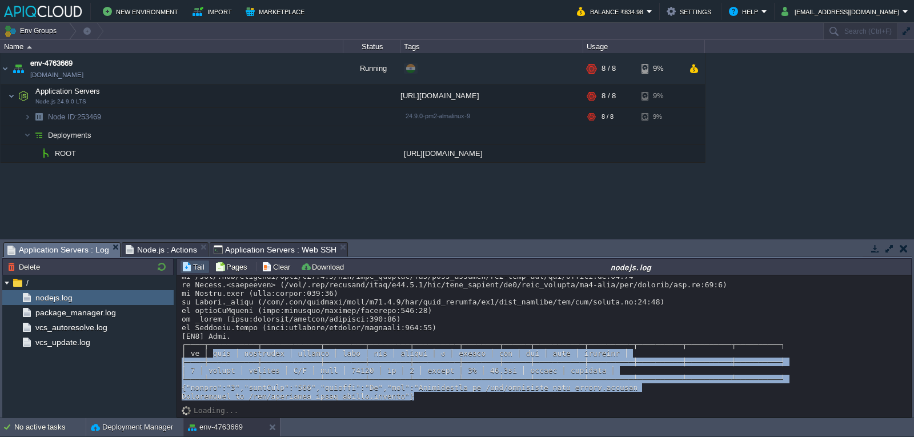
drag, startPoint x: 420, startPoint y: 396, endPoint x: 208, endPoint y: 355, distance: 215.4
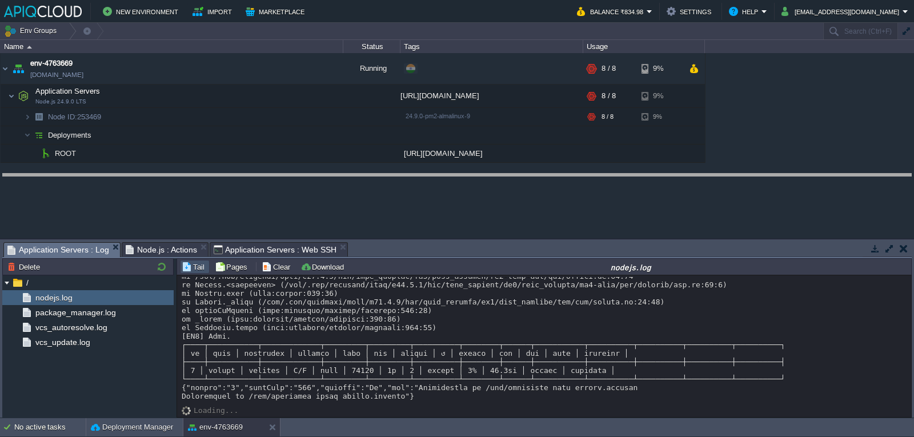
drag, startPoint x: 595, startPoint y: 242, endPoint x: 590, endPoint y: 143, distance: 98.9
click at [590, 143] on body "New Environment Import Marketplace Bonus ₹0.00 Upgrade Account Balance ₹834.98 …" at bounding box center [457, 218] width 914 height 437
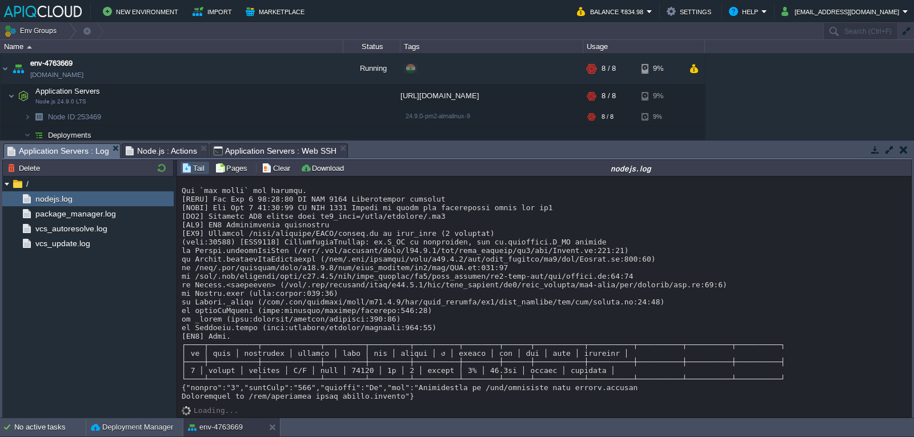
scroll to position [1271, 0]
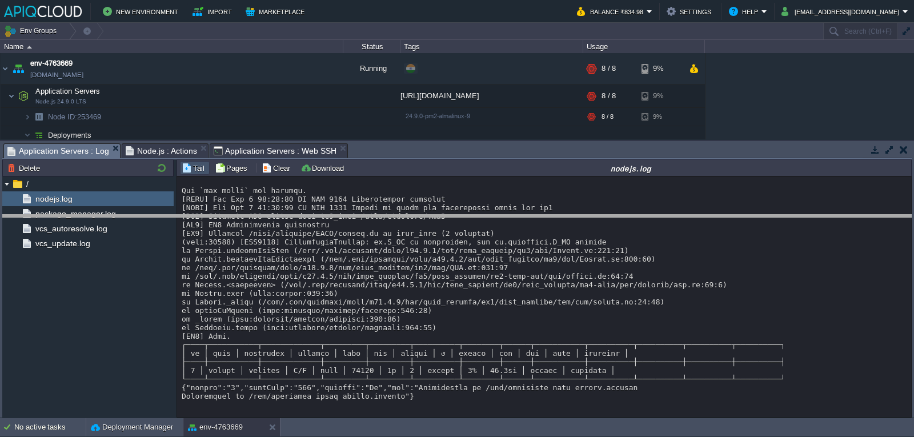
drag, startPoint x: 621, startPoint y: 151, endPoint x: 622, endPoint y: 222, distance: 71.4
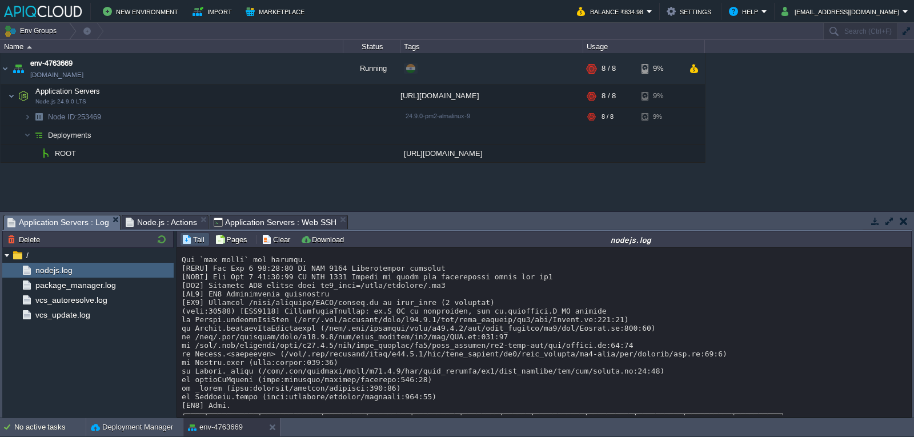
scroll to position [1342, 0]
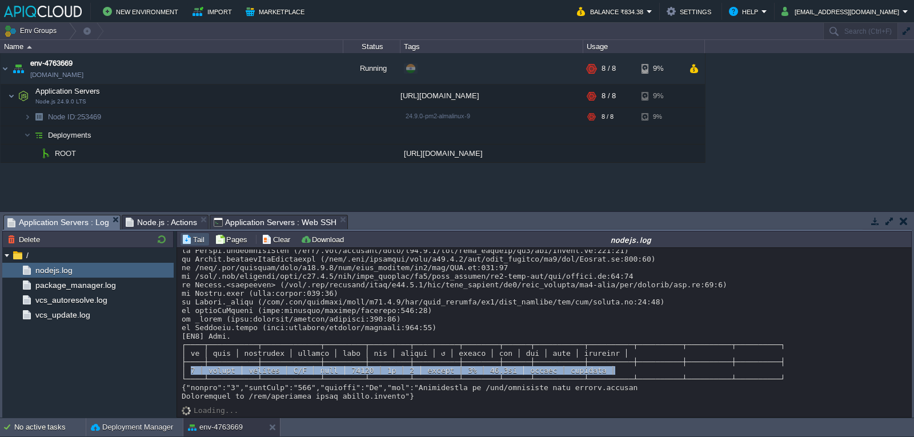
drag, startPoint x: 188, startPoint y: 372, endPoint x: 642, endPoint y: 371, distance: 454.0
click at [94, 292] on div "package_manager.log" at bounding box center [87, 285] width 171 height 15
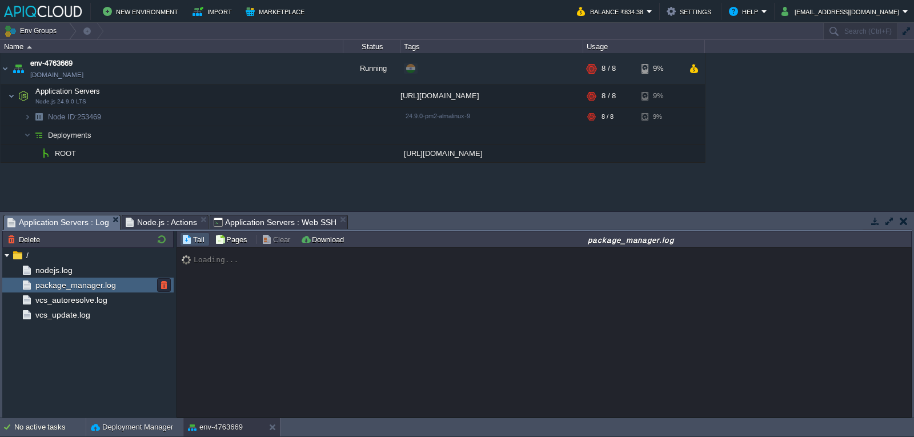
scroll to position [0, 0]
drag, startPoint x: 79, startPoint y: 291, endPoint x: 164, endPoint y: 413, distance: 149.4
click at [166, 413] on div "/ nodejs.log package_manager.log vcs_autoresolve.log vcs_update.log" at bounding box center [87, 332] width 171 height 170
click at [68, 271] on span "nodejs.log" at bounding box center [53, 270] width 41 height 10
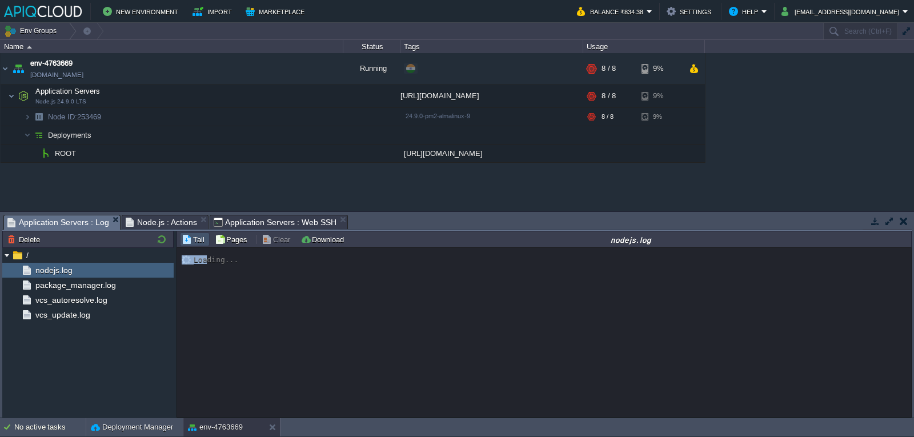
drag, startPoint x: 207, startPoint y: 260, endPoint x: 329, endPoint y: 317, distance: 134.4
click at [329, 317] on div "Loading..." at bounding box center [544, 332] width 734 height 169
click at [328, 317] on div "Loading..." at bounding box center [544, 332] width 734 height 169
click at [40, 422] on div "No active tasks" at bounding box center [49, 427] width 71 height 18
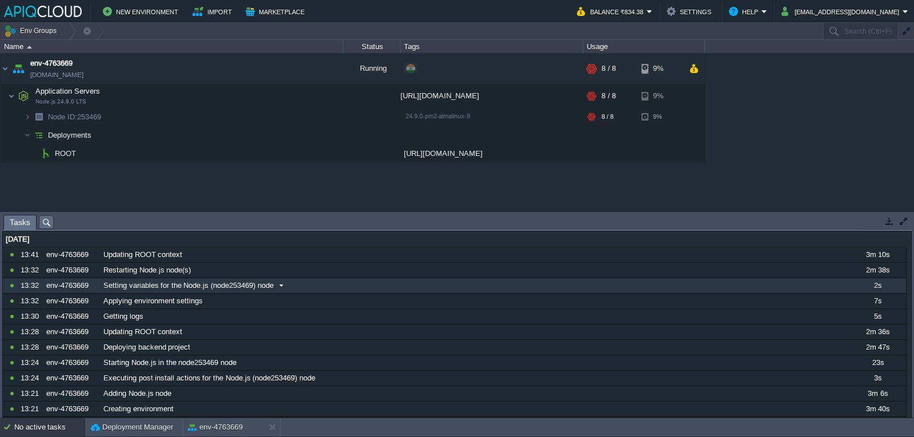
click at [105, 285] on span "Setting variables for the Node.js (node253469) node" at bounding box center [188, 285] width 170 height 10
drag, startPoint x: 144, startPoint y: 436, endPoint x: 143, endPoint y: 430, distance: 6.5
click at [143, 432] on div "No active tasks Deployment Manager env-4763669" at bounding box center [457, 427] width 914 height 19
click at [143, 430] on button "Deployment Manager" at bounding box center [132, 426] width 82 height 11
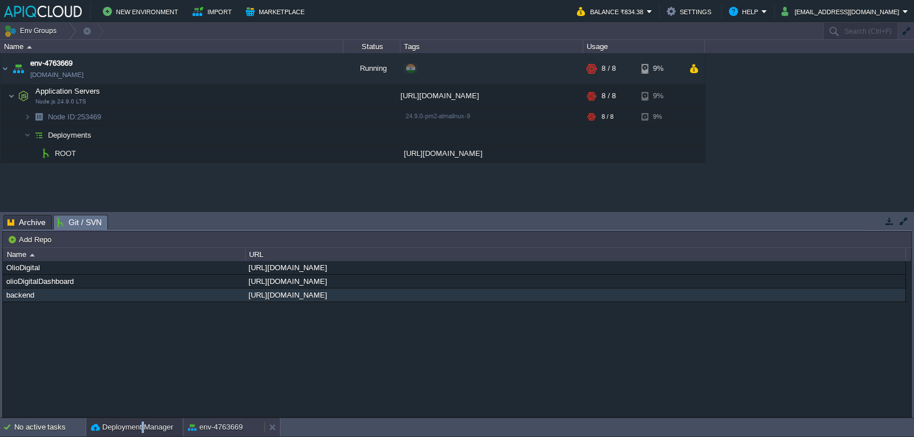
click at [226, 428] on button "env-4763669" at bounding box center [215, 426] width 55 height 11
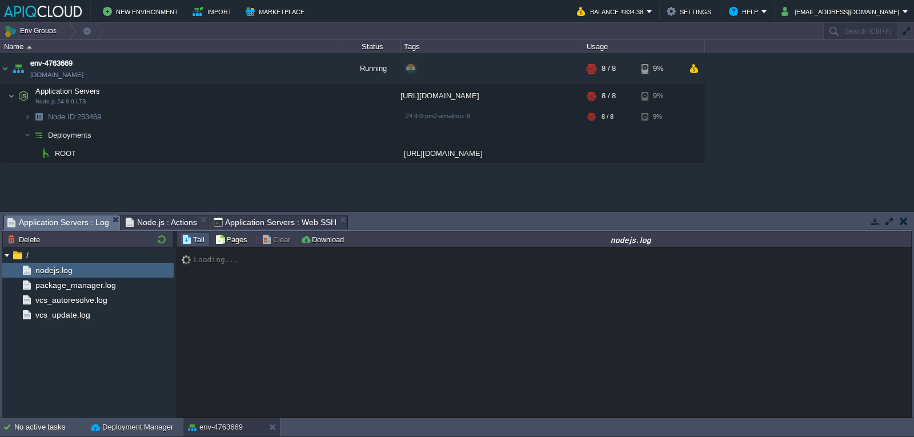
drag, startPoint x: 351, startPoint y: 417, endPoint x: 364, endPoint y: 414, distance: 14.1
click at [369, 419] on body "New Environment Import Marketplace Bonus ₹0.00 Upgrade Account Balance ₹834.38 …" at bounding box center [457, 218] width 914 height 437
click at [264, 318] on div "Loading..." at bounding box center [544, 332] width 734 height 169
click at [262, 312] on div "Loading..." at bounding box center [544, 332] width 734 height 169
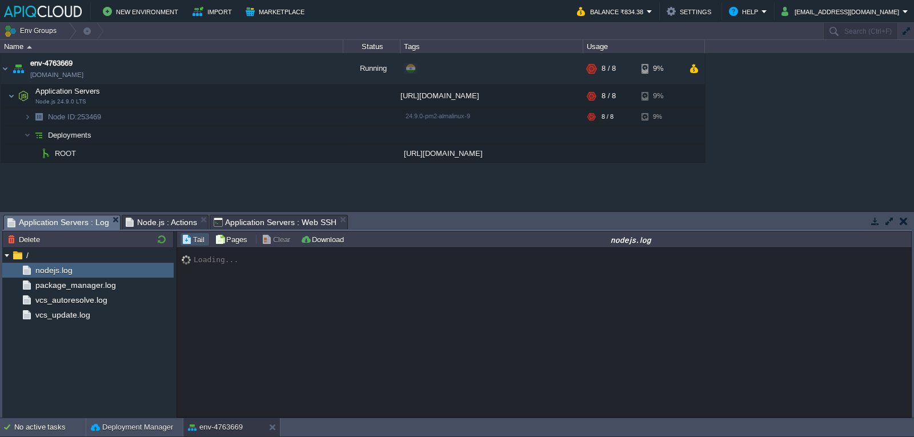
scroll to position [1342, 0]
